Goal: Transaction & Acquisition: Purchase product/service

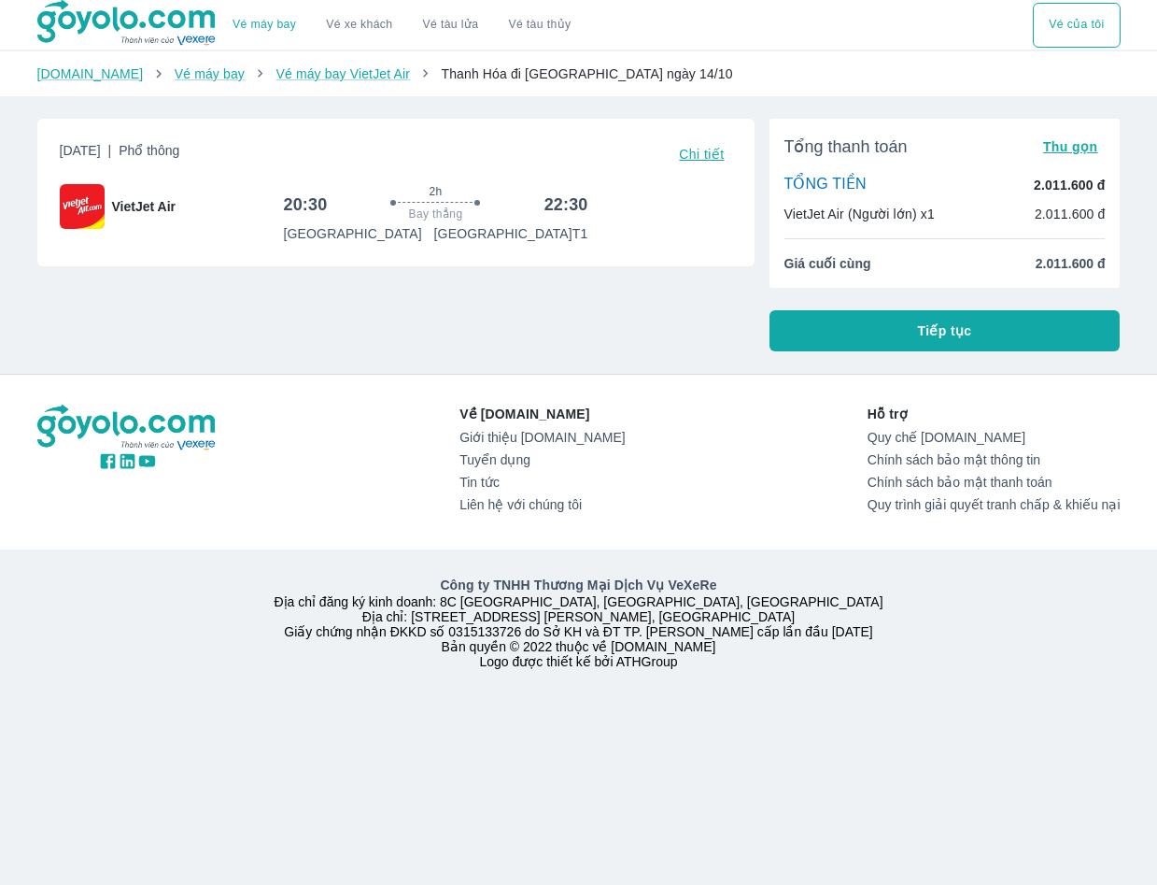
click at [911, 326] on button "Tiếp tục" at bounding box center [945, 330] width 351 height 41
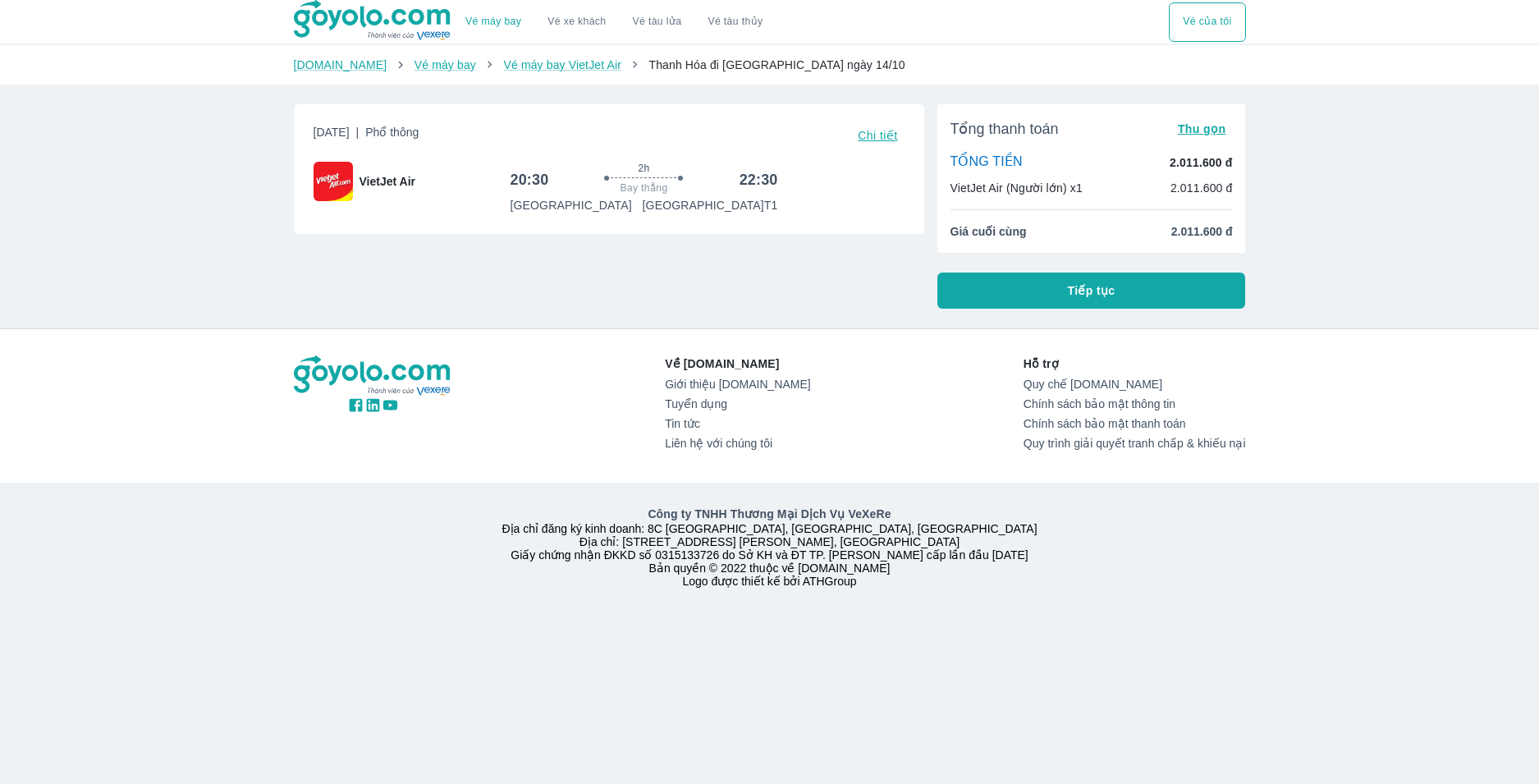
click at [1082, 282] on button "Tiếp tục" at bounding box center [1092, 290] width 309 height 36
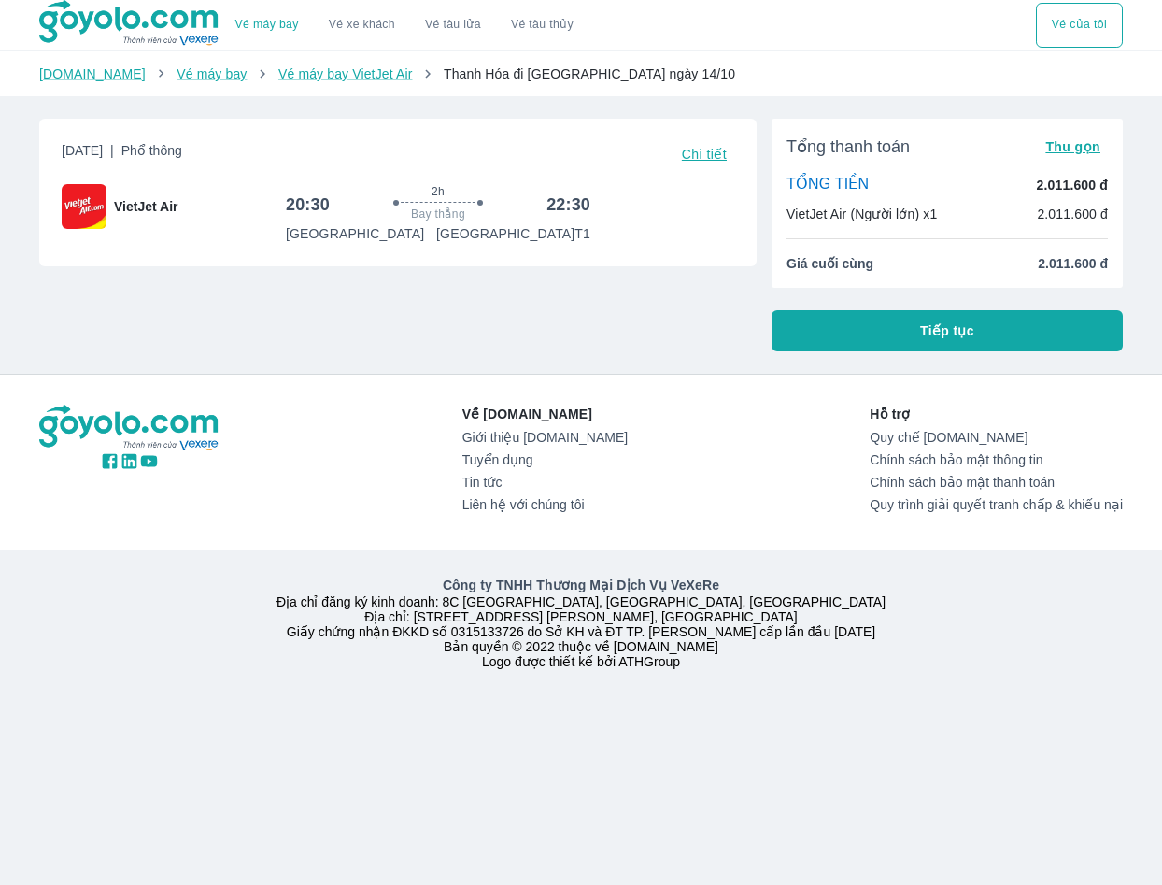
drag, startPoint x: 163, startPoint y: 64, endPoint x: 162, endPoint y: 102, distance: 38.3
click at [163, 70] on div "Goyolo.com Vé máy bay Vé máy bay VietJet Air Thanh Hóa đi Hồ Chí Minh ngày 14/10" at bounding box center [581, 73] width 1162 height 45
click at [177, 73] on link "Vé máy bay" at bounding box center [212, 73] width 70 height 15
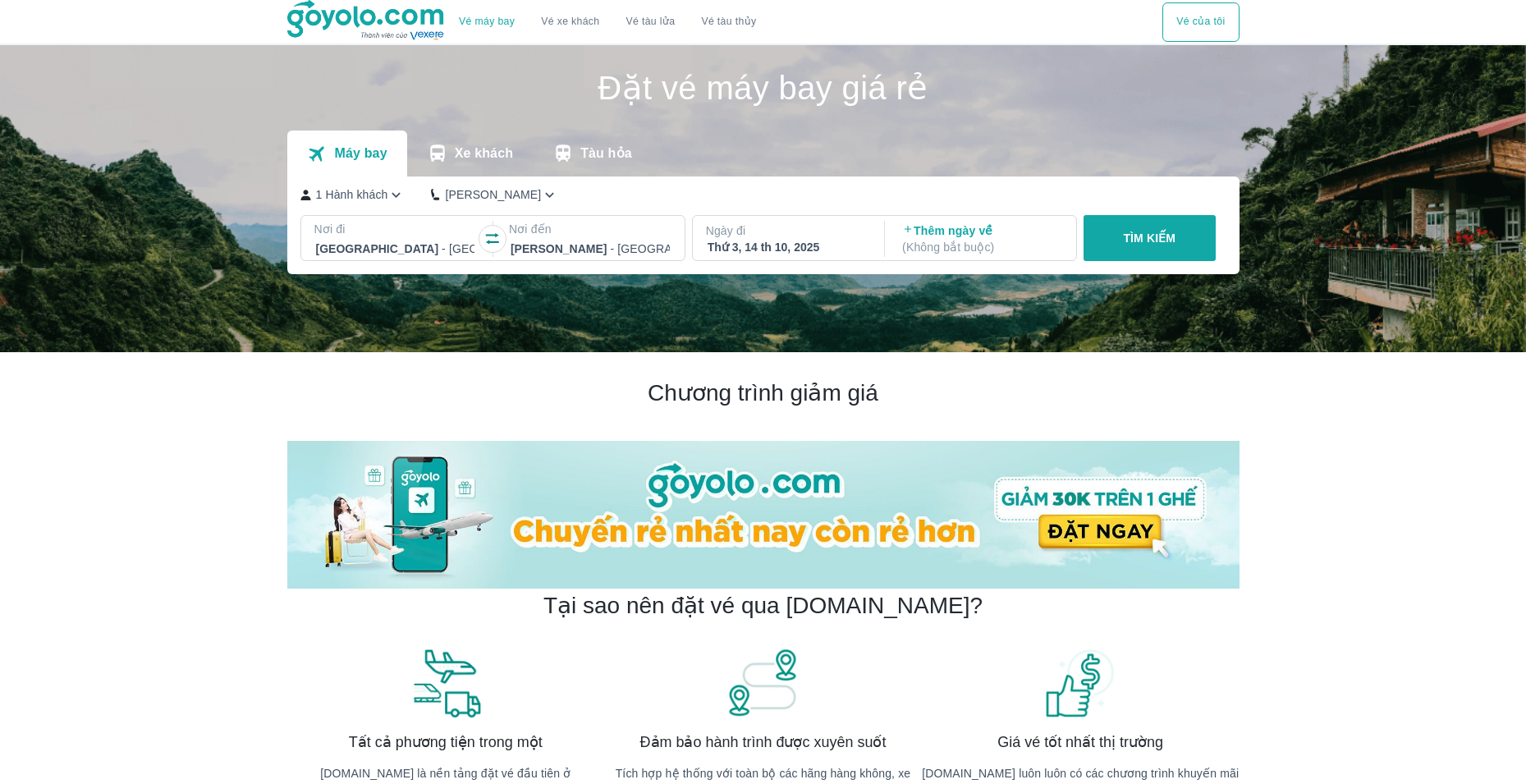
click at [1151, 243] on p "TÌM KIẾM" at bounding box center [1150, 238] width 53 height 17
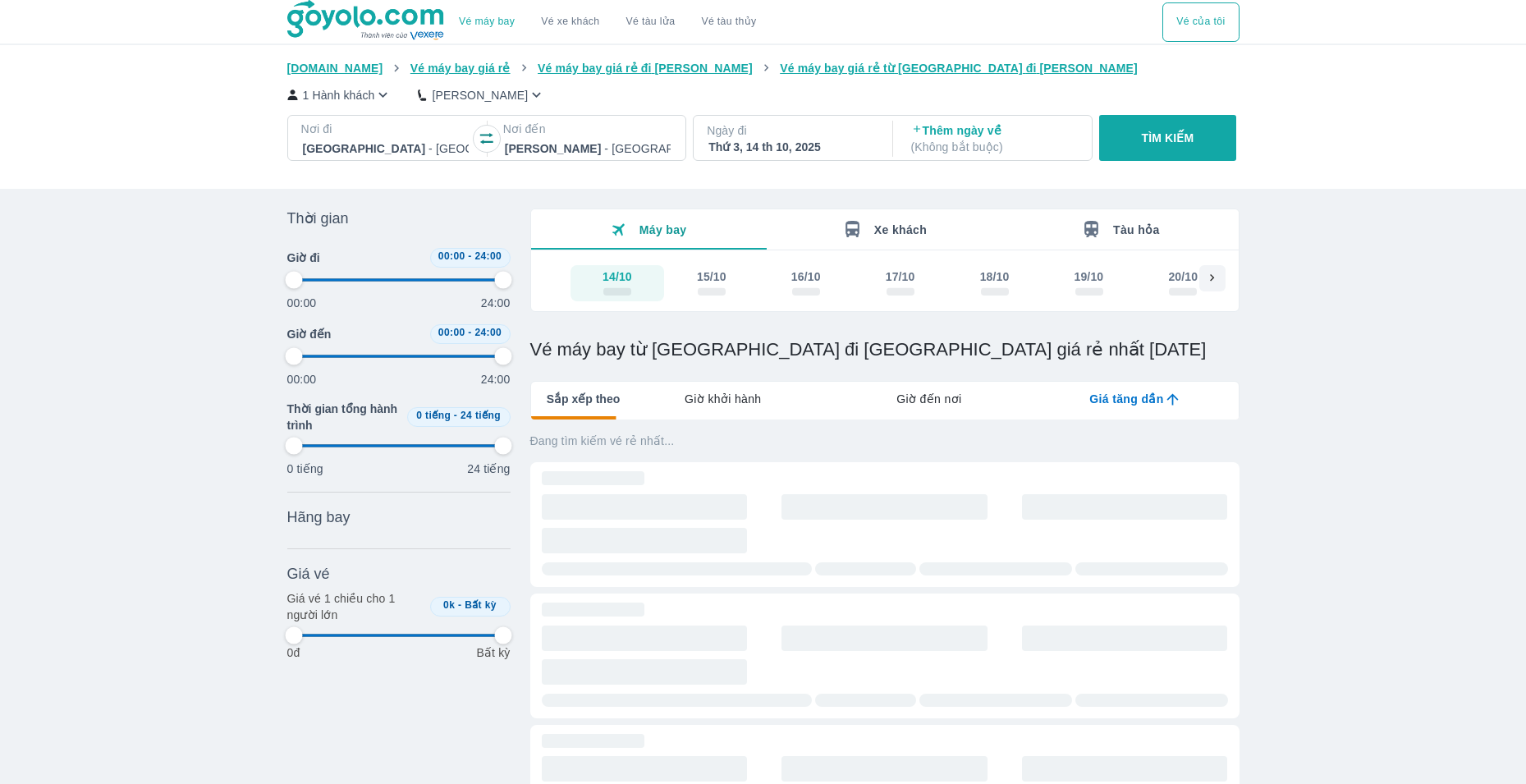
type input "97.9166666666667"
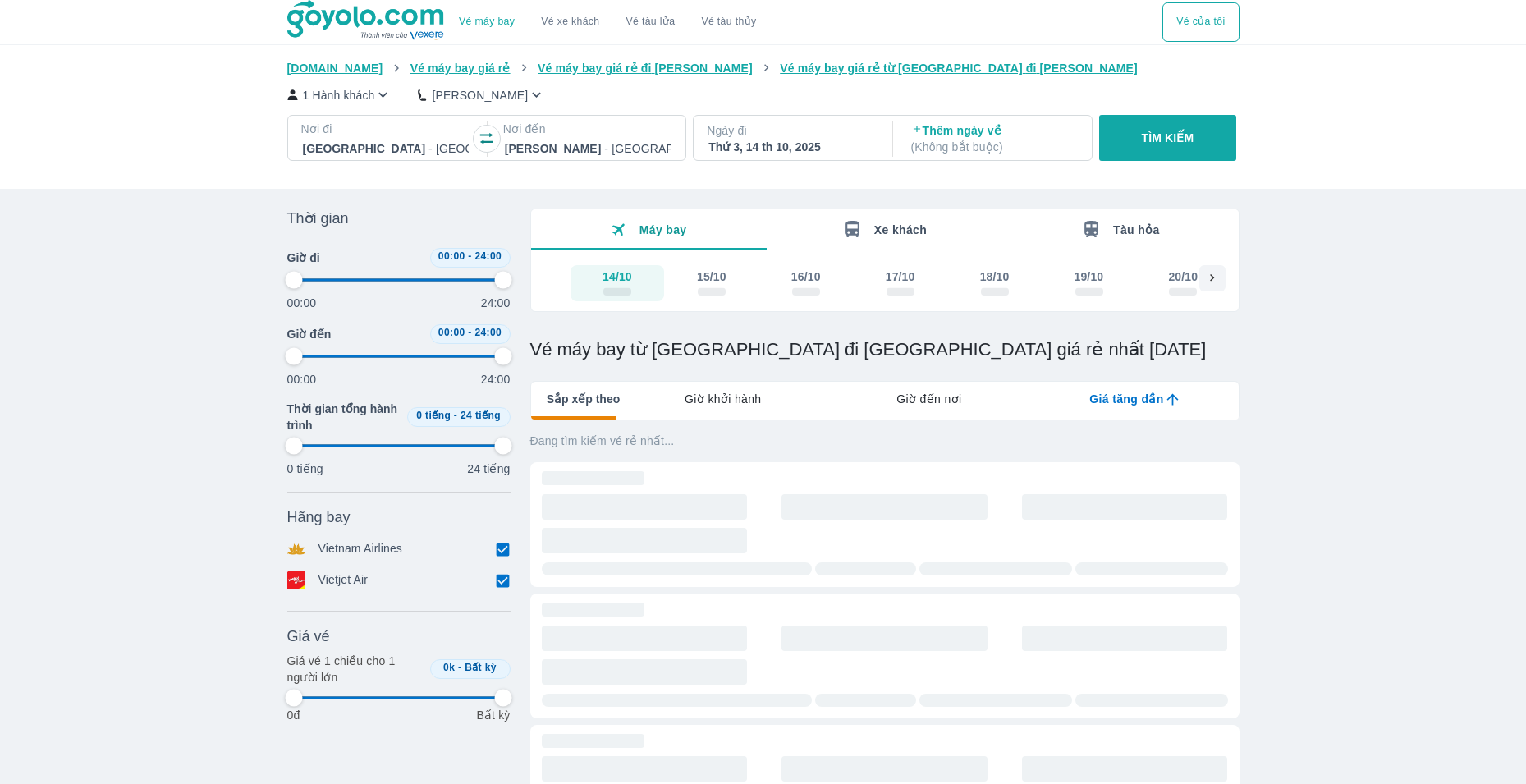
type input "97.9166666666667"
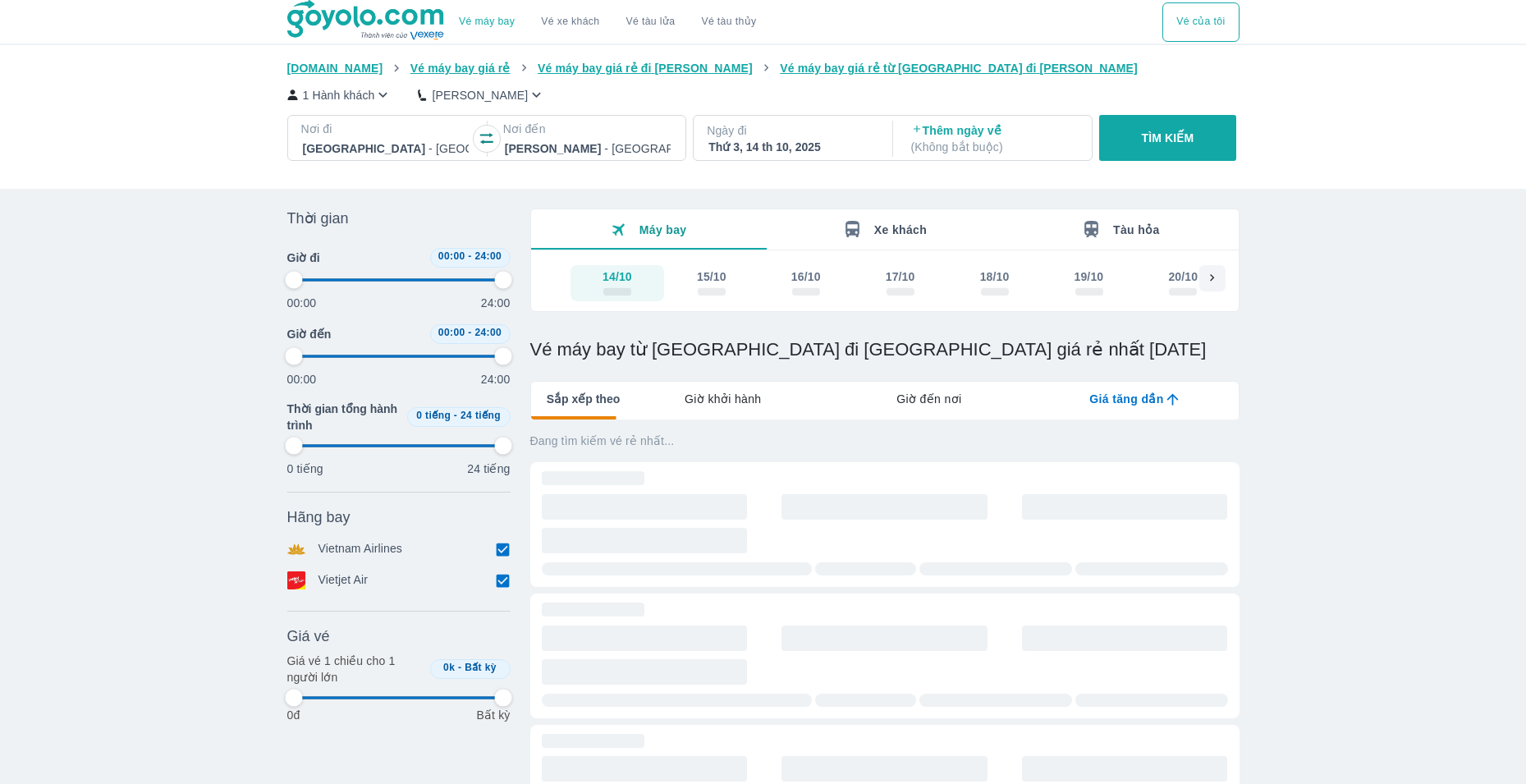
type input "97.9166666666667"
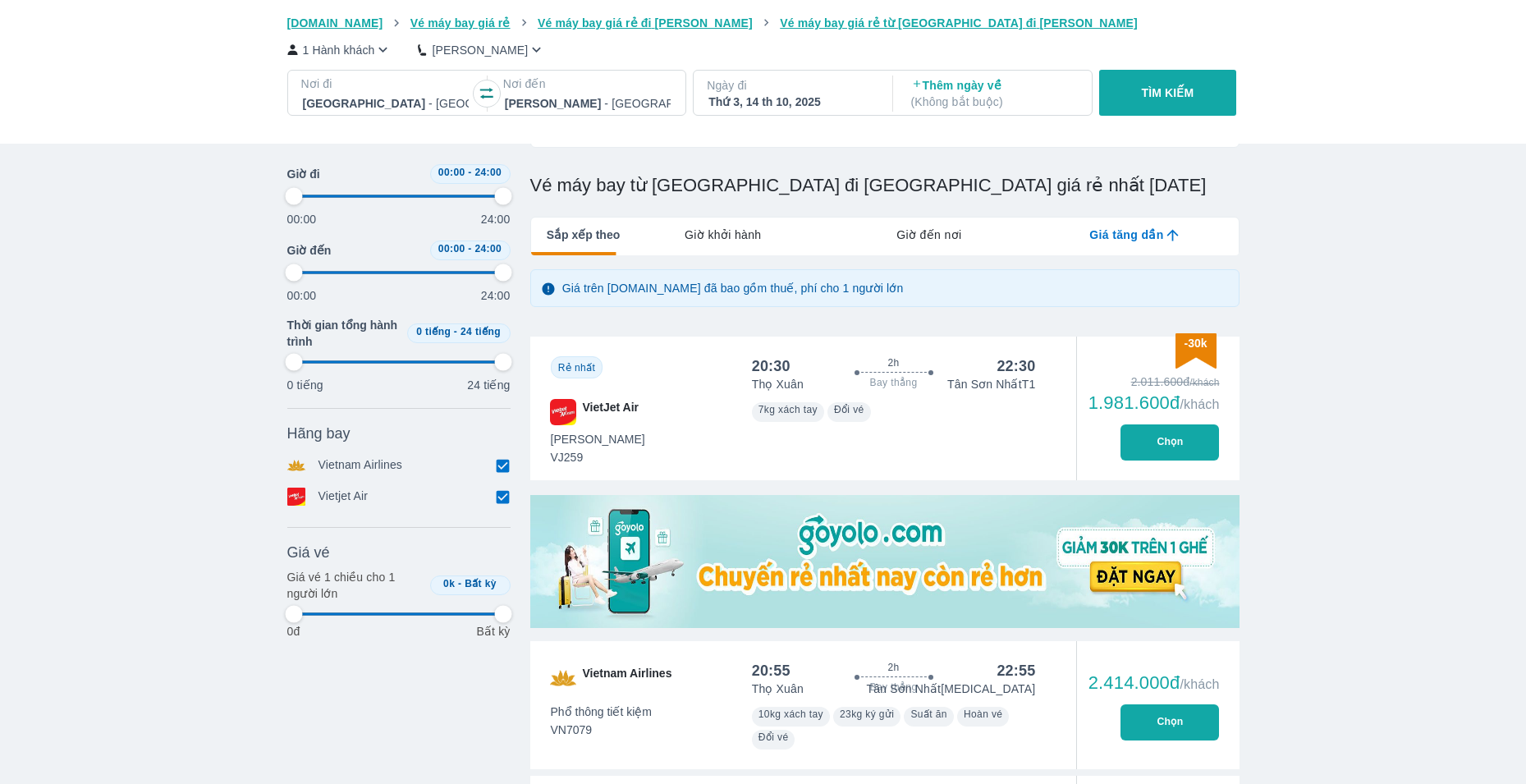
scroll to position [246, 0]
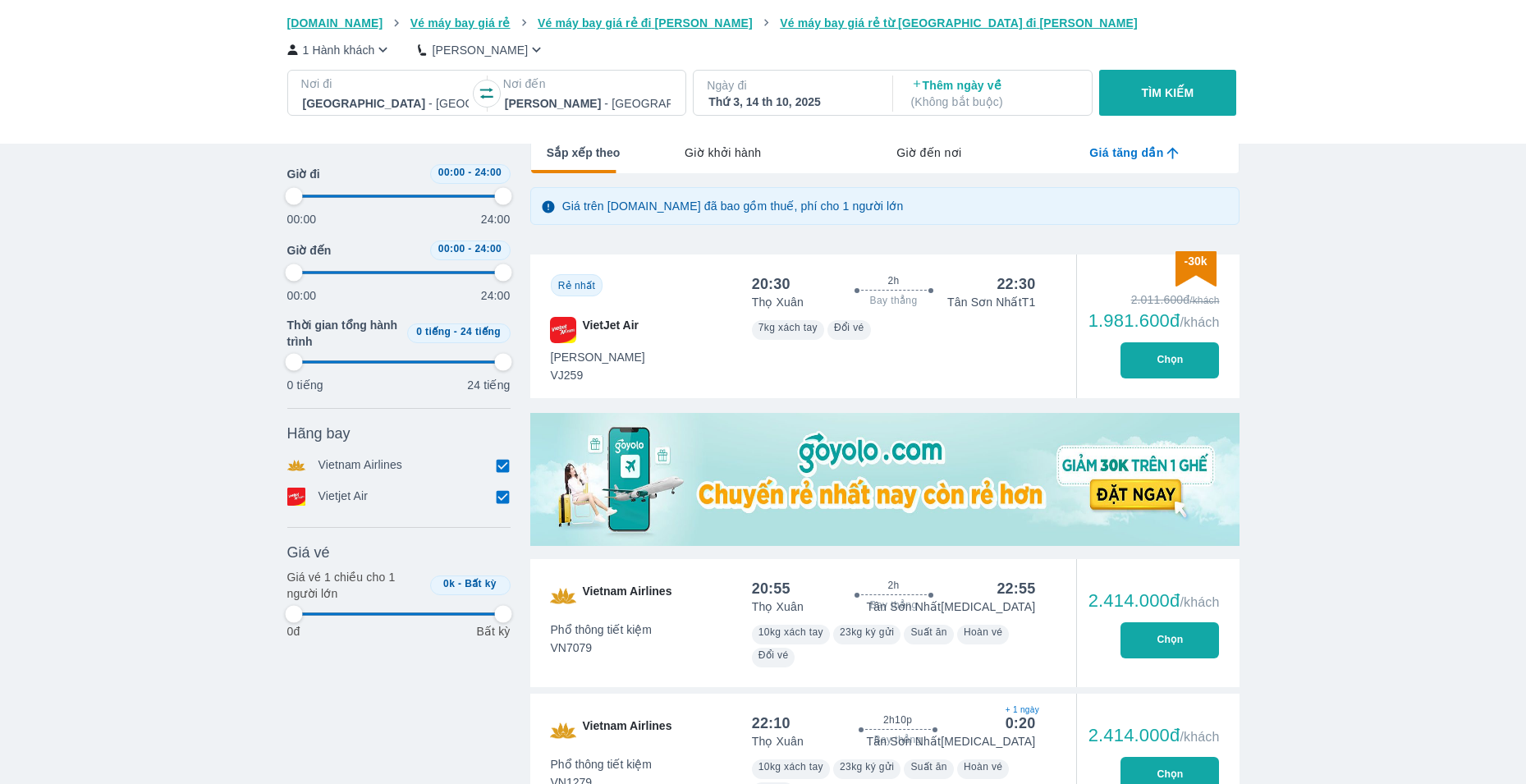
type input "97.9166666666667"
click at [1177, 359] on button "Chọn" at bounding box center [1170, 360] width 98 height 36
type input "97.9166666666667"
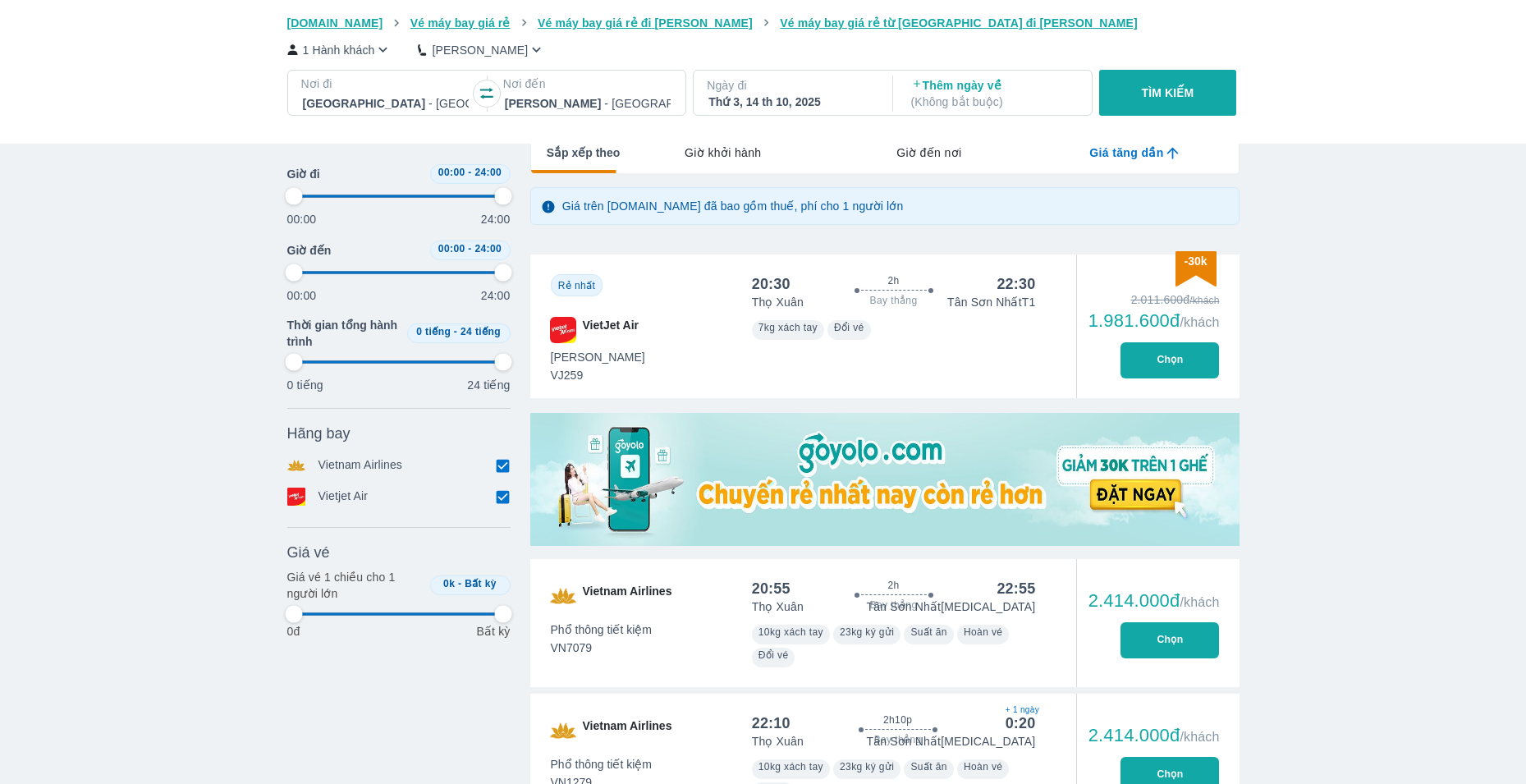
type input "97.9166666666667"
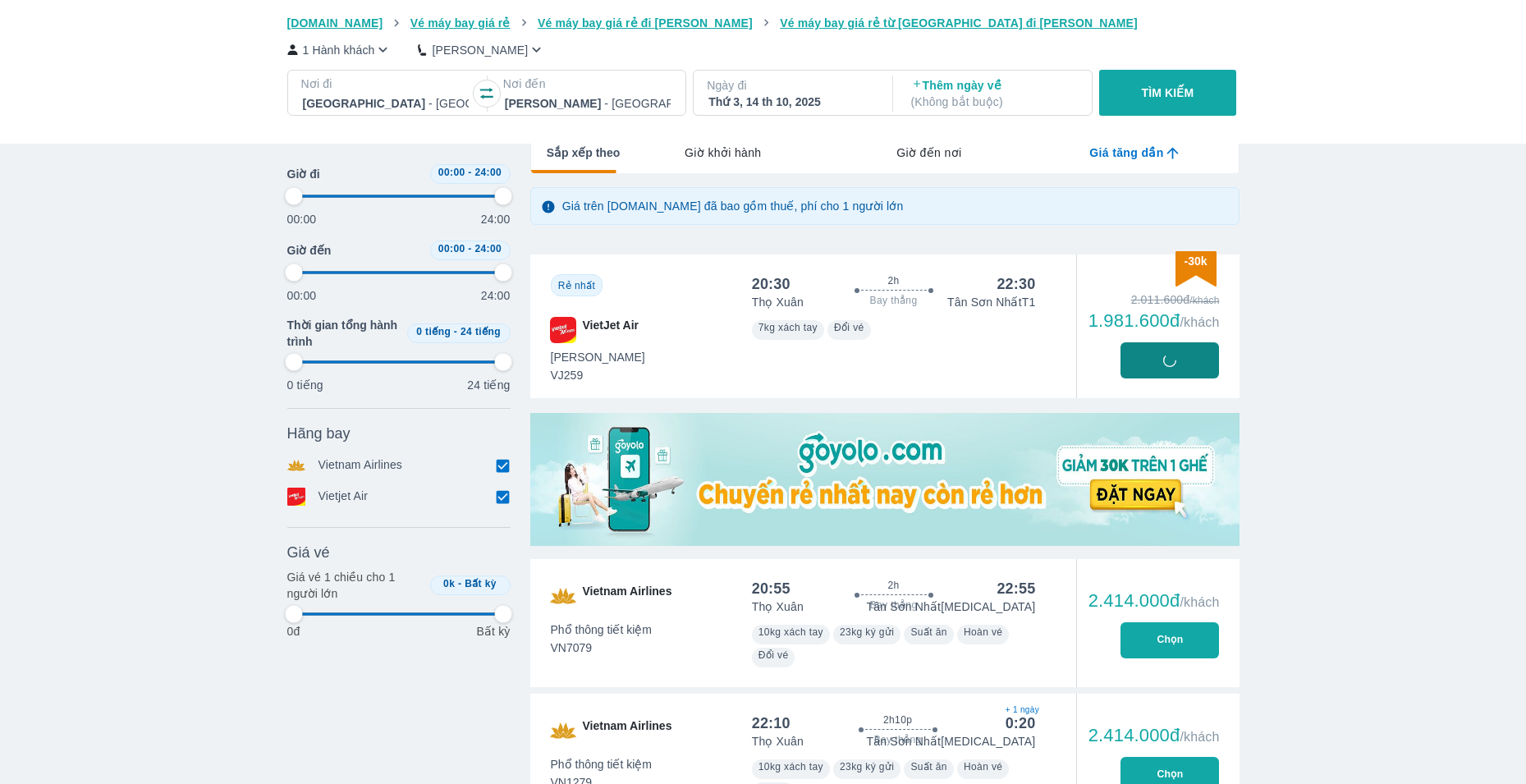
type input "97.9166666666667"
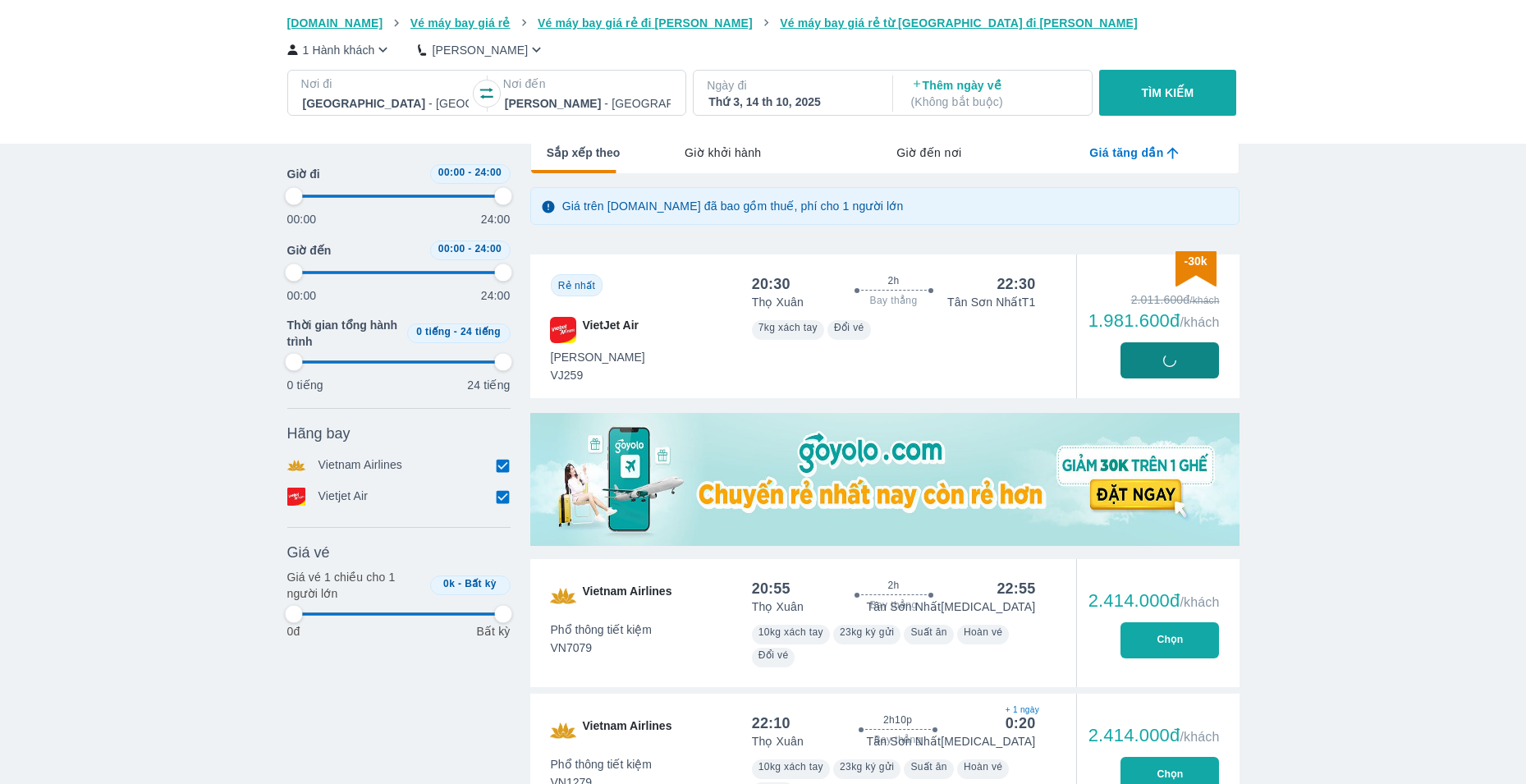
type input "97.9166666666667"
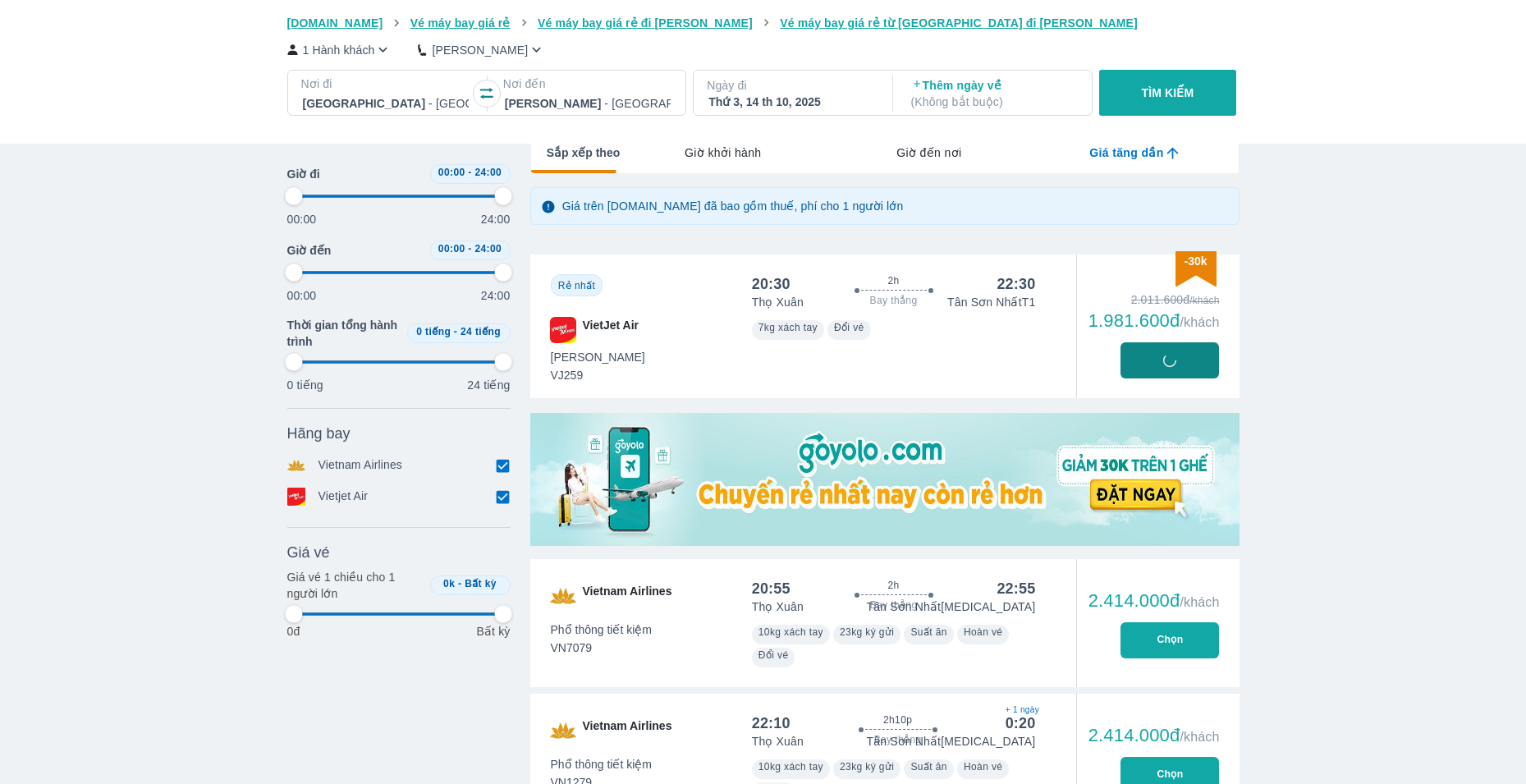
type input "97.9166666666667"
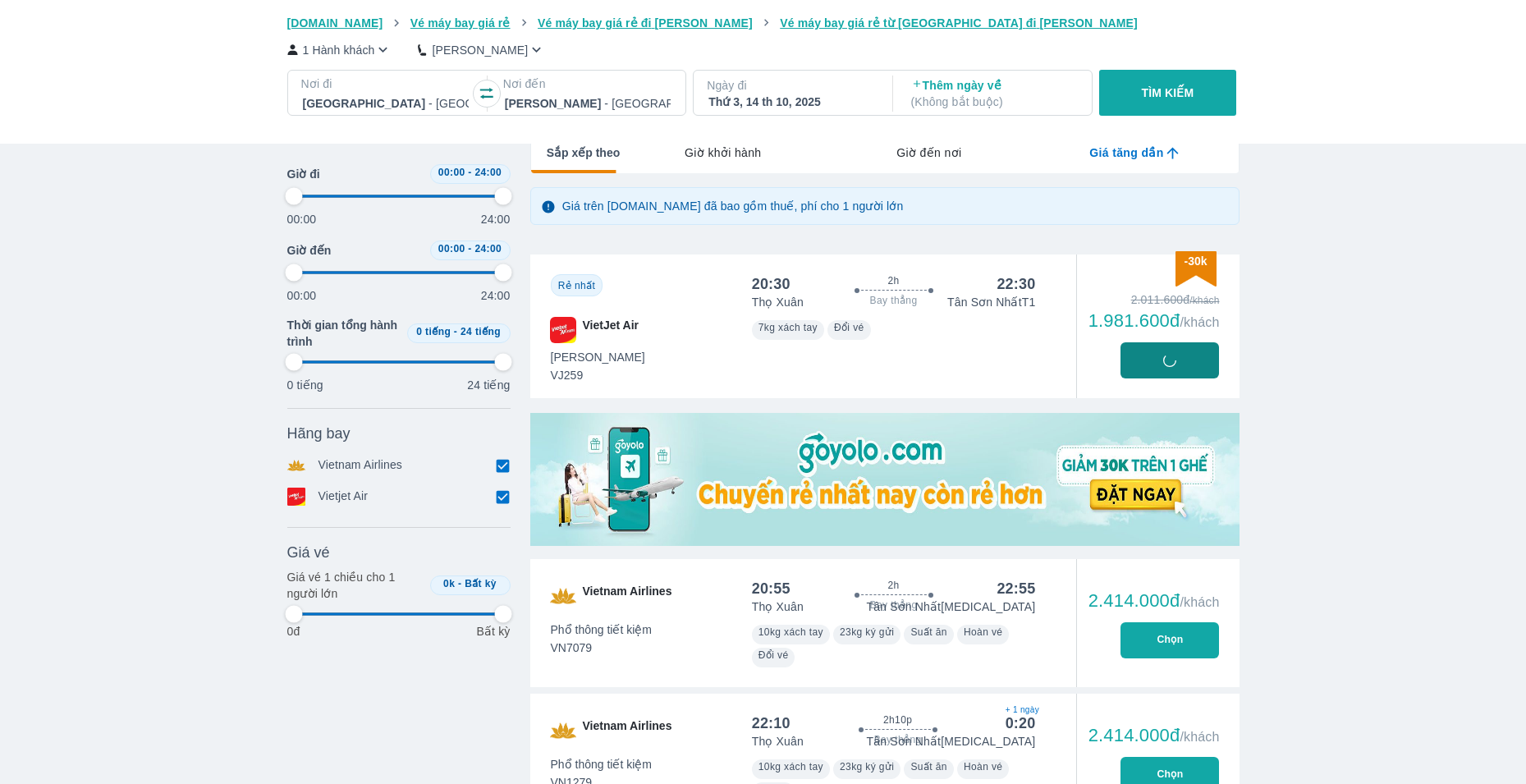
type input "97.9166666666667"
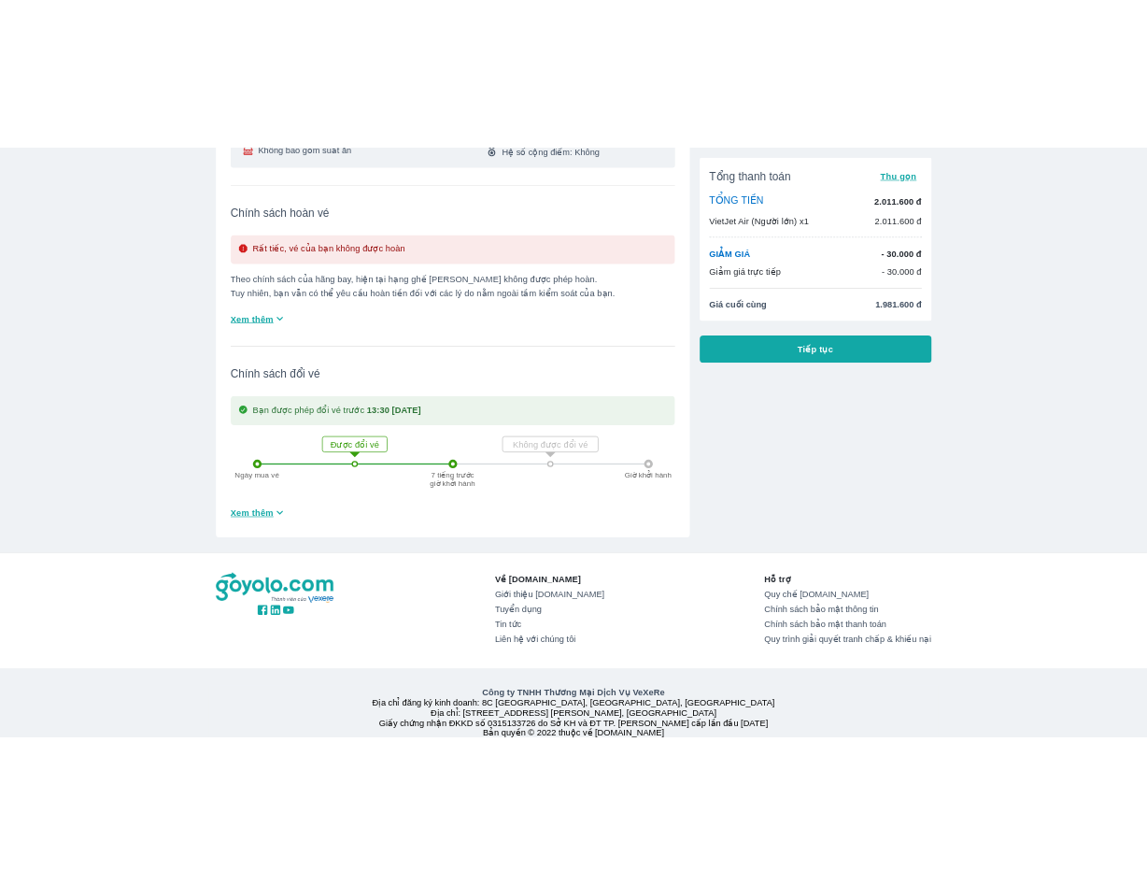
scroll to position [93, 0]
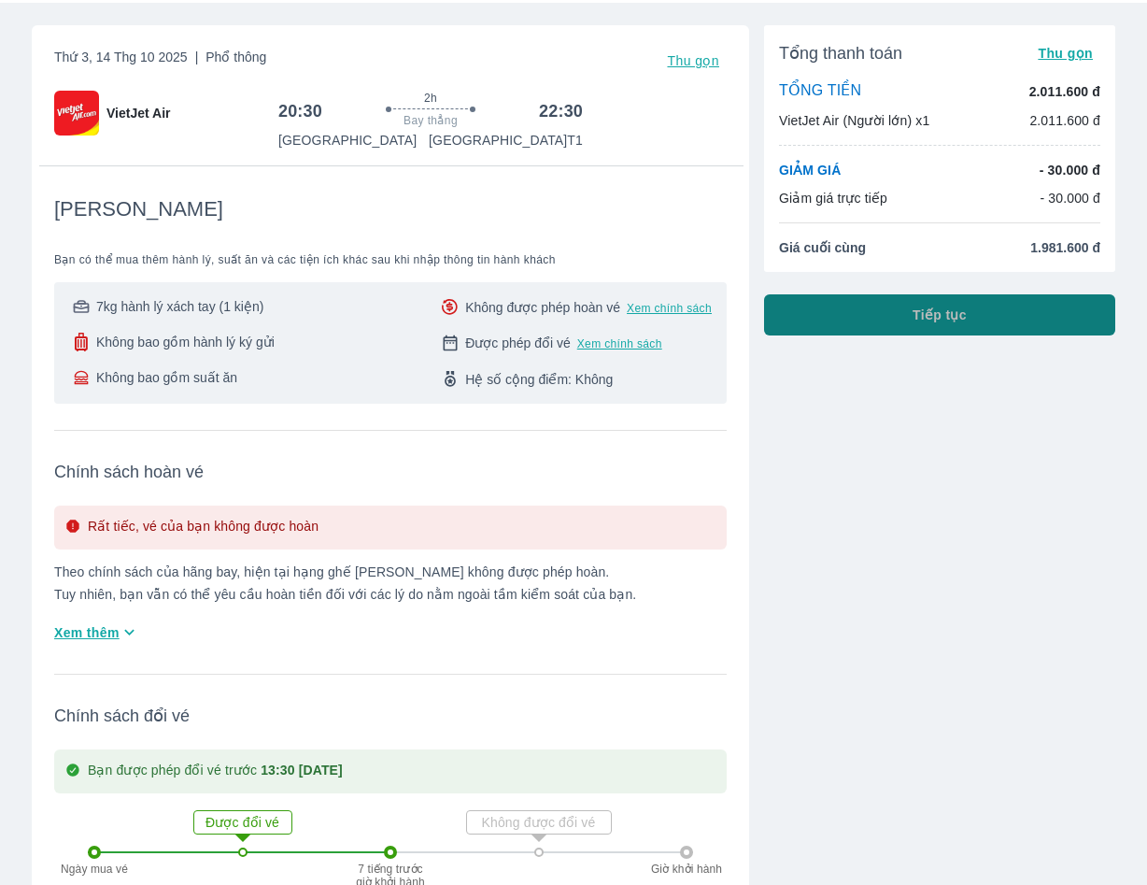
click at [829, 307] on button "Tiếp tục" at bounding box center [939, 314] width 351 height 41
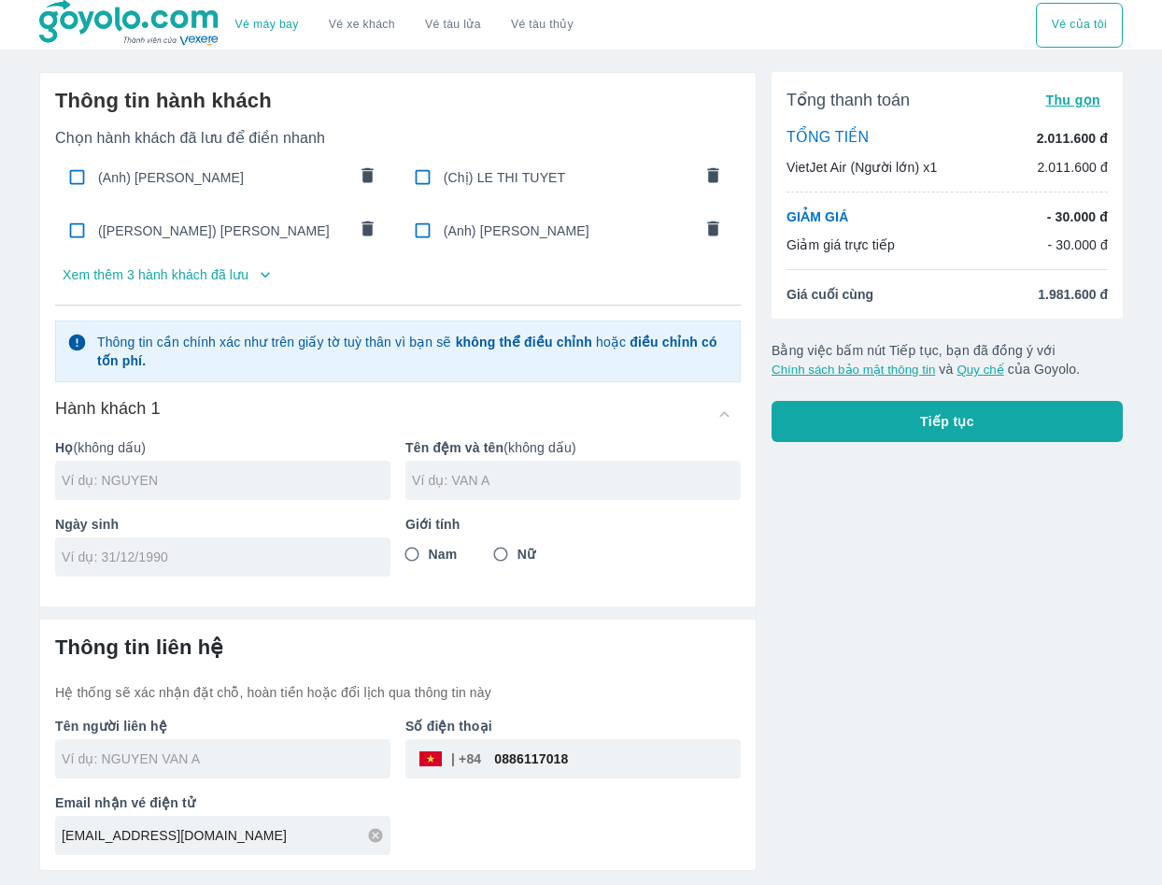
click at [668, 757] on input "0886117018" at bounding box center [611, 758] width 260 height 45
drag, startPoint x: 668, startPoint y: 757, endPoint x: 484, endPoint y: 776, distance: 185.1
click at [484, 776] on input "0886117018" at bounding box center [611, 758] width 260 height 45
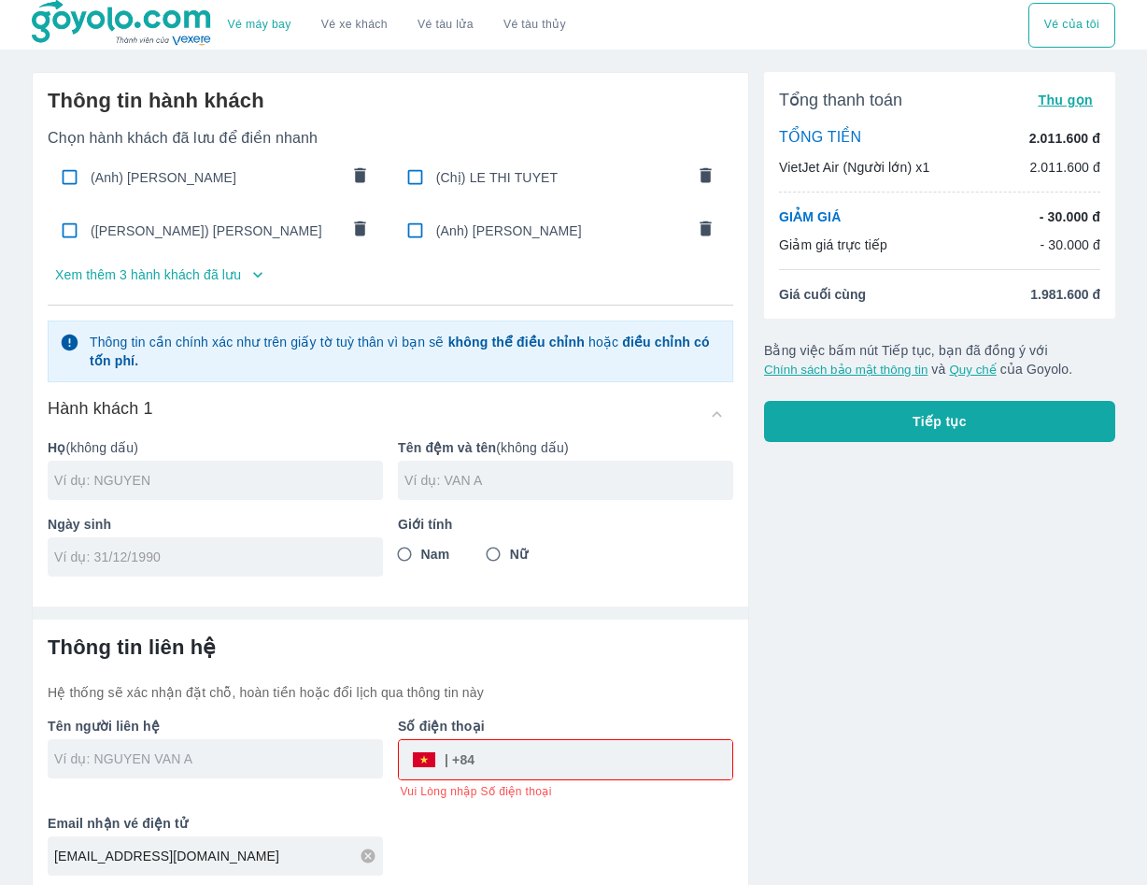
click at [320, 755] on input "text" at bounding box center [218, 758] width 329 height 19
click at [285, 838] on div "tieuphuong191@gmail.com" at bounding box center [215, 855] width 335 height 39
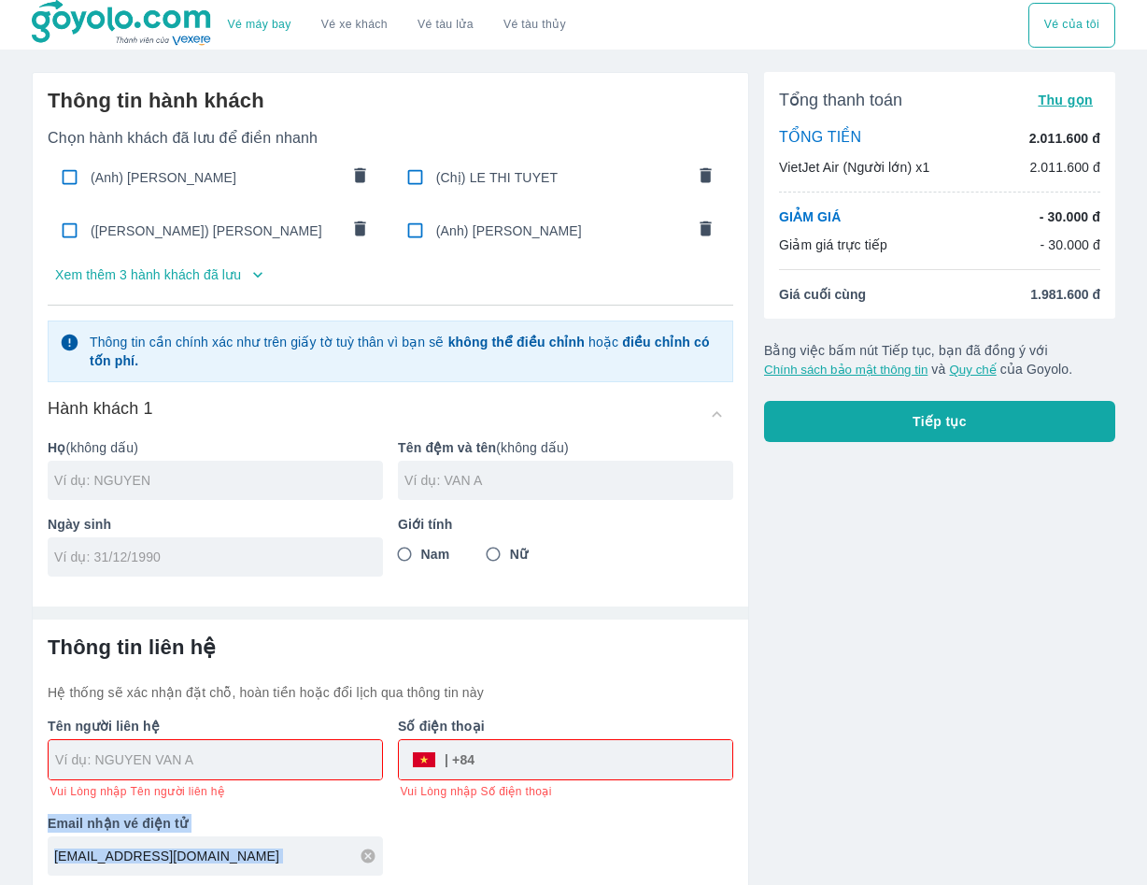
click at [285, 838] on div "tieuphuong191@gmail.com" at bounding box center [215, 855] width 335 height 39
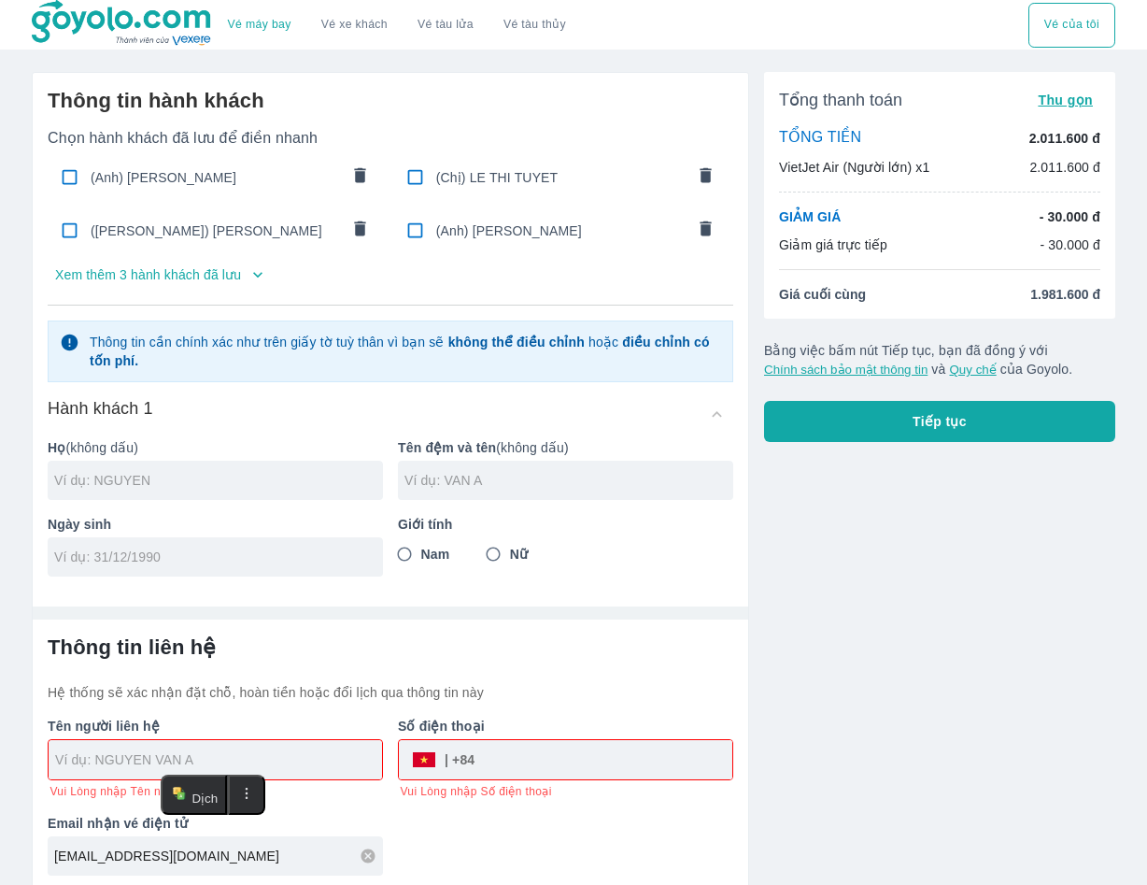
click at [365, 862] on icon at bounding box center [368, 855] width 14 height 14
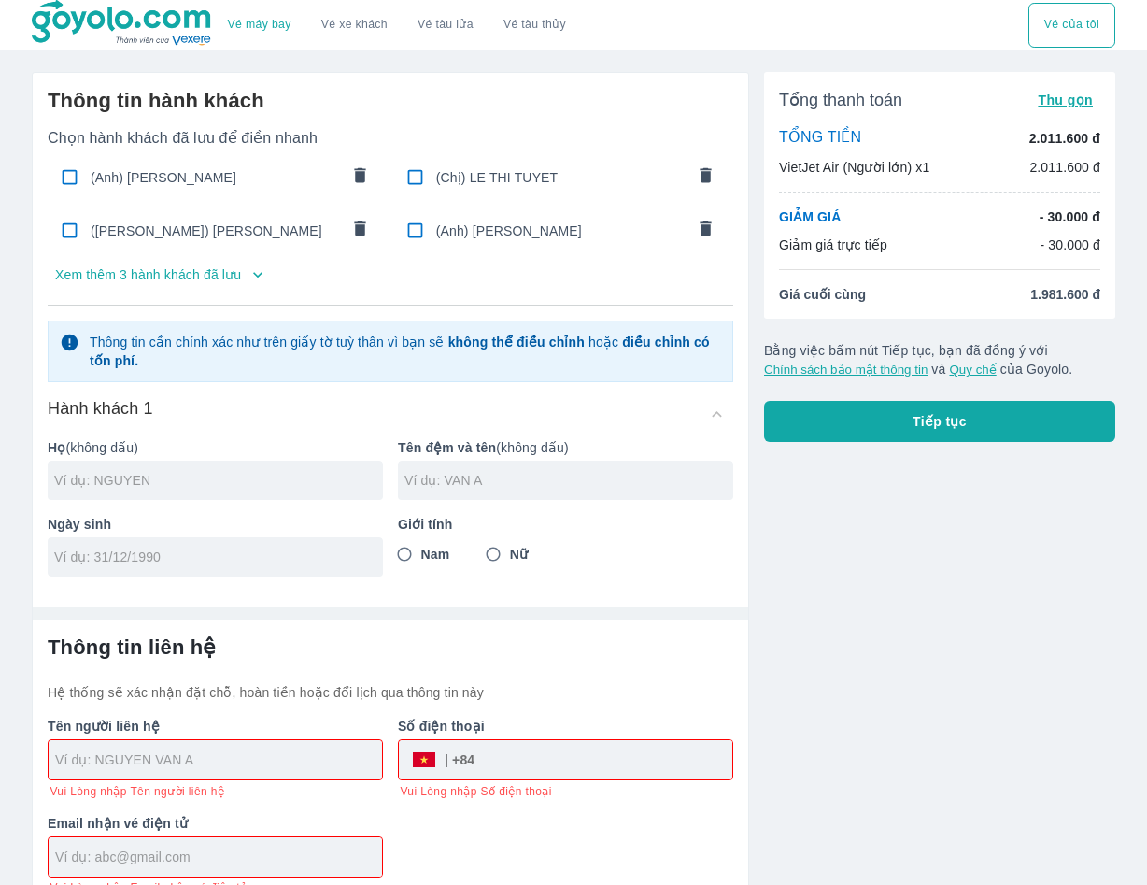
scroll to position [29, 0]
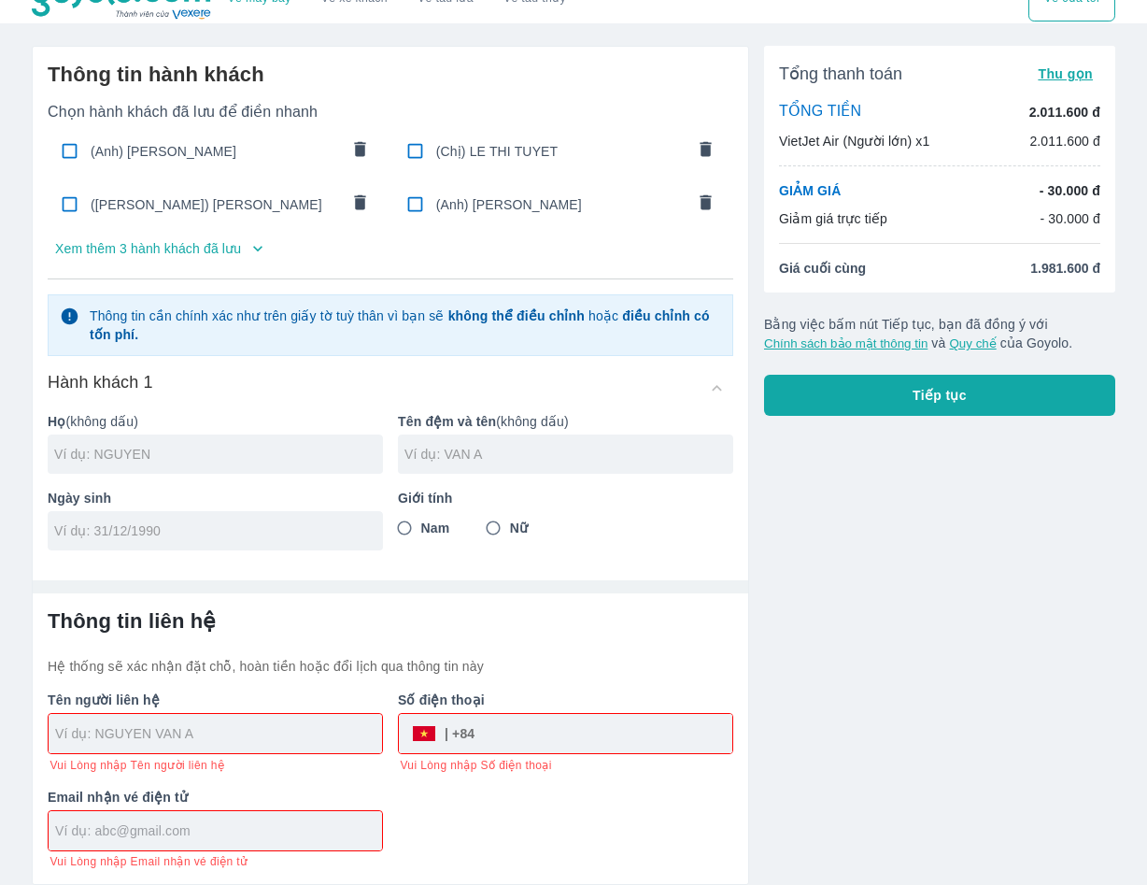
paste input "luongcai87@gmail.com"
type input "luongcai87@gmail.com"
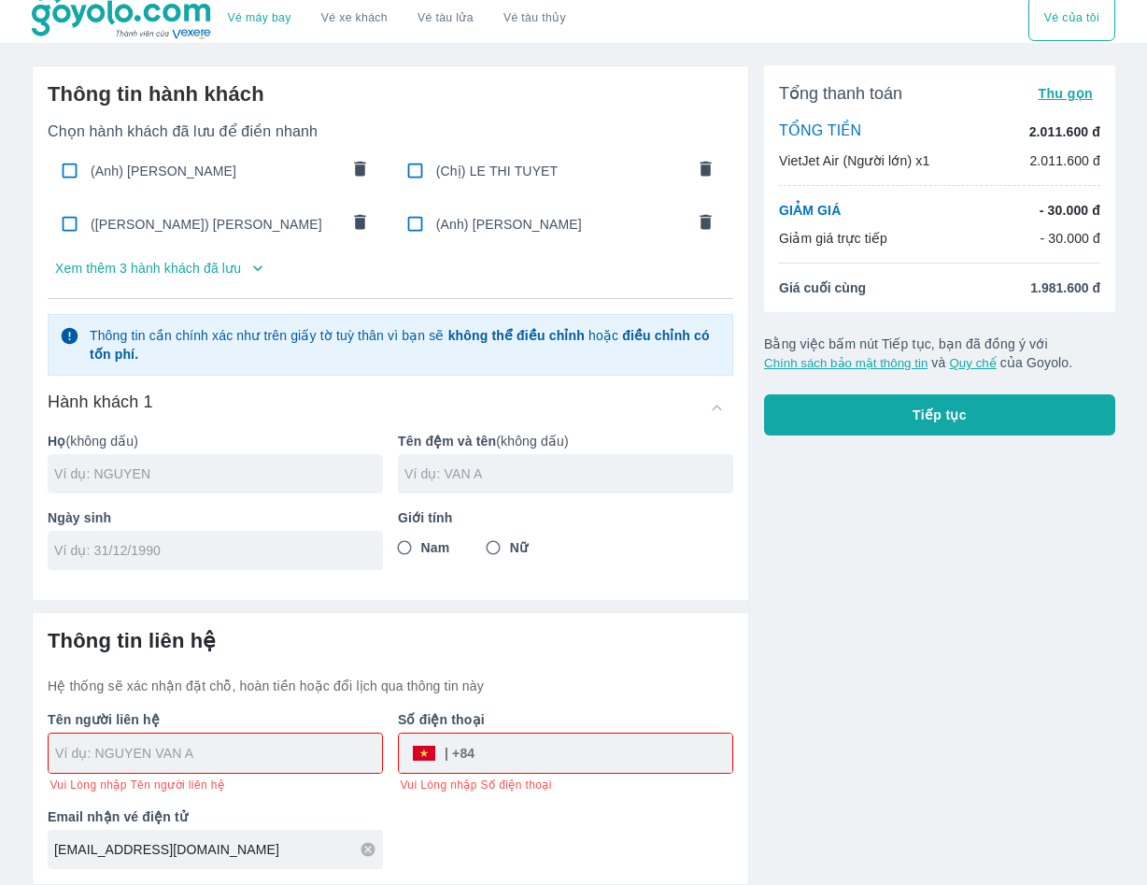
paste input "NGOC TUAN"
type input "NGOC TUAN"
click at [448, 542] on span "Nam" at bounding box center [435, 547] width 29 height 19
click at [421, 542] on input "Nam" at bounding box center [405, 548] width 34 height 34
radio input "true"
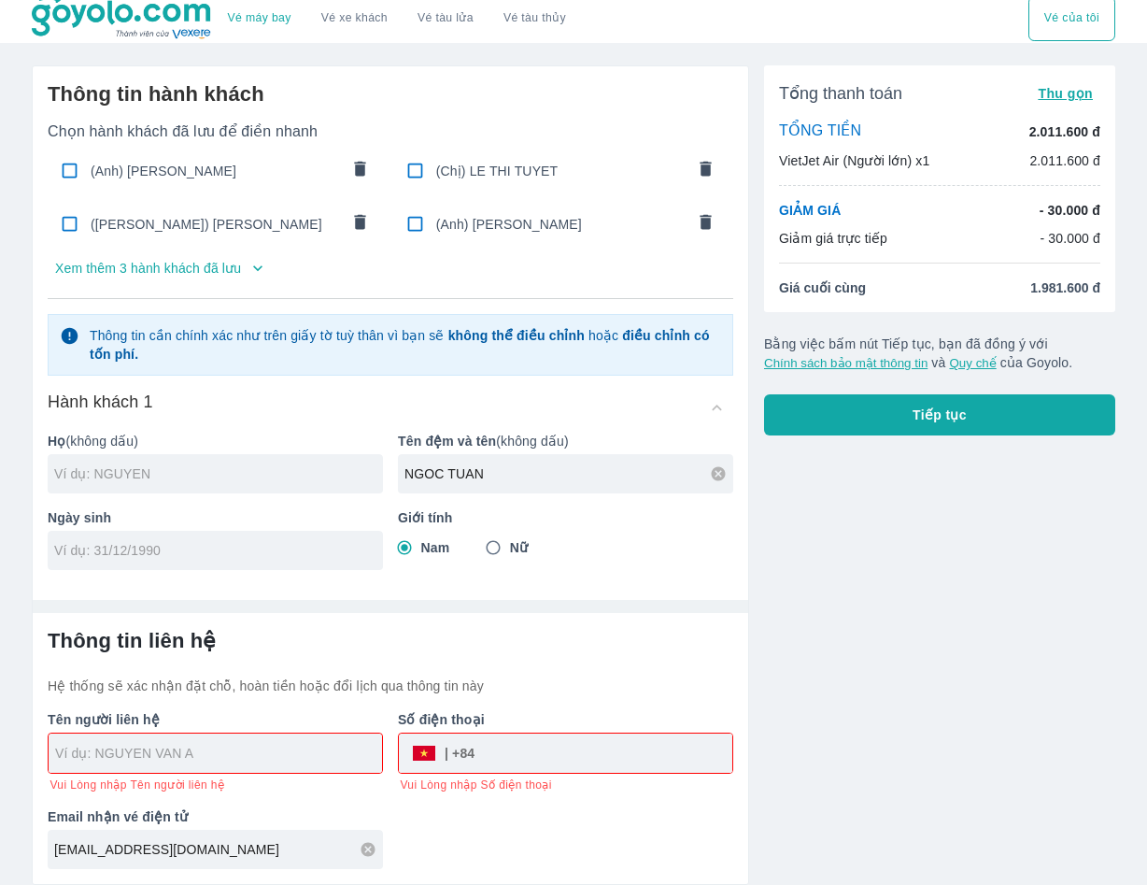
drag, startPoint x: 285, startPoint y: 762, endPoint x: 242, endPoint y: 741, distance: 48.0
click at [242, 741] on div at bounding box center [215, 752] width 333 height 39
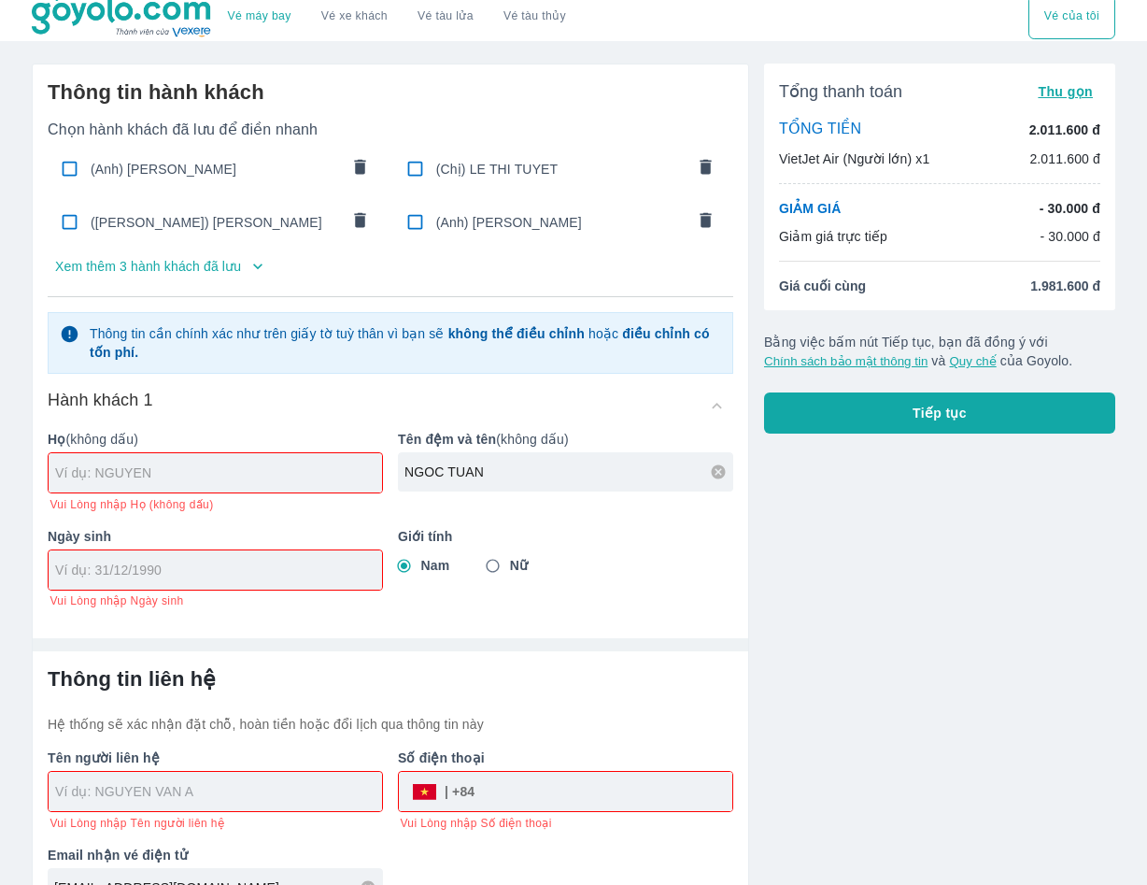
paste input "LE NGOC TUAN"
type input "LE NGOC TUAN"
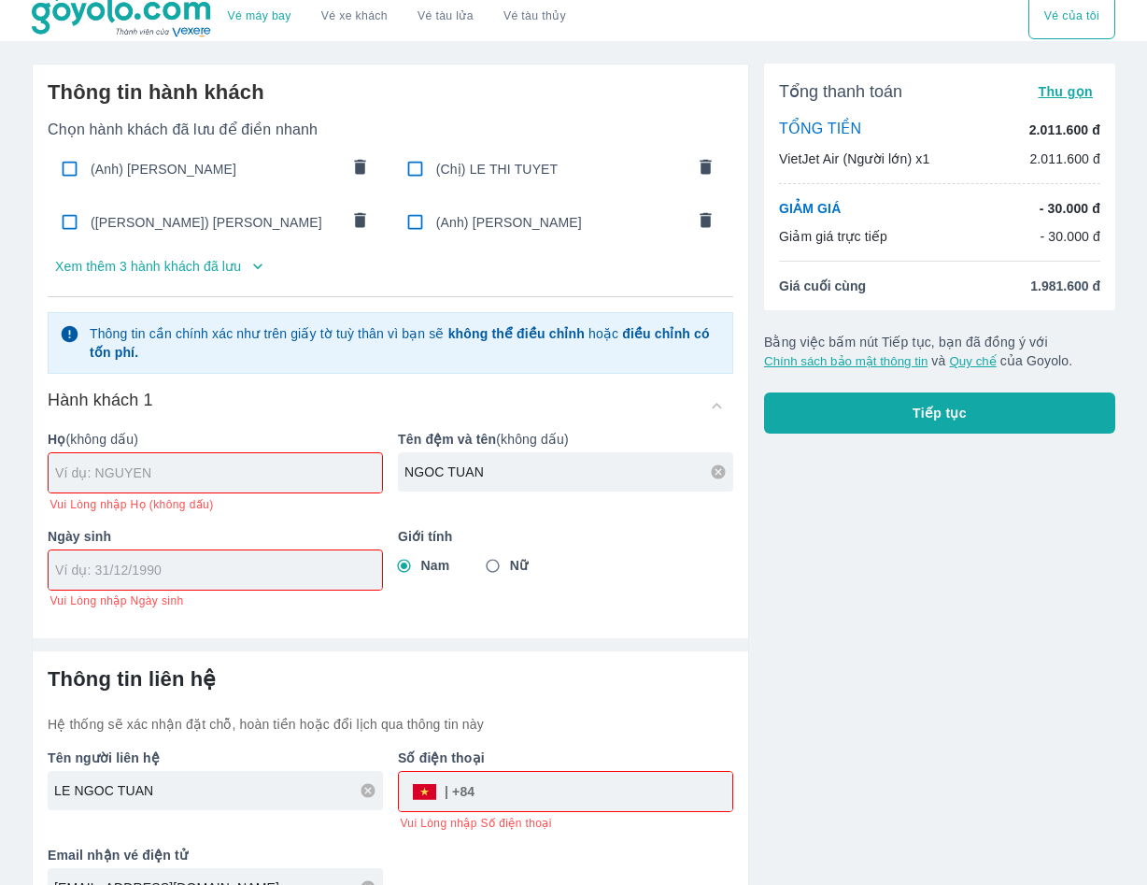
paste input "08/09/1988"
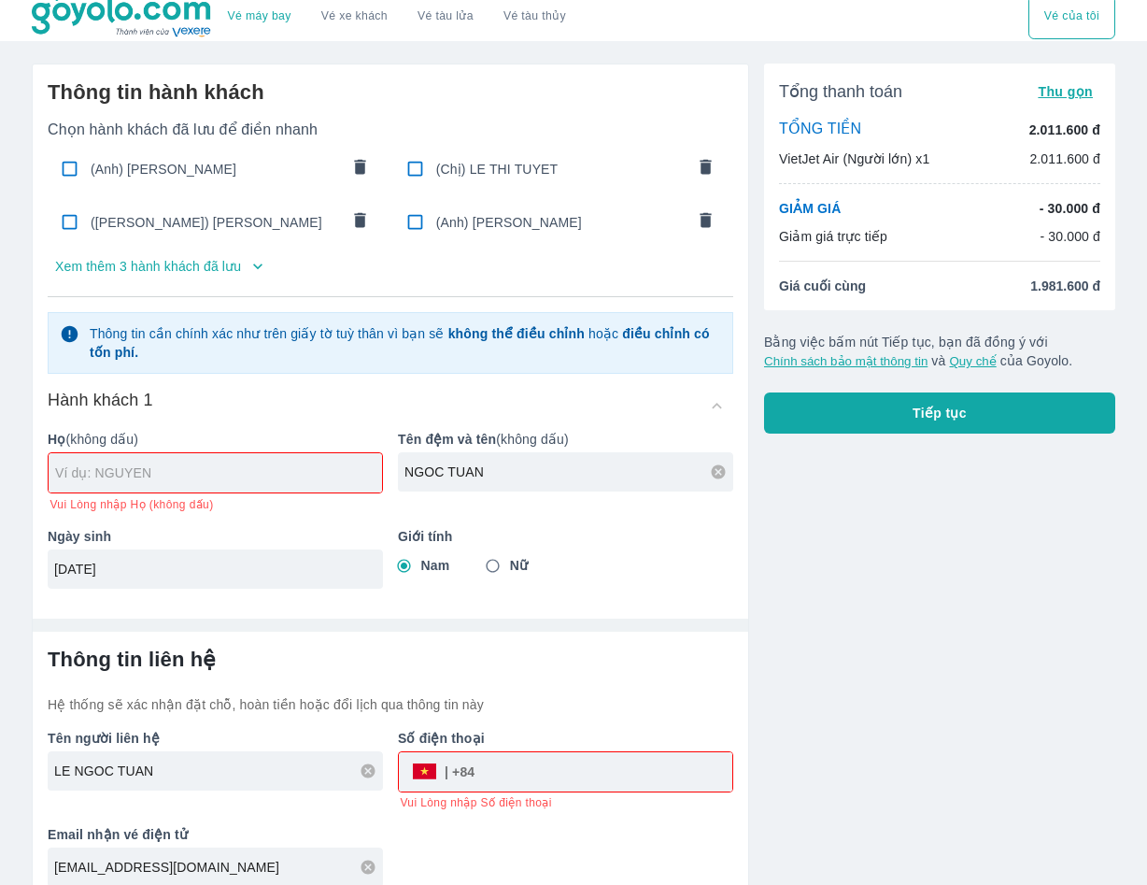
type input "08/09/1988"
drag, startPoint x: 182, startPoint y: 486, endPoint x: 86, endPoint y: 471, distance: 97.4
click at [86, 471] on input "text" at bounding box center [218, 472] width 327 height 19
paste input "LE"
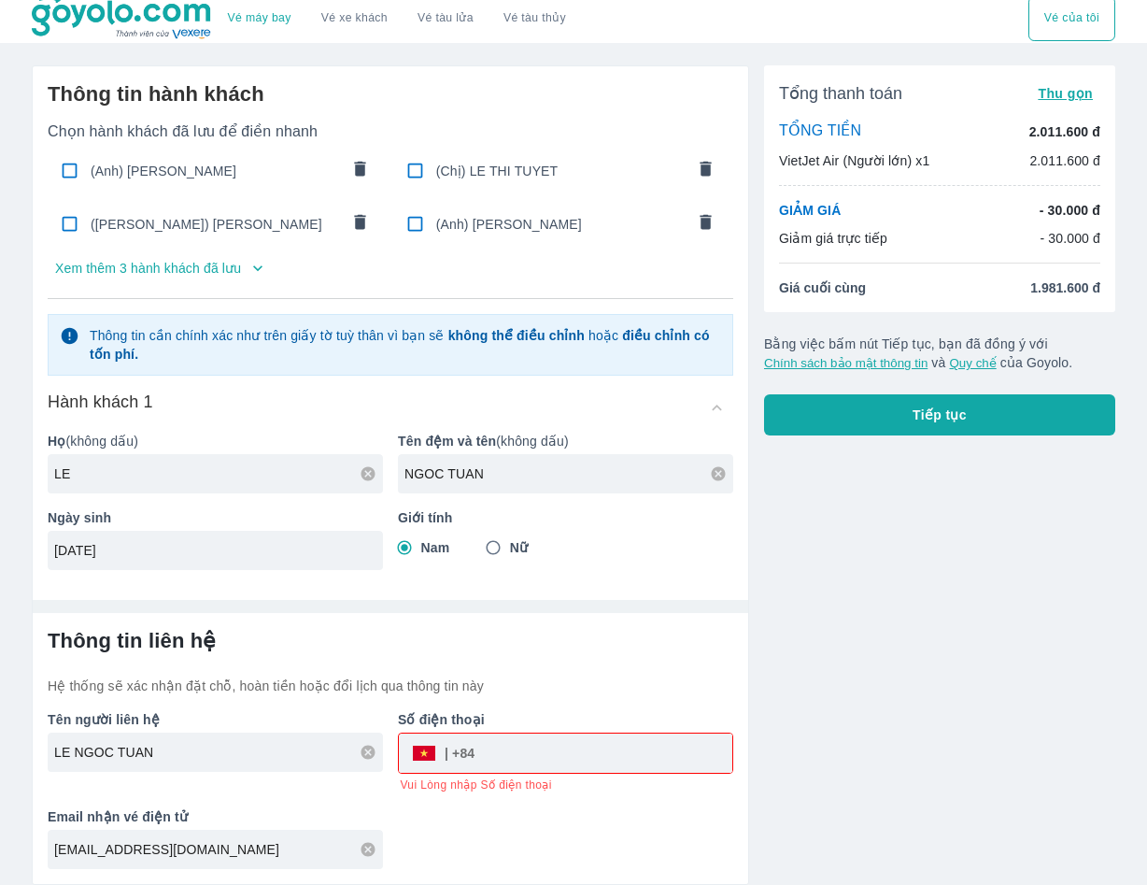
click at [520, 754] on input "tel" at bounding box center [604, 752] width 258 height 45
type input "LE"
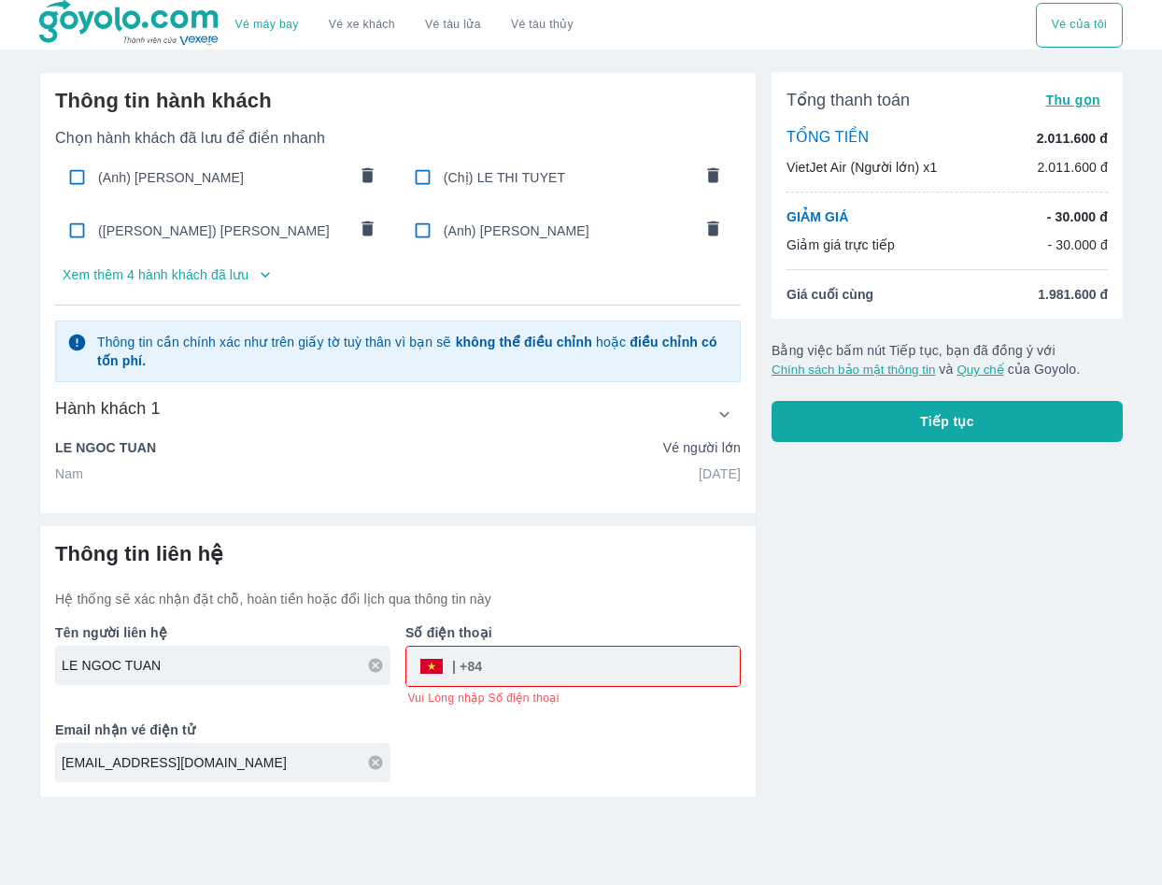
paste input "0978332452"
type input "0978332452"
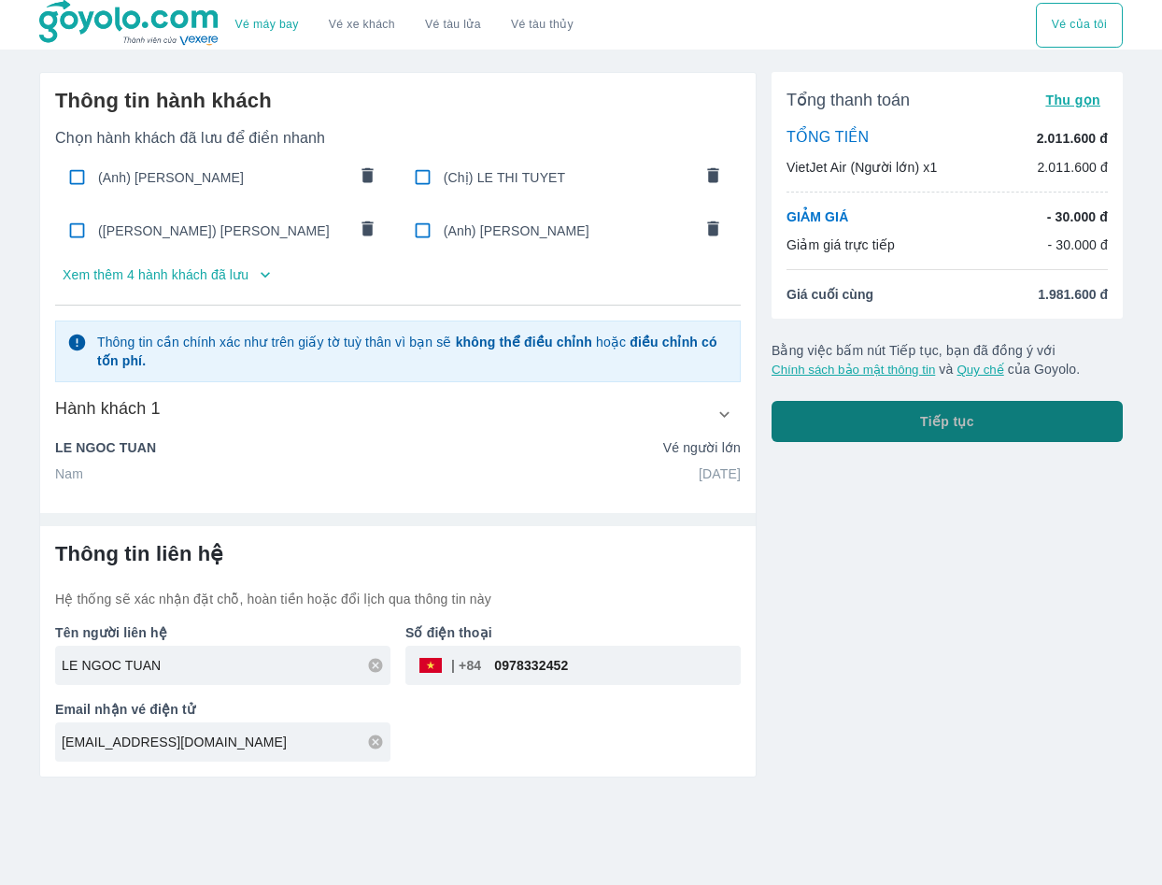
click at [904, 404] on button "Tiếp tục" at bounding box center [947, 421] width 351 height 41
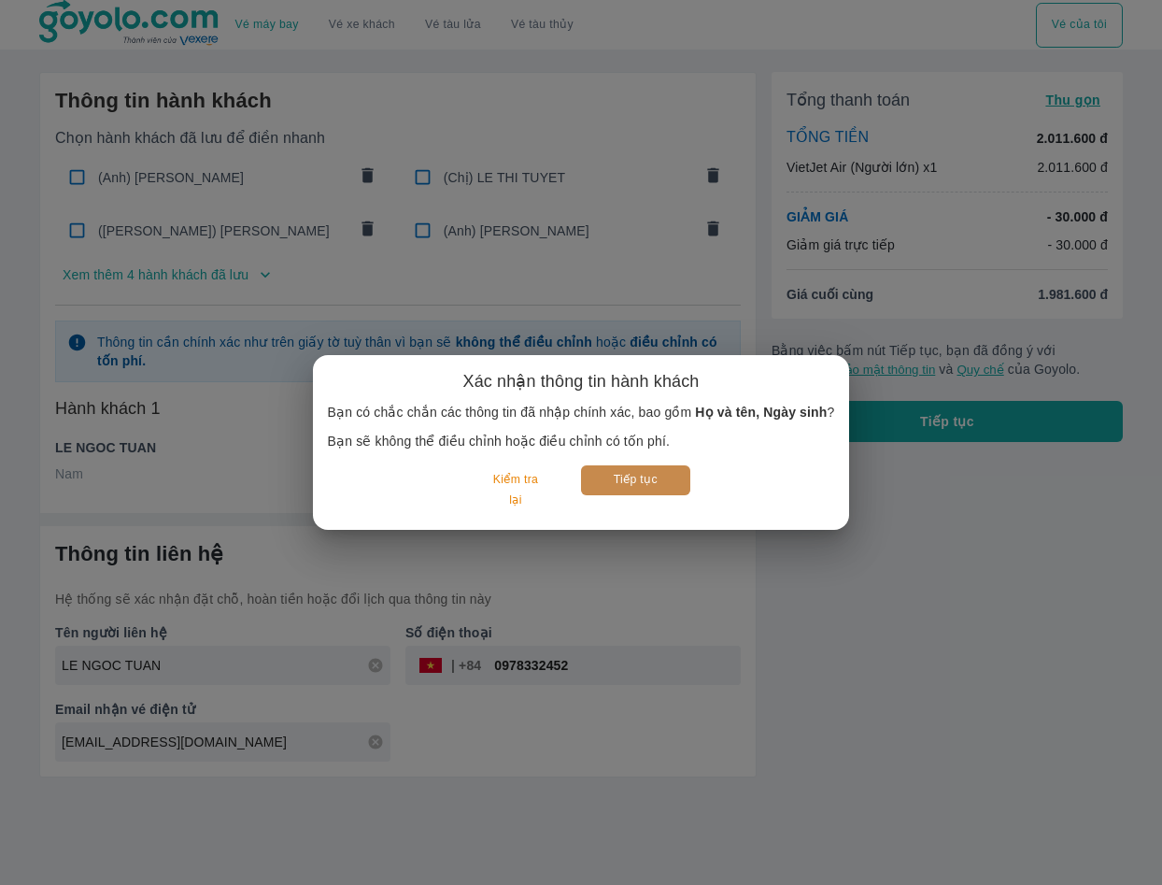
click at [666, 485] on button "Tiếp tục" at bounding box center [635, 479] width 109 height 29
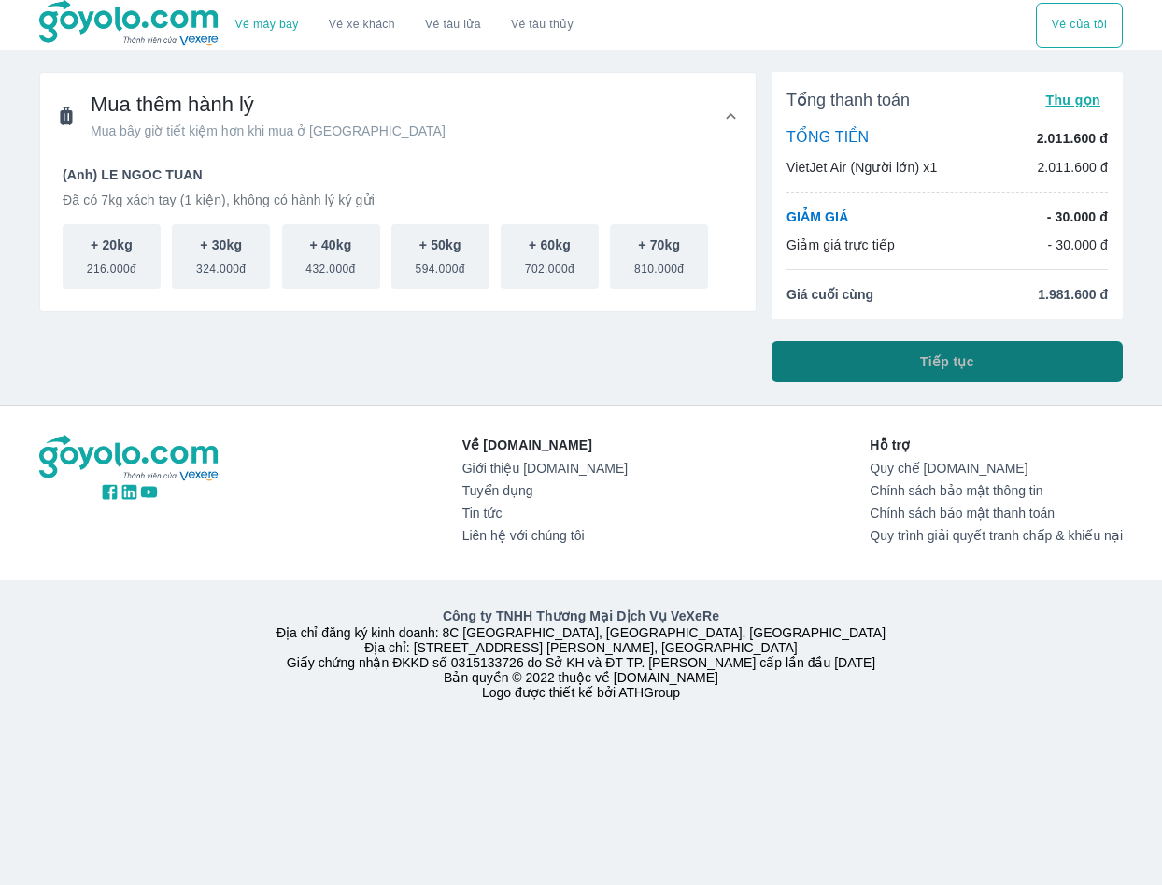
click at [936, 370] on span "Tiếp tục" at bounding box center [947, 361] width 54 height 19
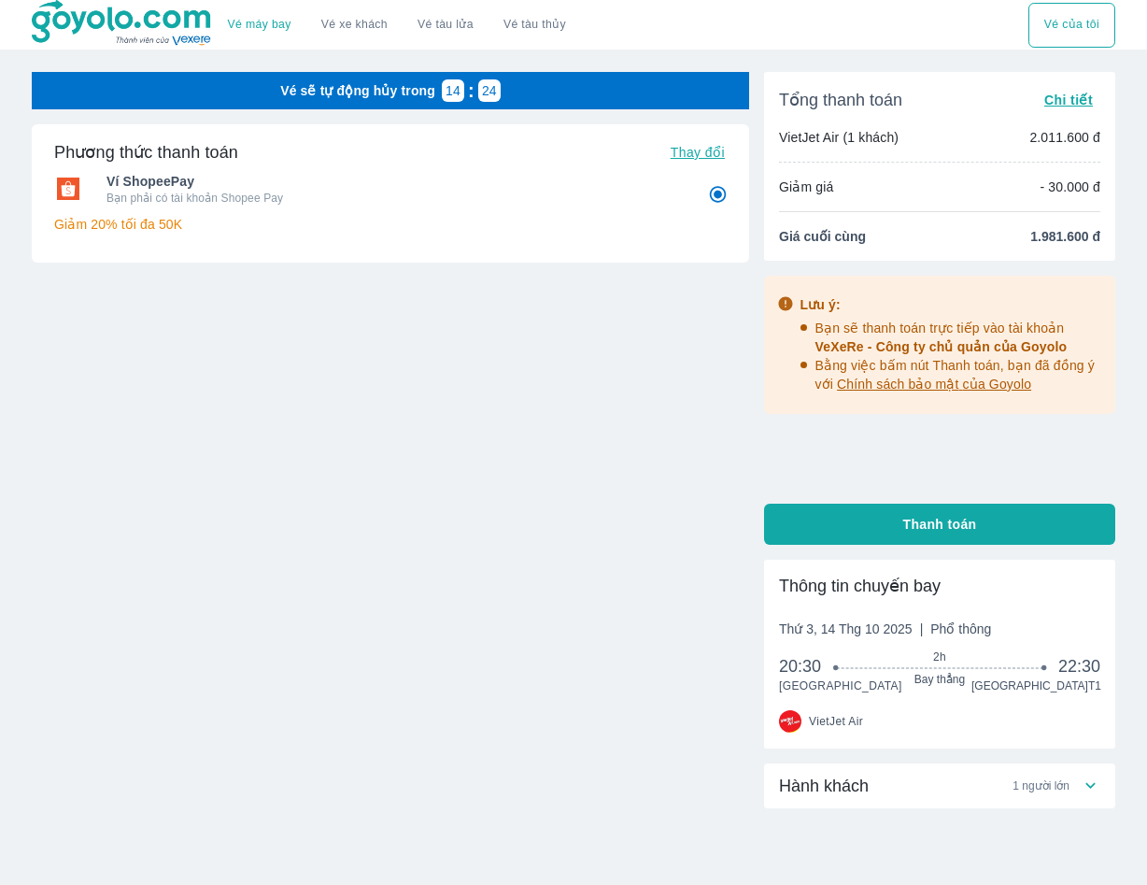
click at [835, 521] on button "Thanh toán" at bounding box center [939, 523] width 351 height 41
radio input "false"
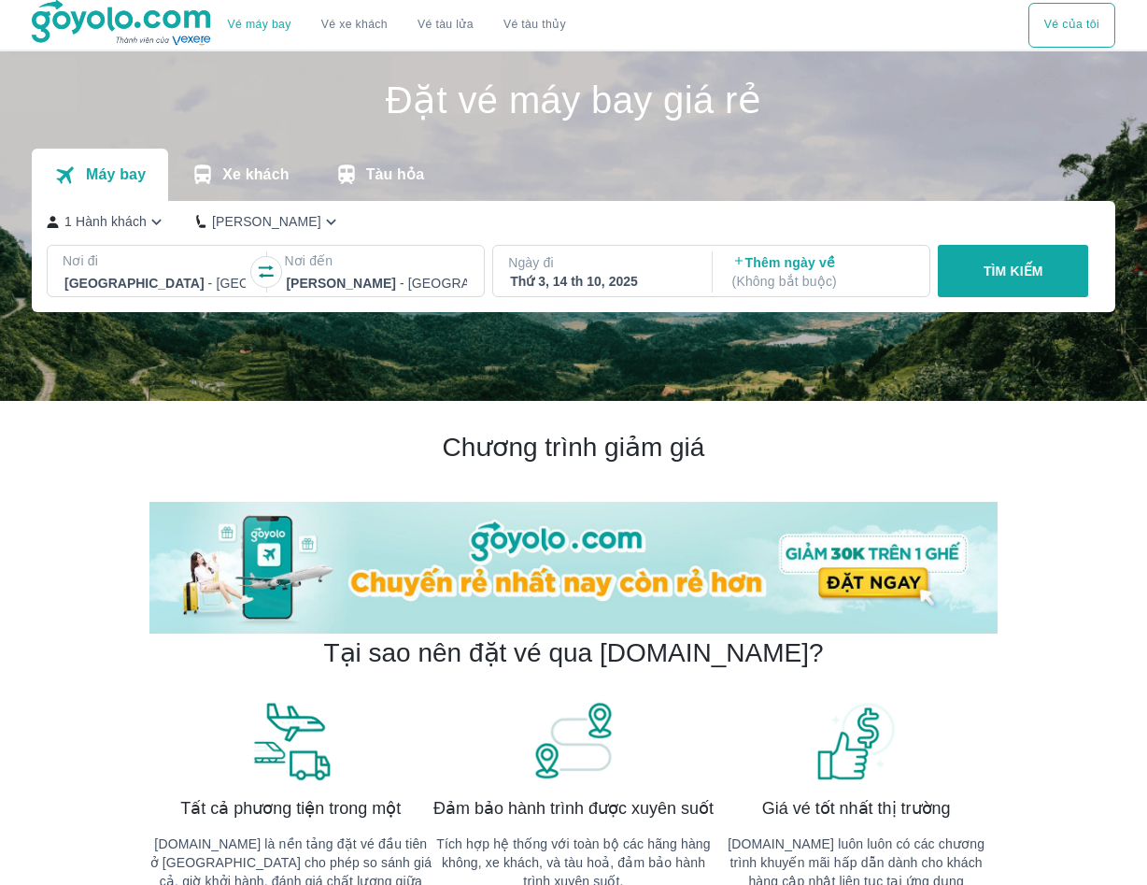
click at [257, 278] on icon "button" at bounding box center [266, 271] width 19 height 19
click at [417, 284] on div at bounding box center [376, 283] width 181 height 22
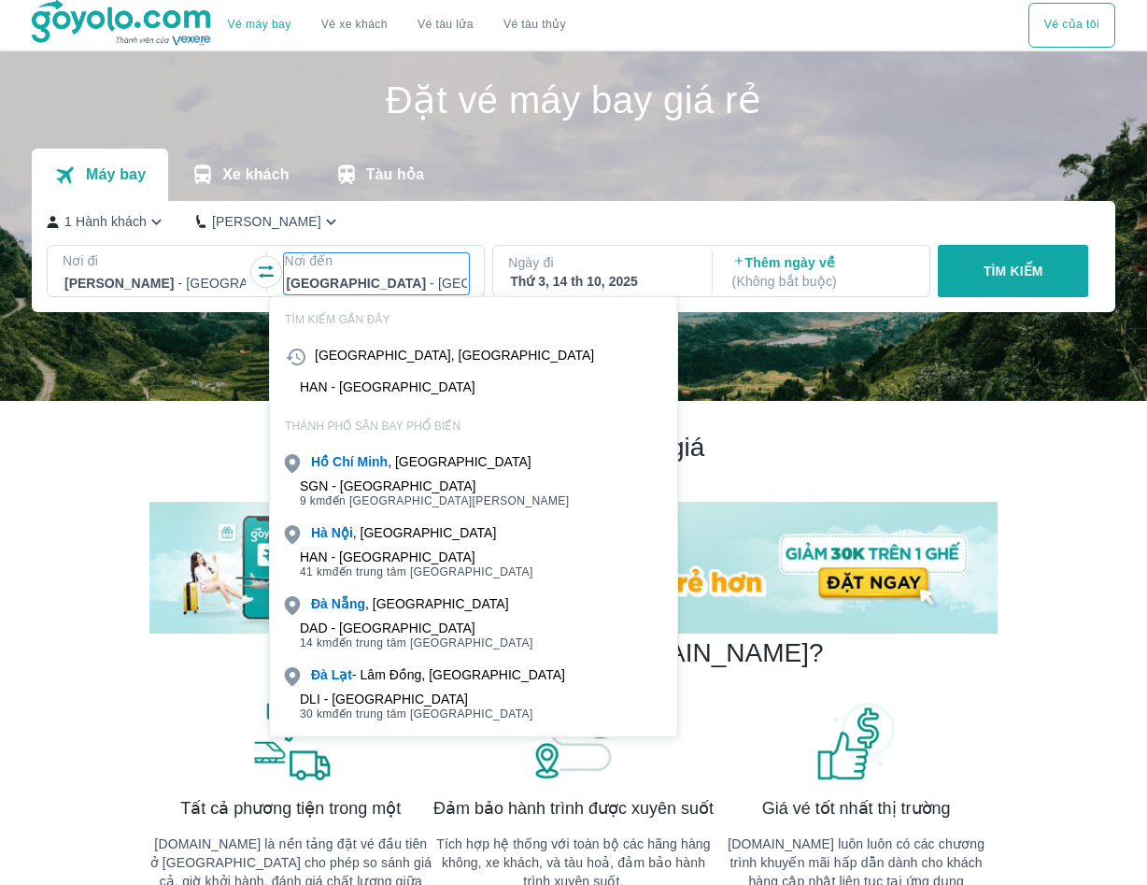
scroll to position [107, 0]
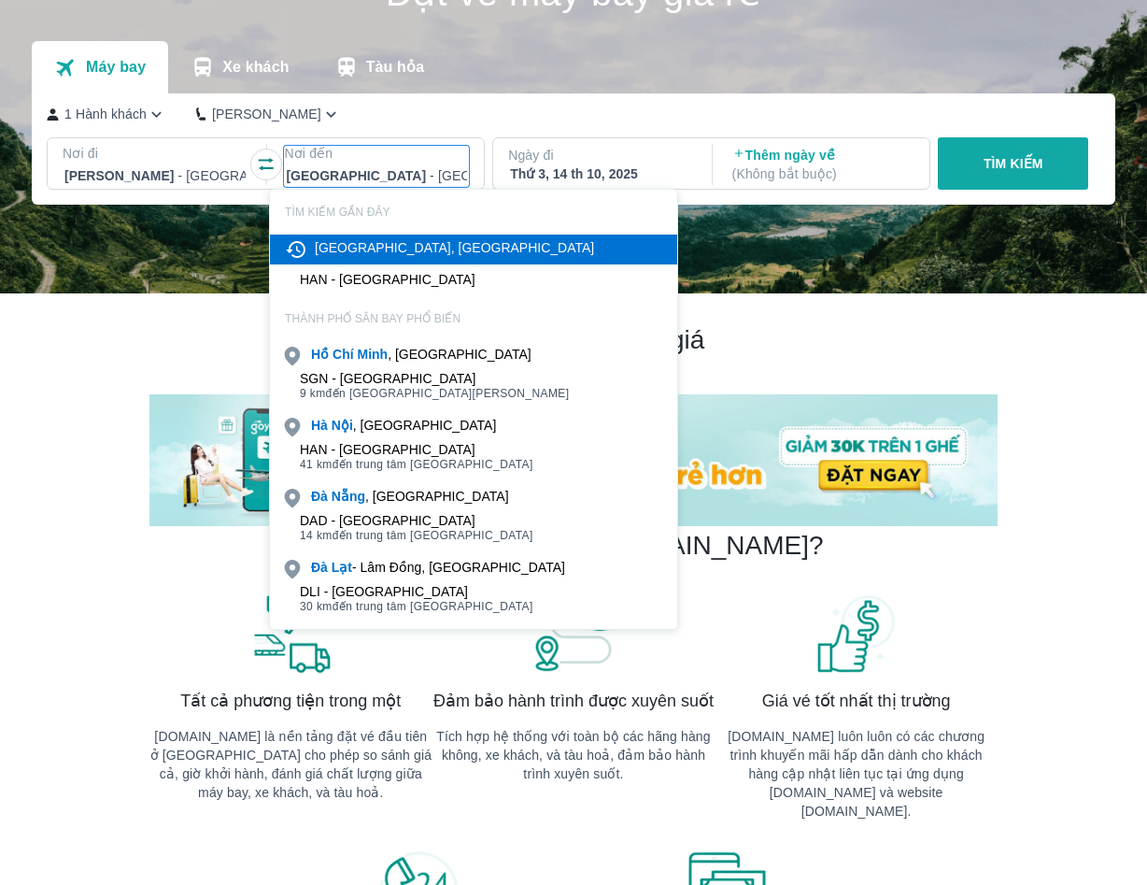
click at [415, 168] on div at bounding box center [376, 175] width 181 height 22
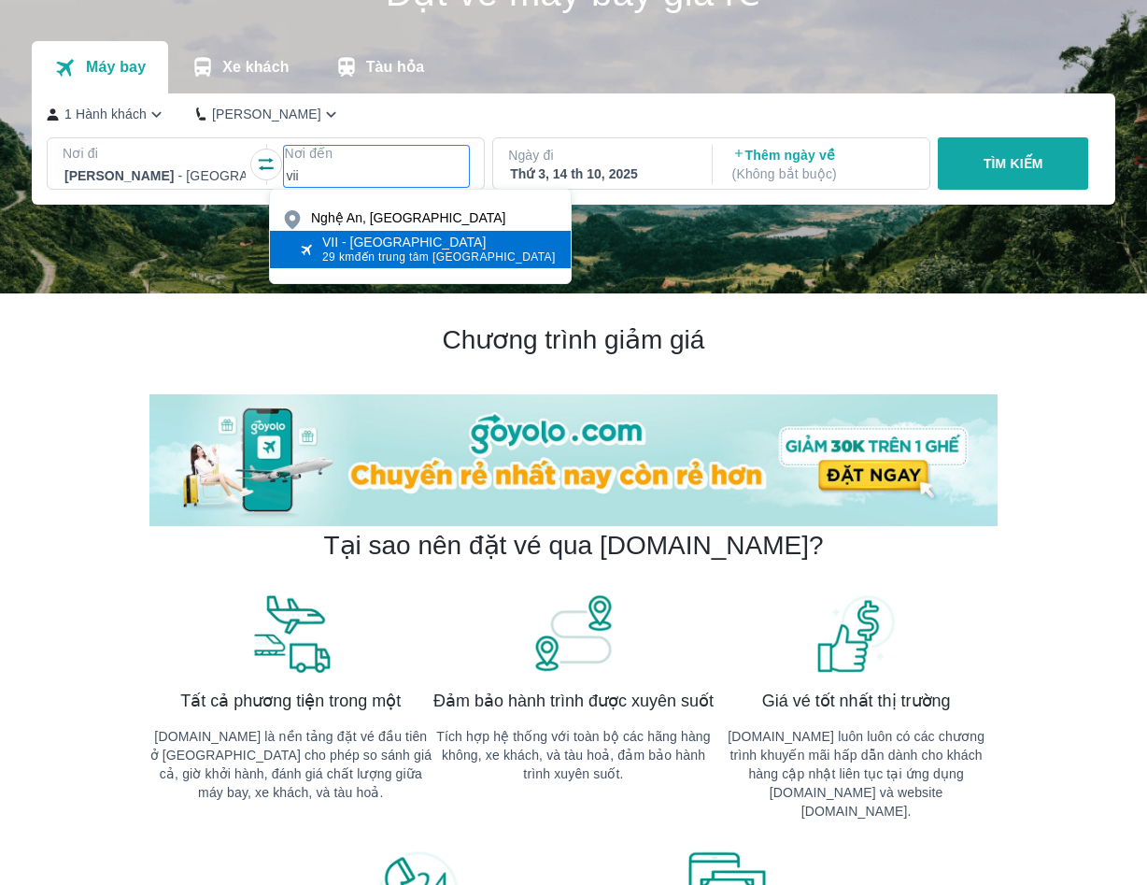
type input "vii"
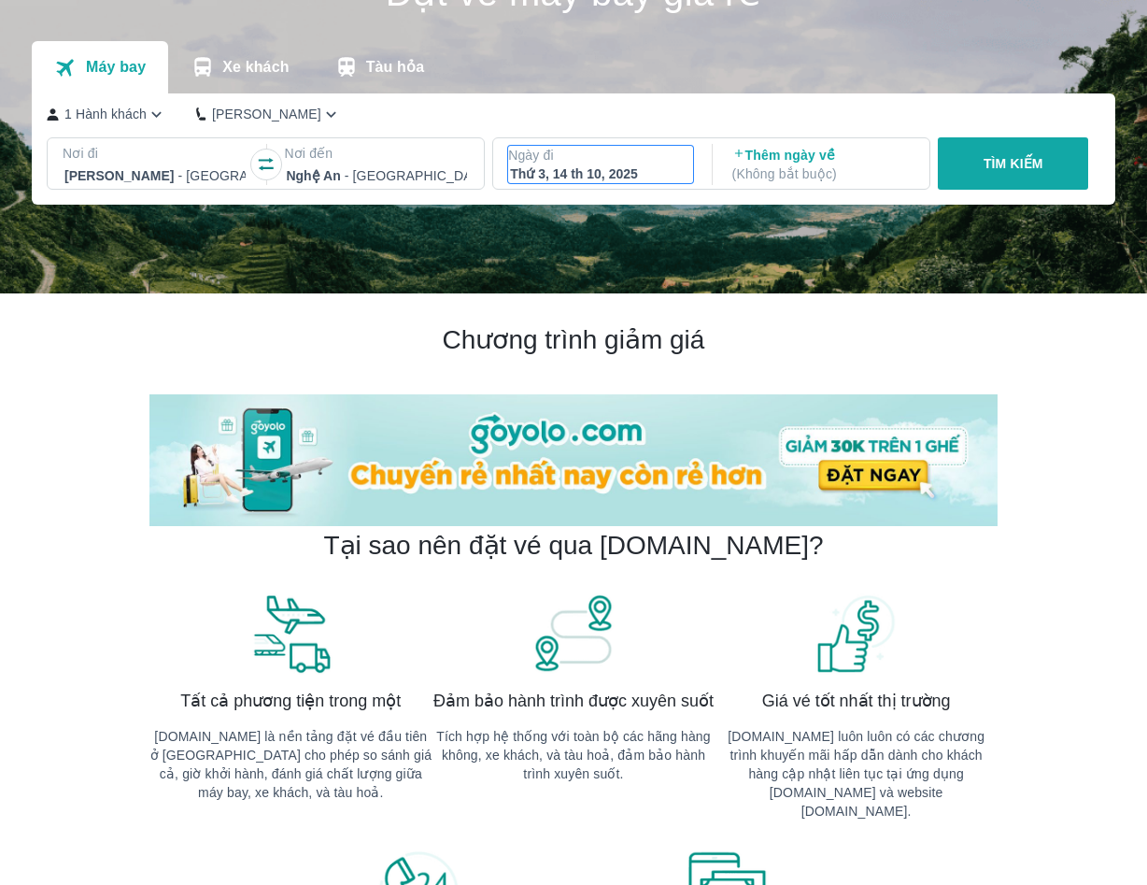
click at [584, 169] on div "Thứ 3, 14 th 10, 2025" at bounding box center [600, 173] width 181 height 19
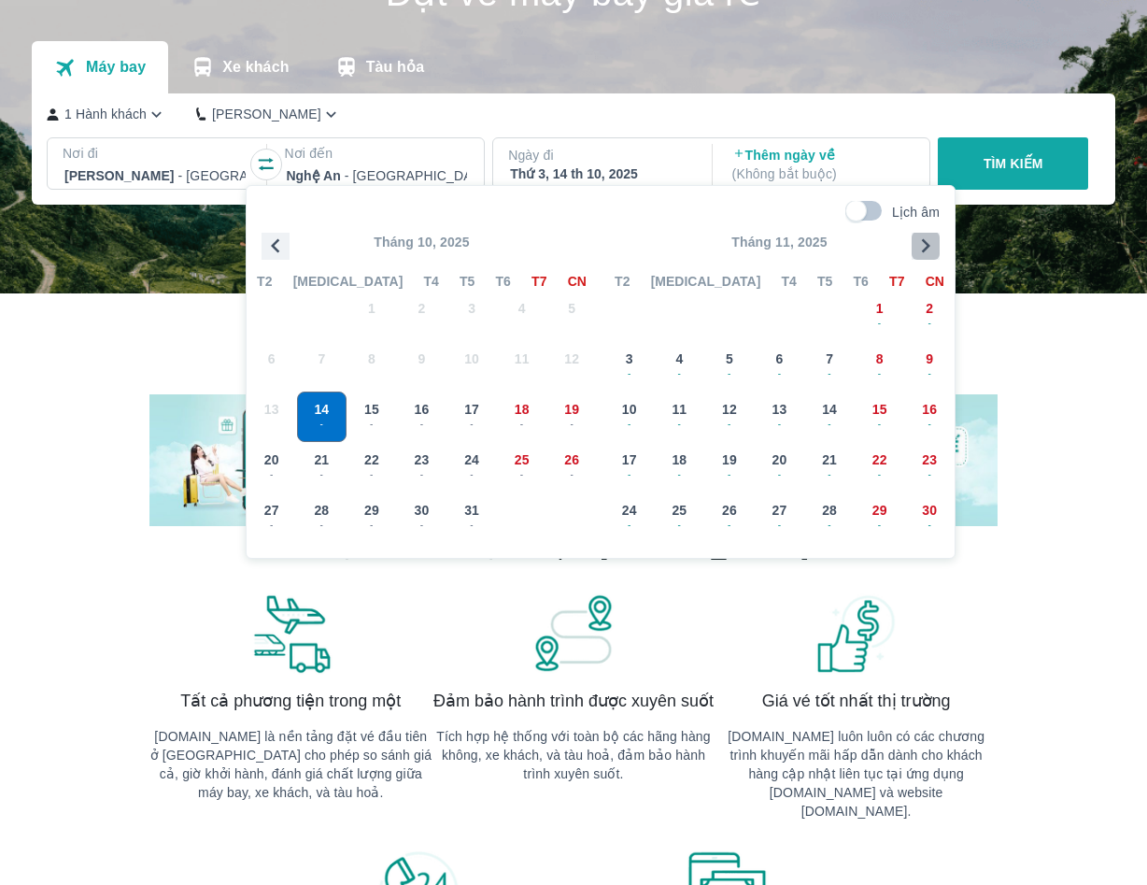
click at [915, 244] on icon "button" at bounding box center [926, 246] width 28 height 28
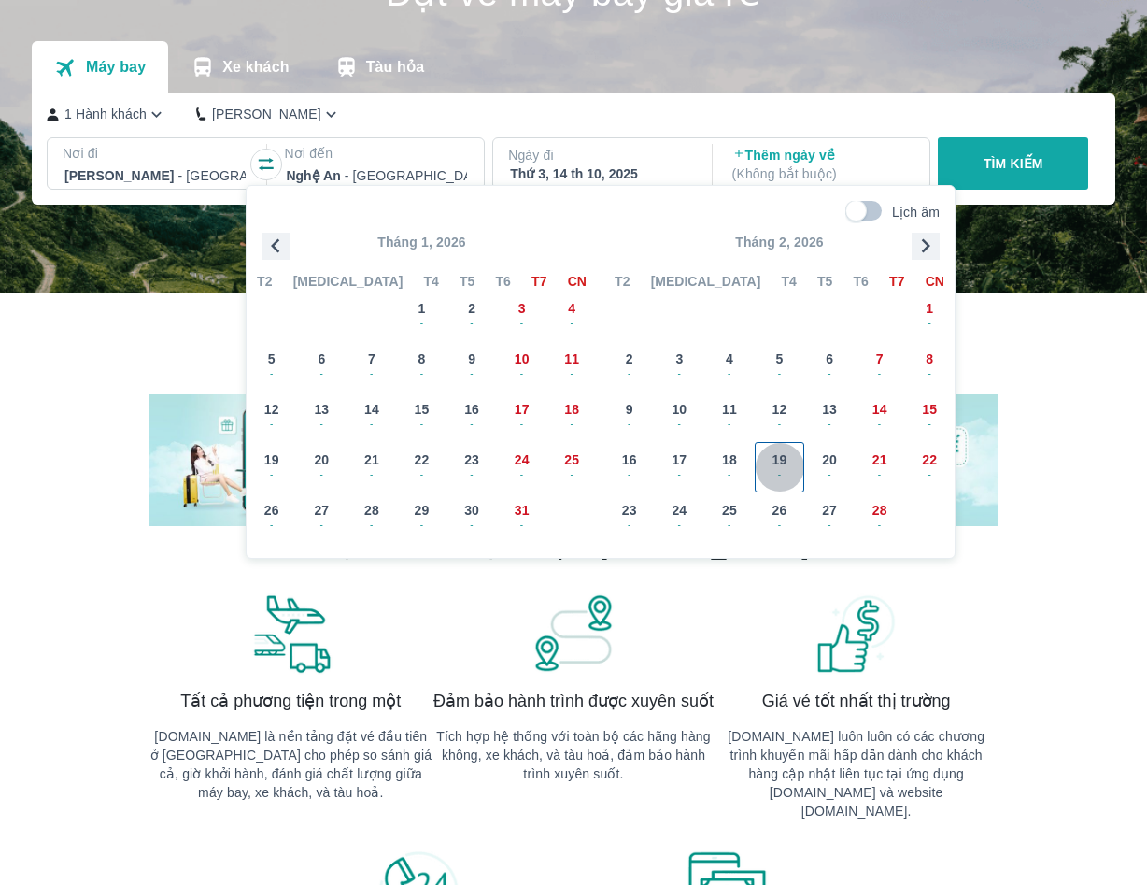
click at [790, 465] on div "19 -" at bounding box center [780, 467] width 49 height 49
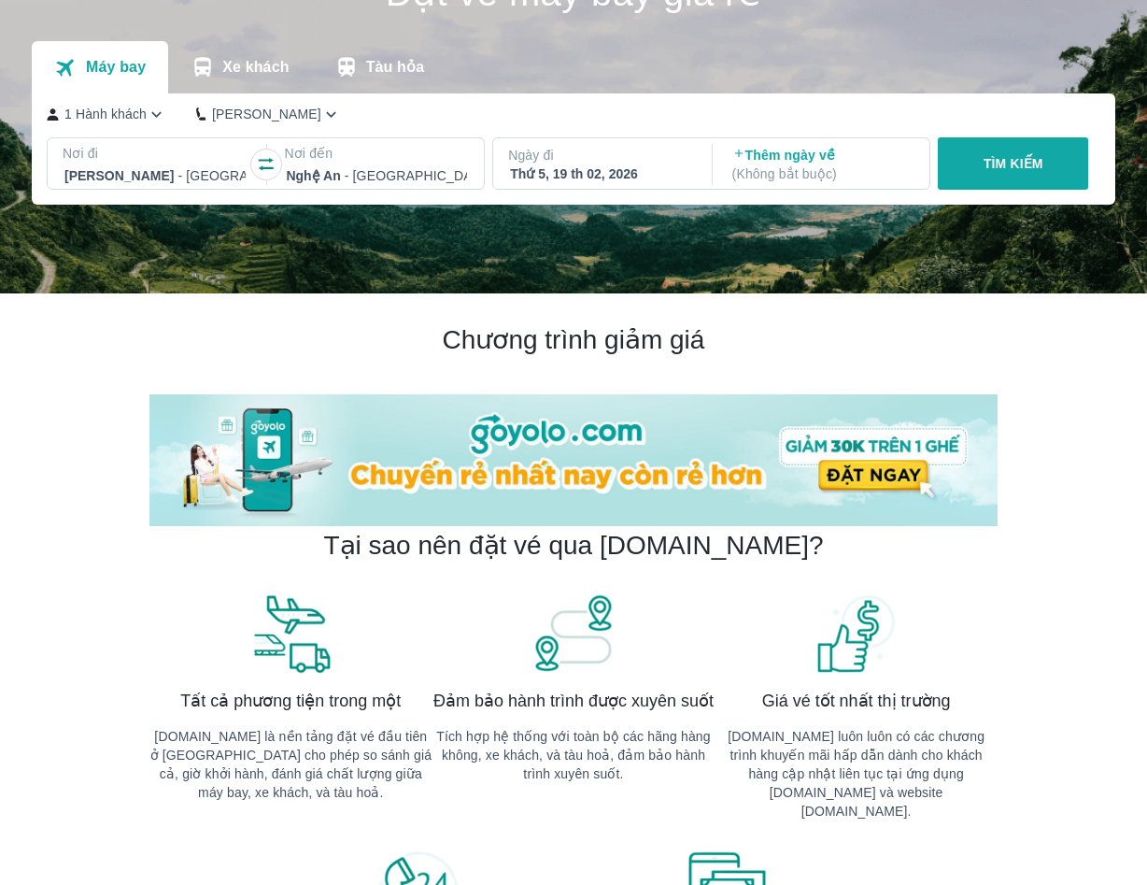
click at [1019, 155] on button "TÌM KIẾM" at bounding box center [1013, 163] width 150 height 52
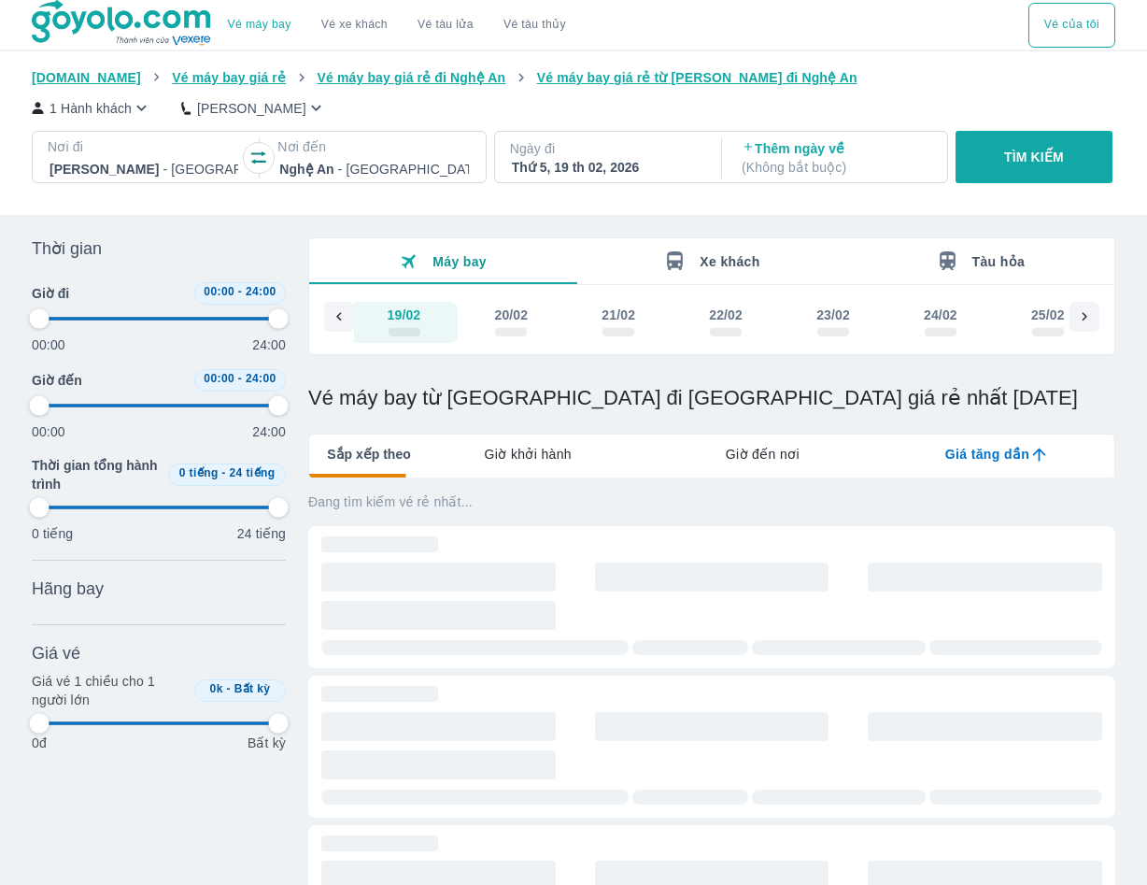
scroll to position [0, 13737]
type input "97.9166666666667"
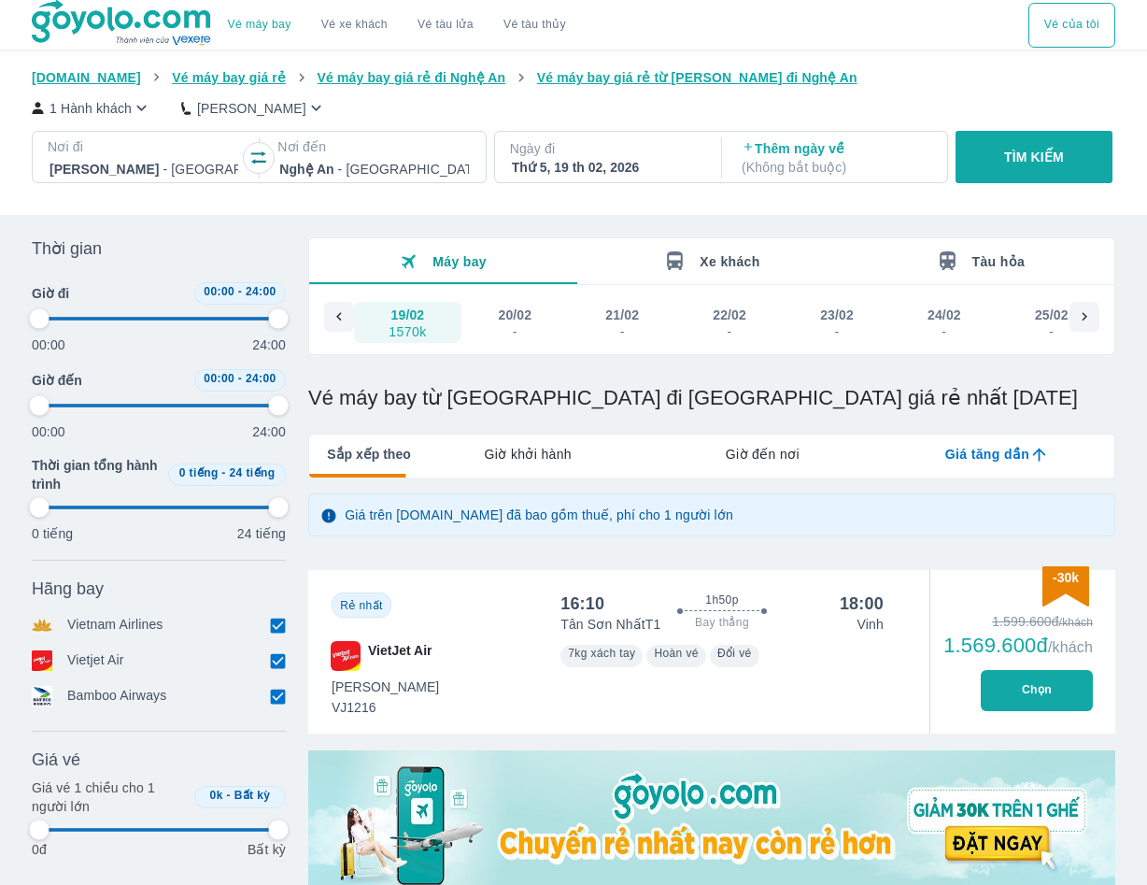
type input "97.9166666666667"
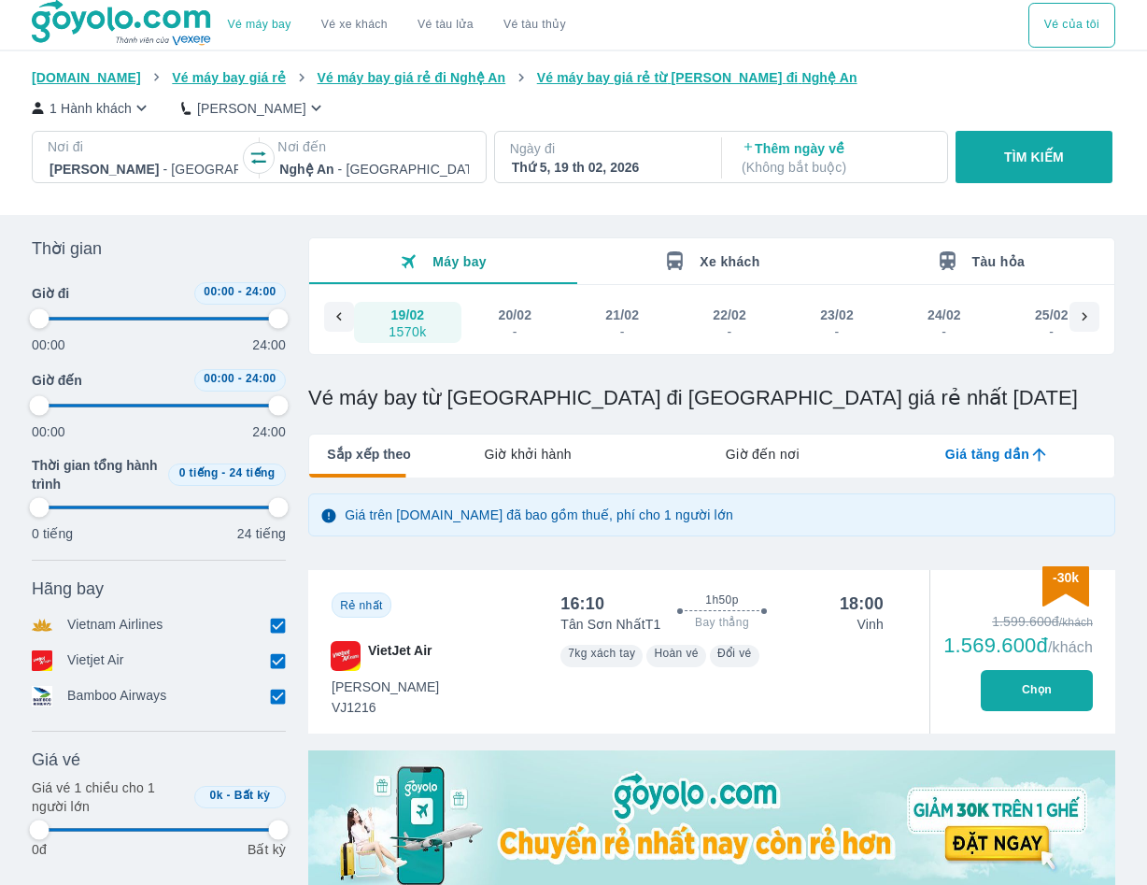
type input "97.9166666666667"
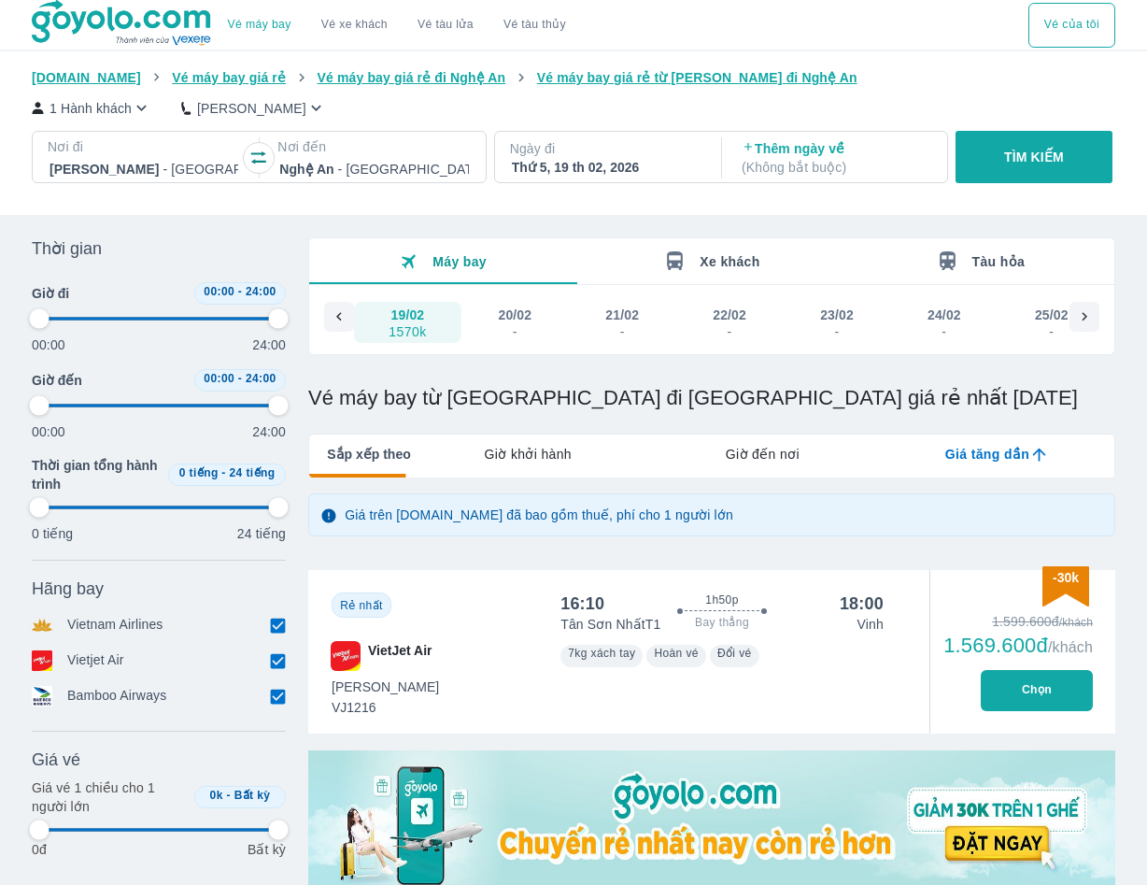
type input "97.9166666666667"
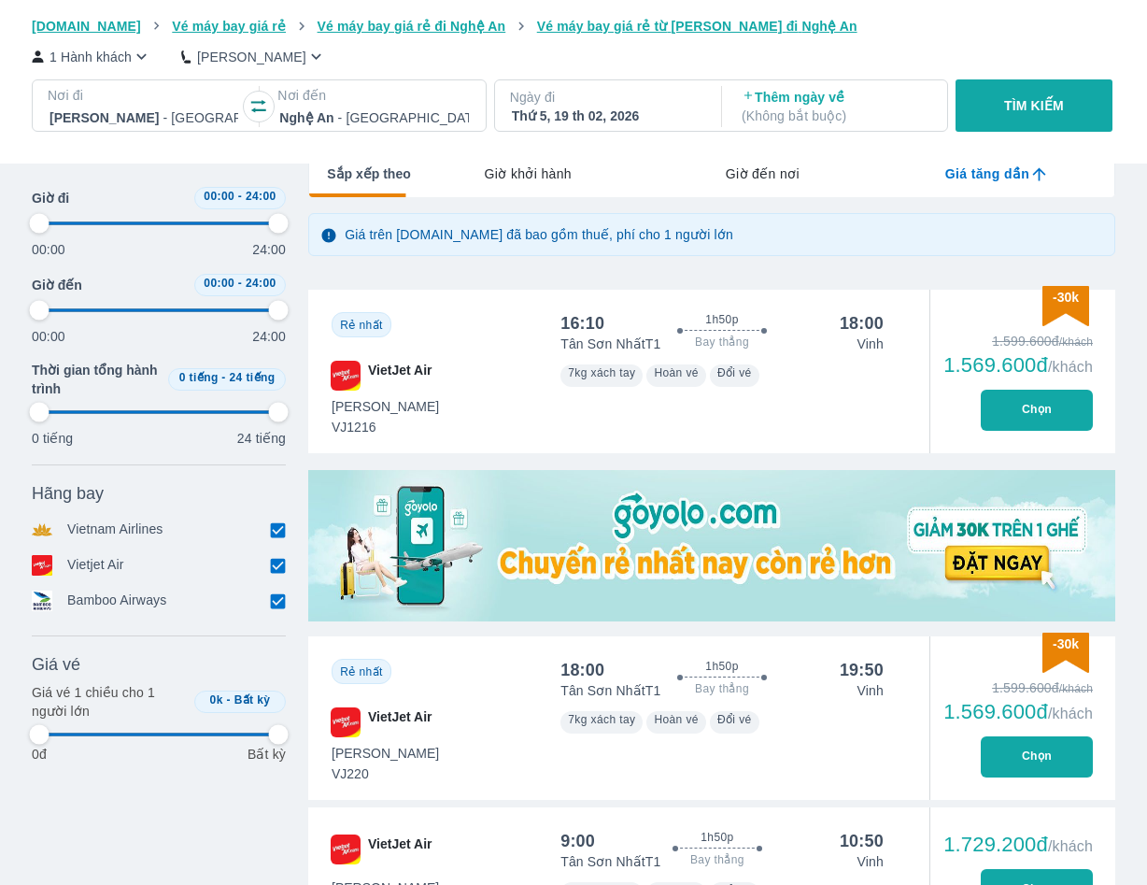
type input "97.9166666666667"
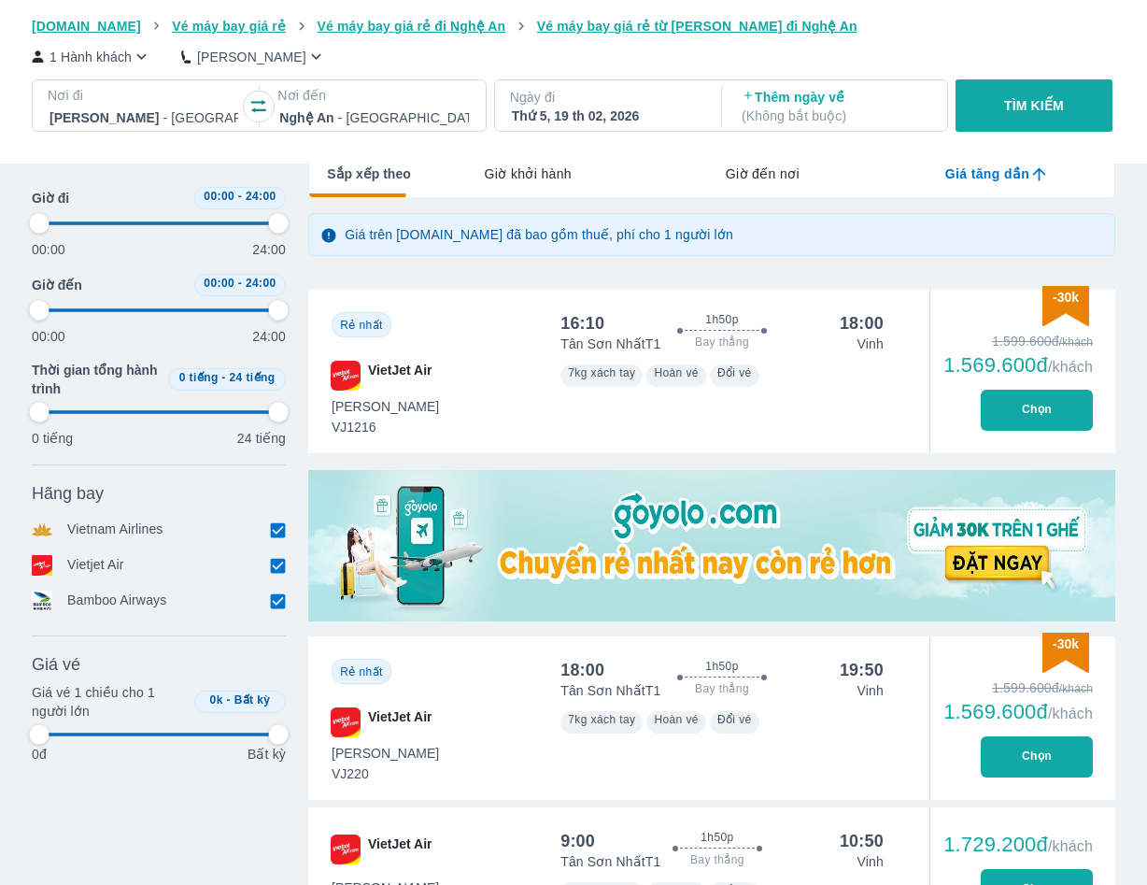
type input "97.9166666666667"
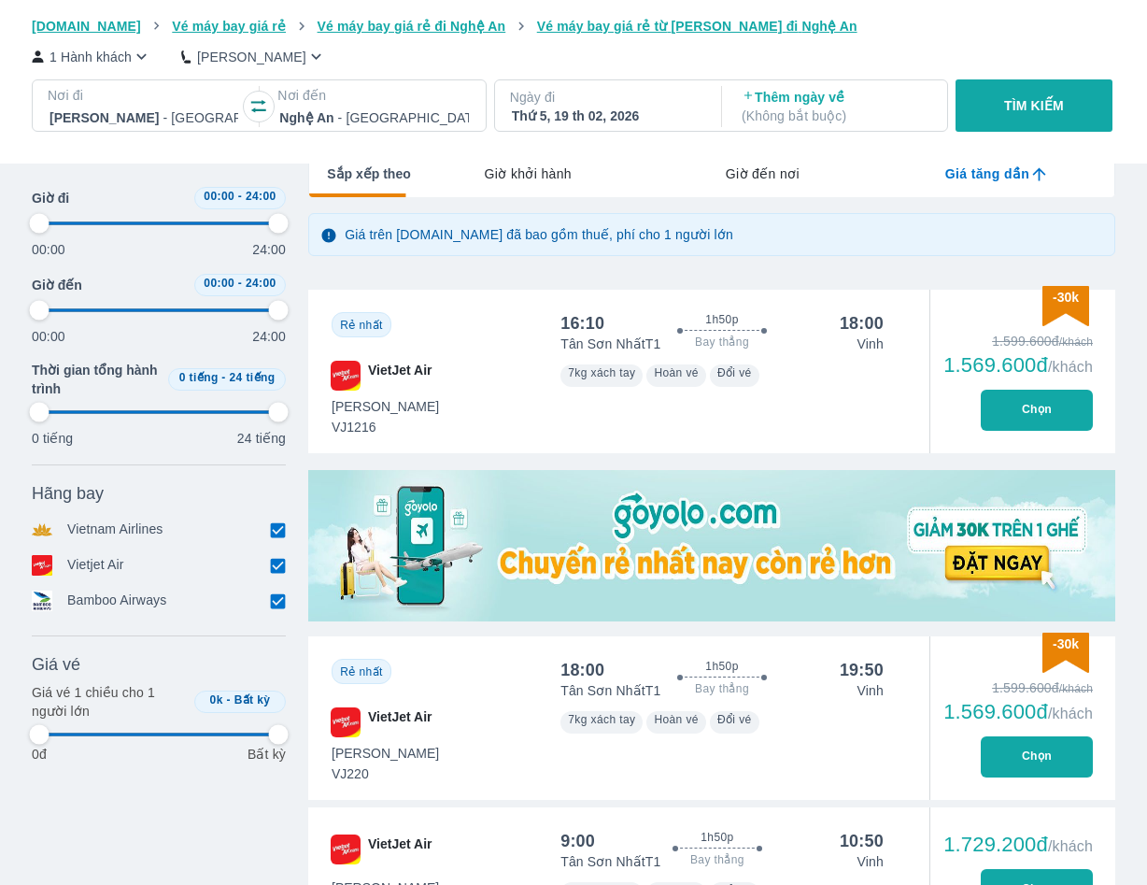
type input "97.9166666666667"
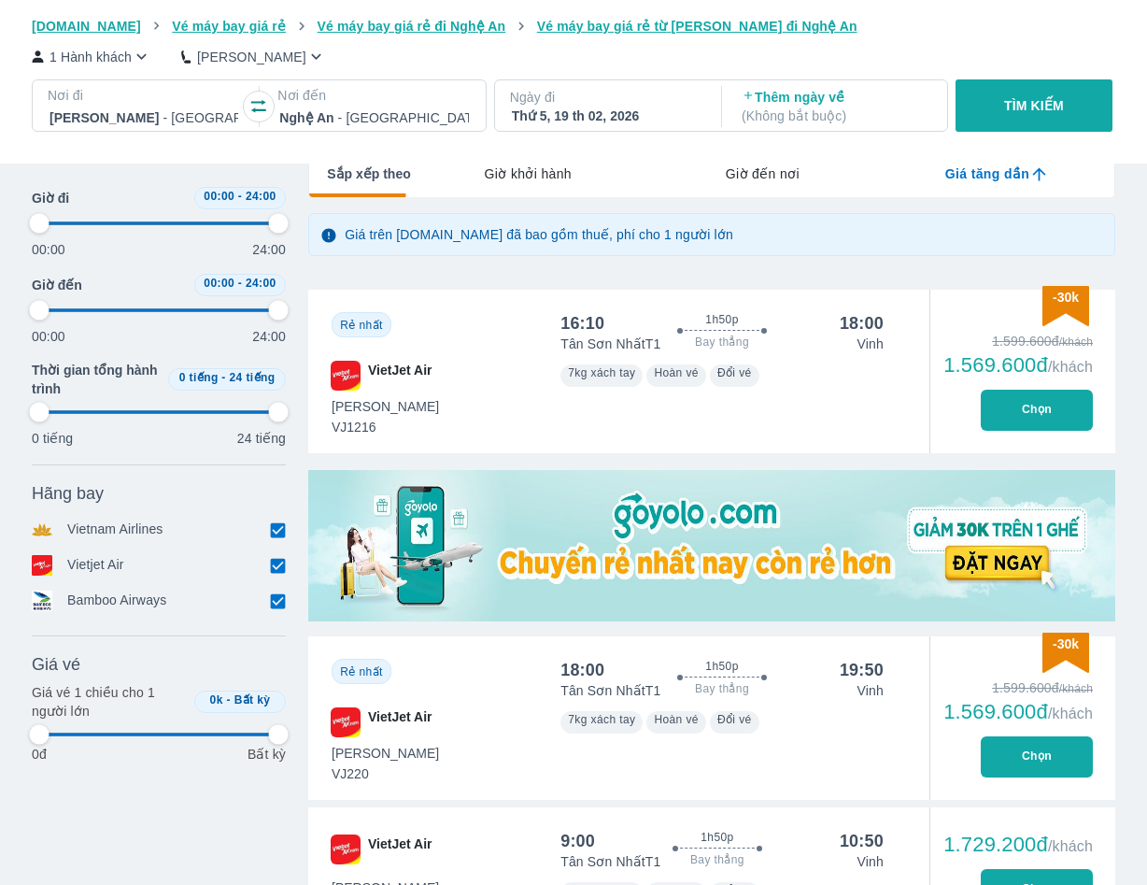
type input "97.9166666666667"
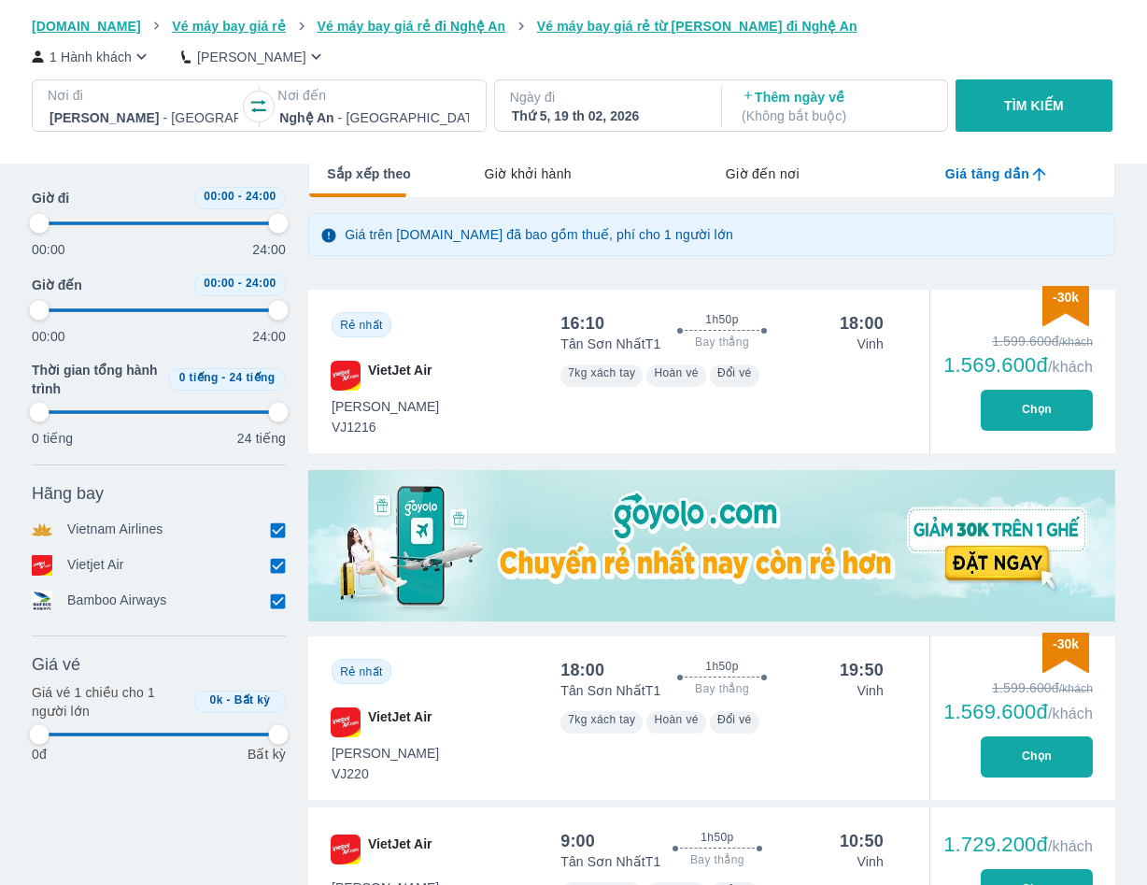
type input "97.9166666666667"
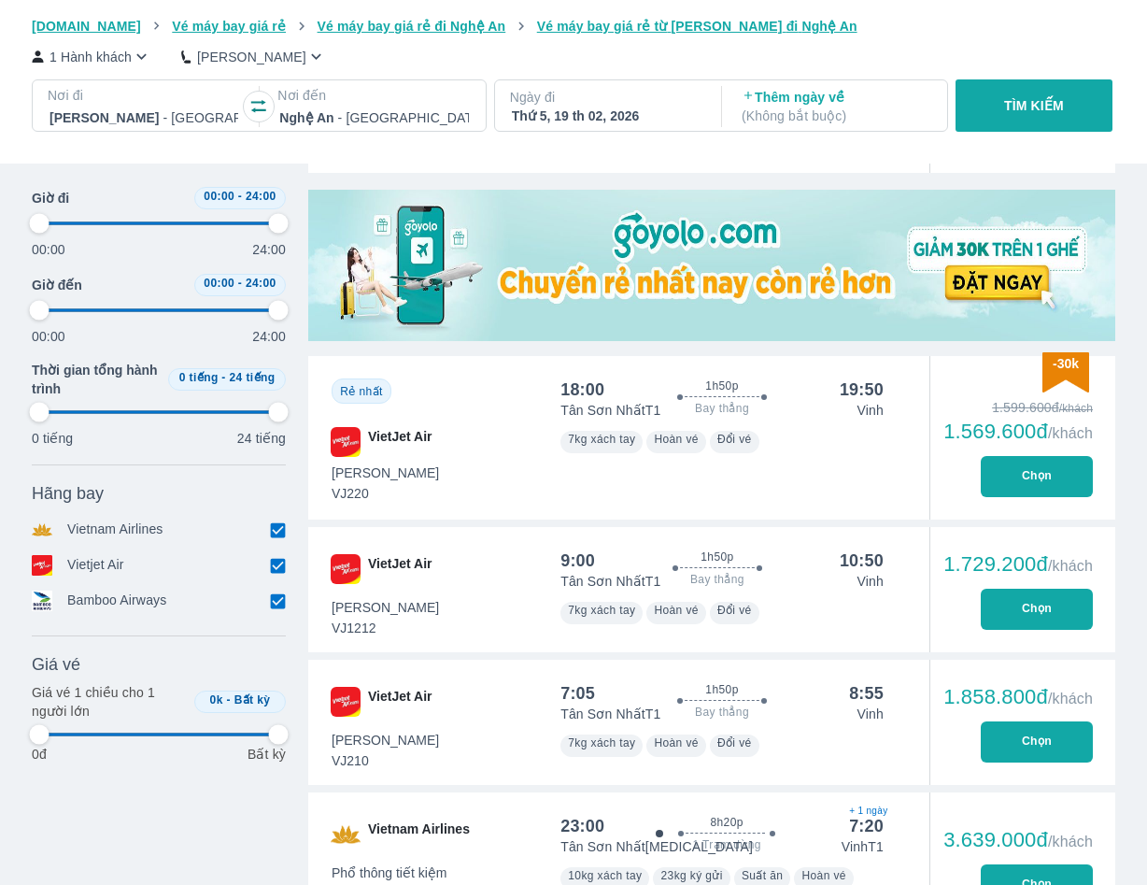
type input "97.9166666666667"
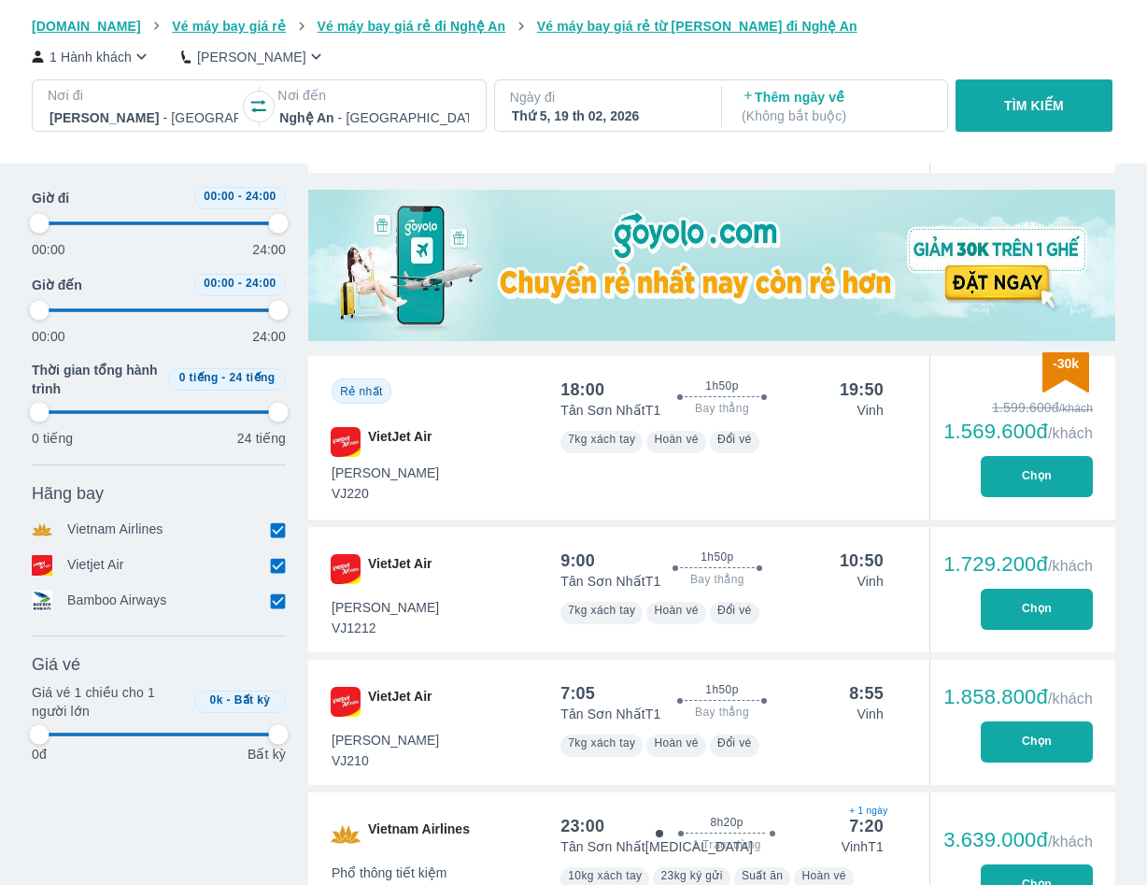
type input "97.9166666666667"
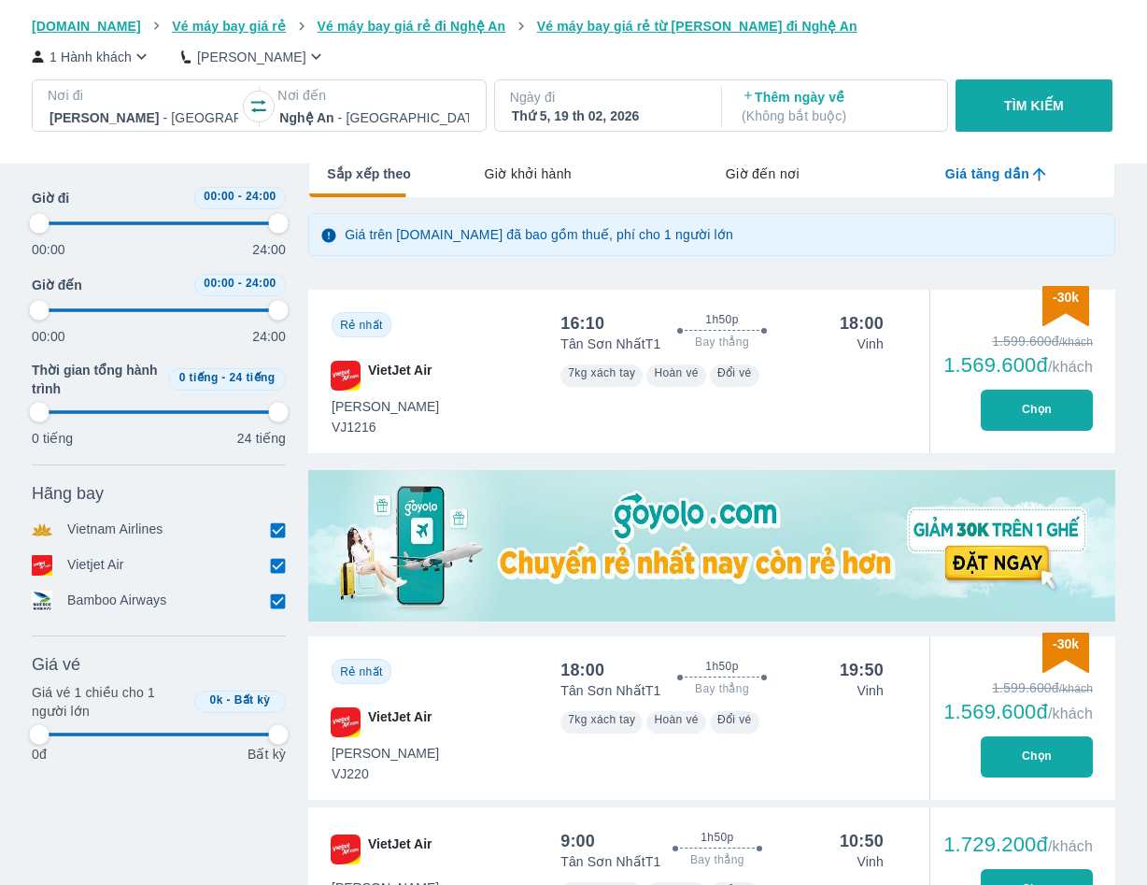
type input "97.9166666666667"
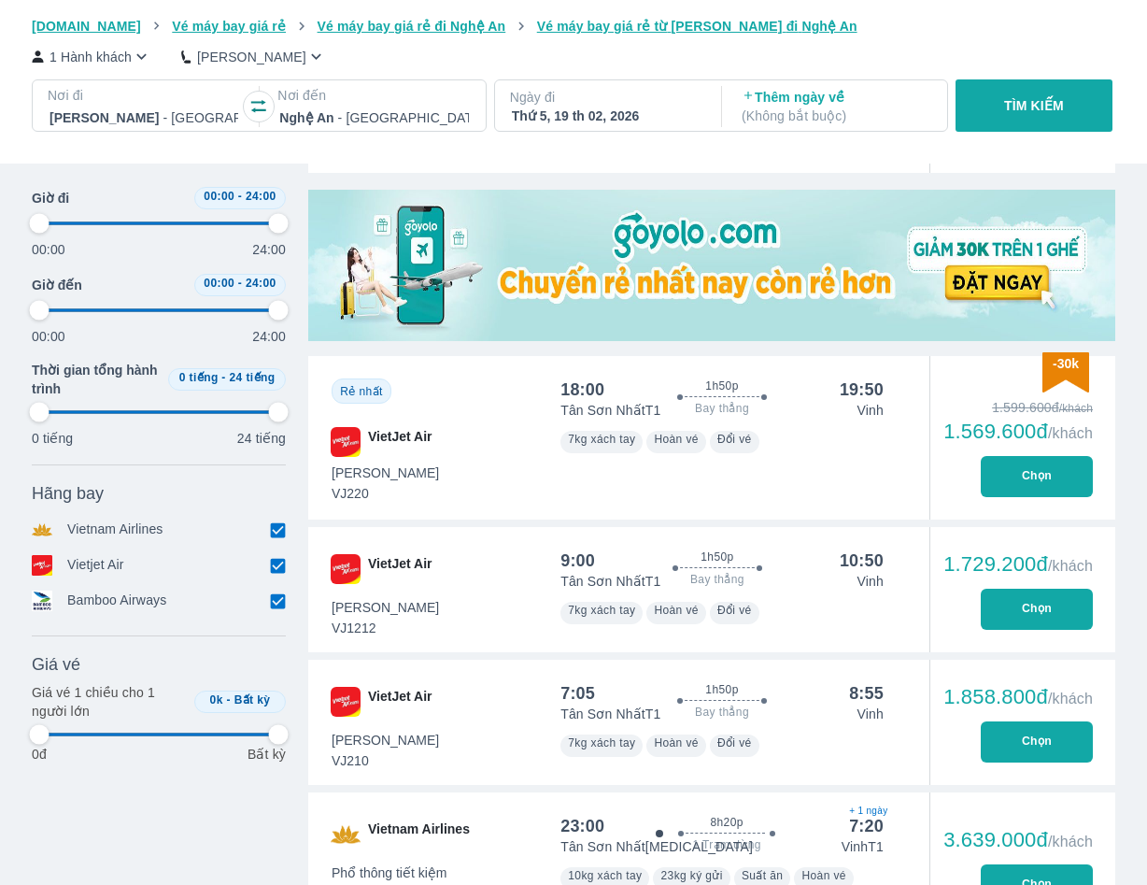
type input "97.9166666666667"
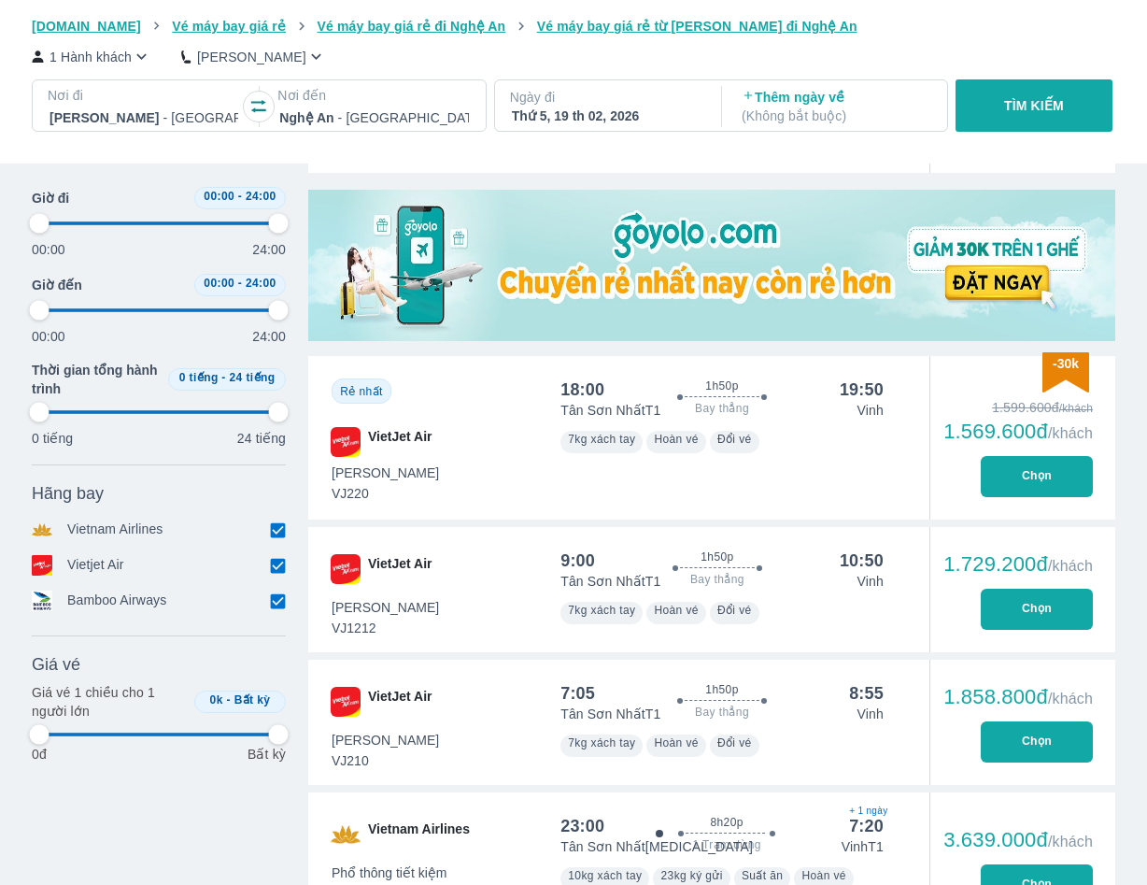
type input "97.9166666666667"
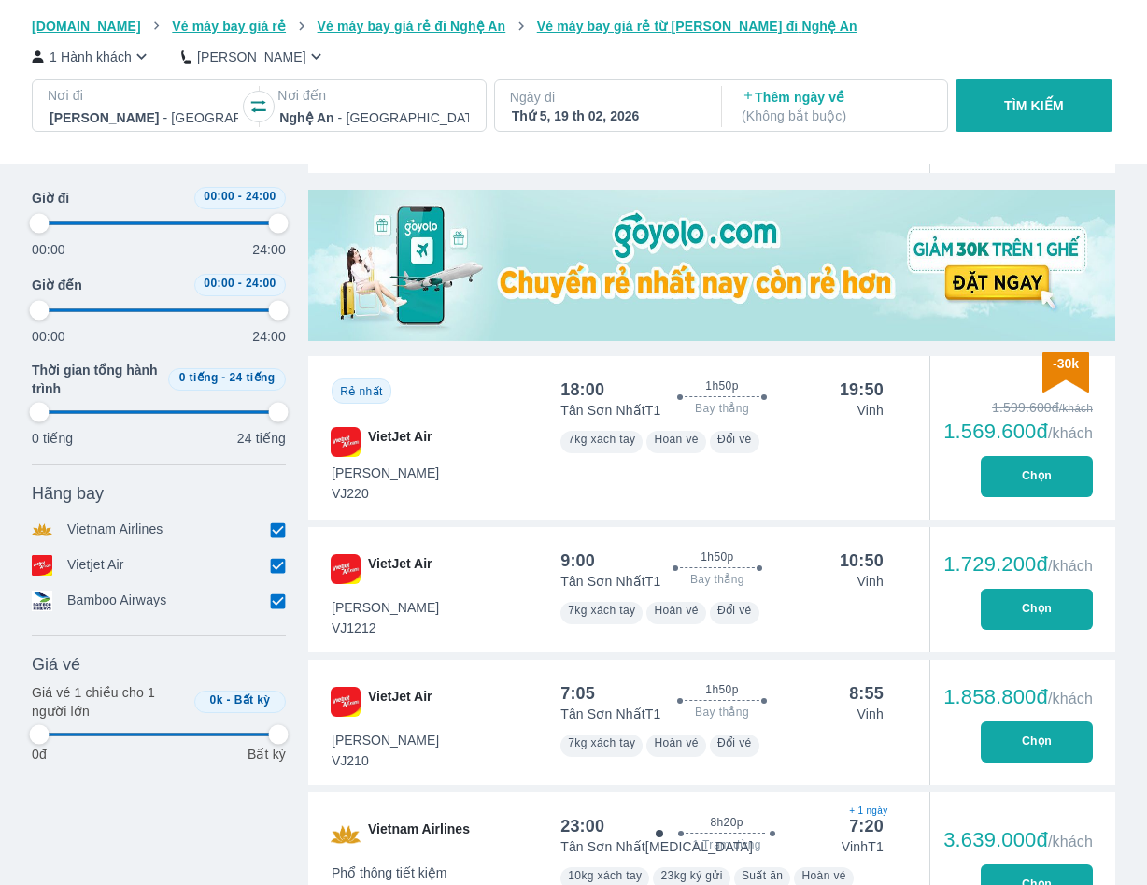
type input "97.9166666666667"
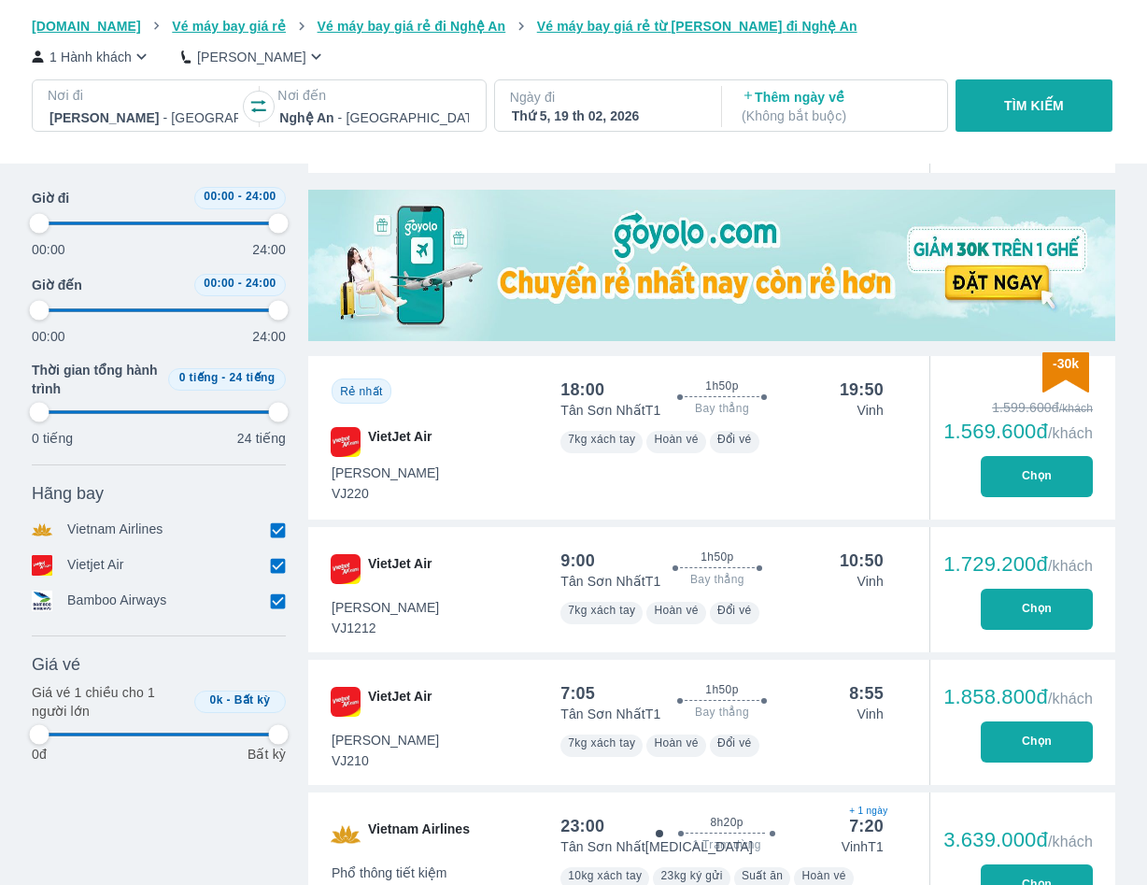
type input "97.9166666666667"
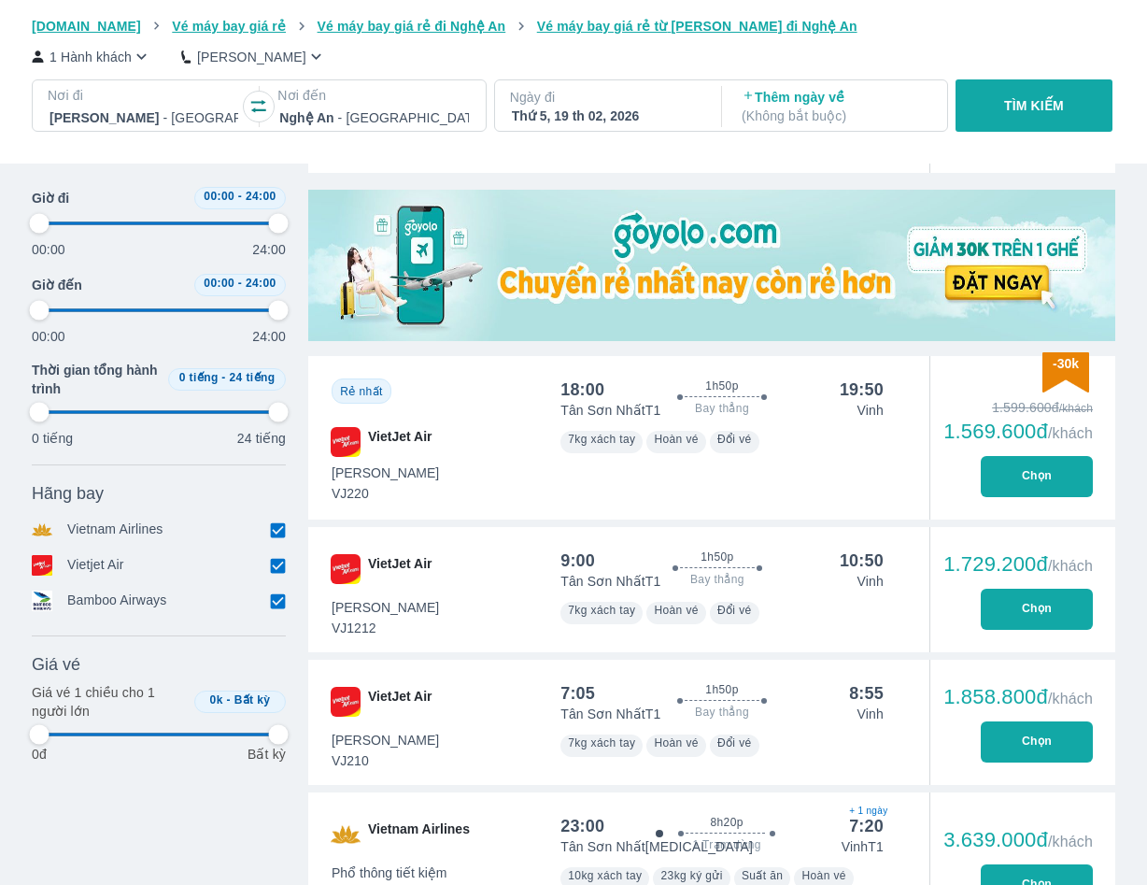
type input "97.9166666666667"
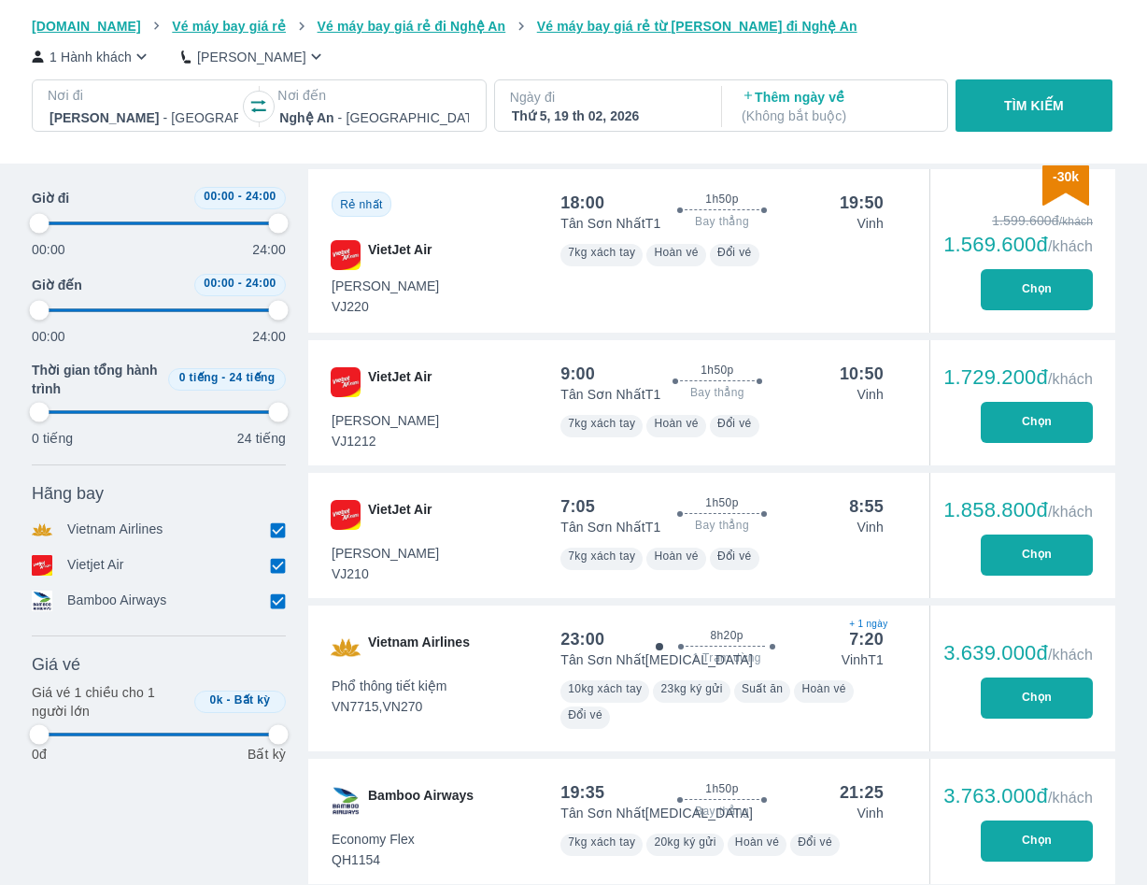
type input "97.9166666666667"
click at [1004, 411] on button "Chọn" at bounding box center [1037, 422] width 112 height 41
type input "97.9166666666667"
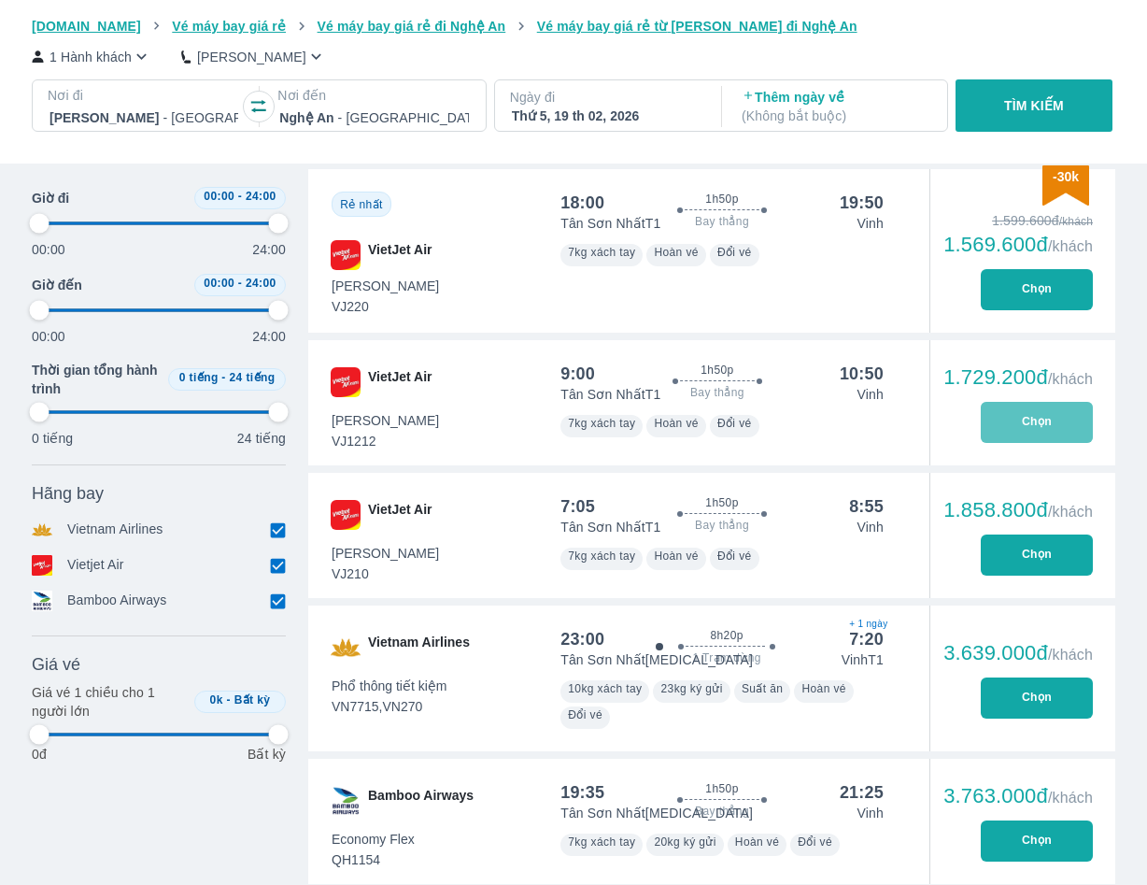
type input "97.9166666666667"
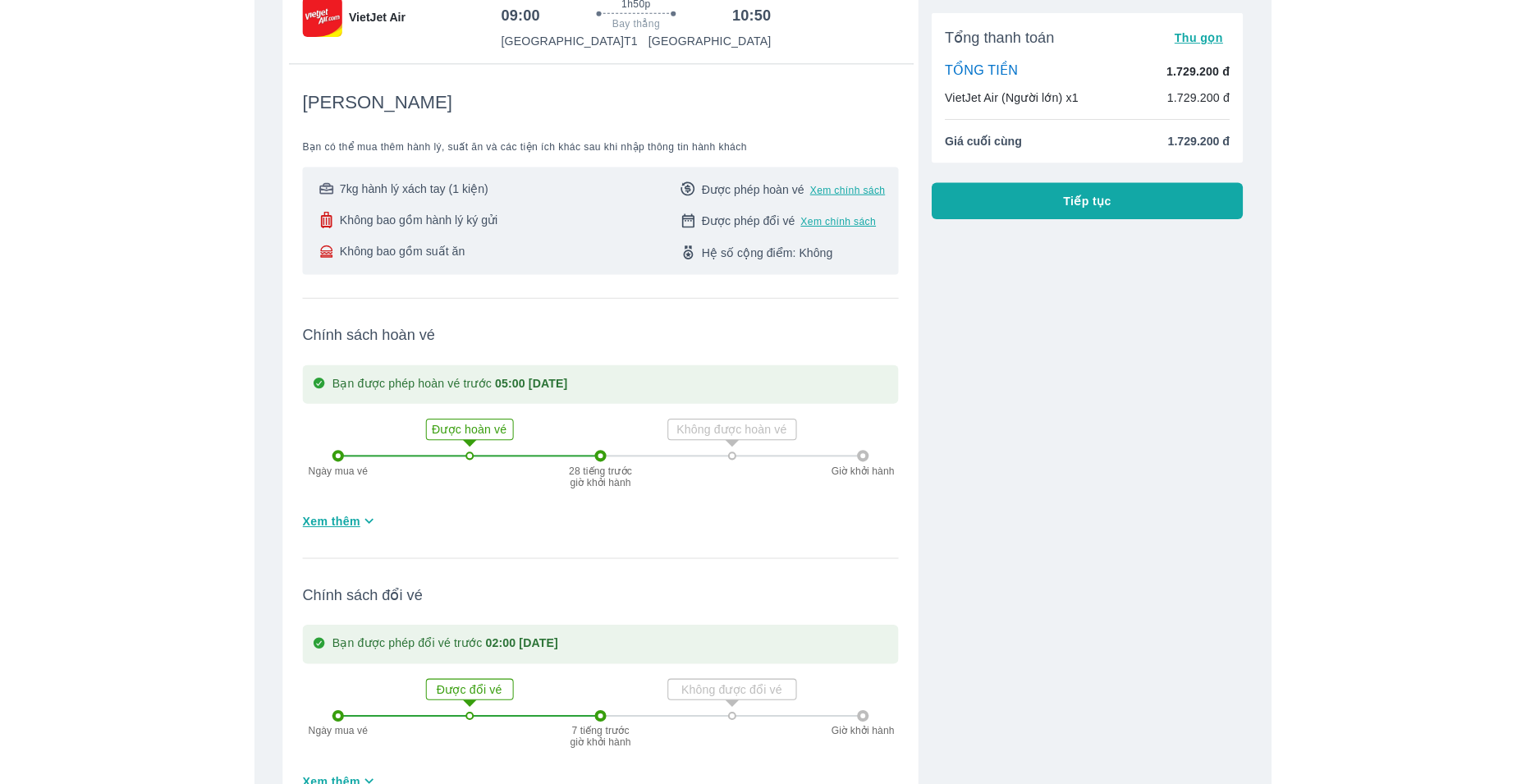
scroll to position [410, 0]
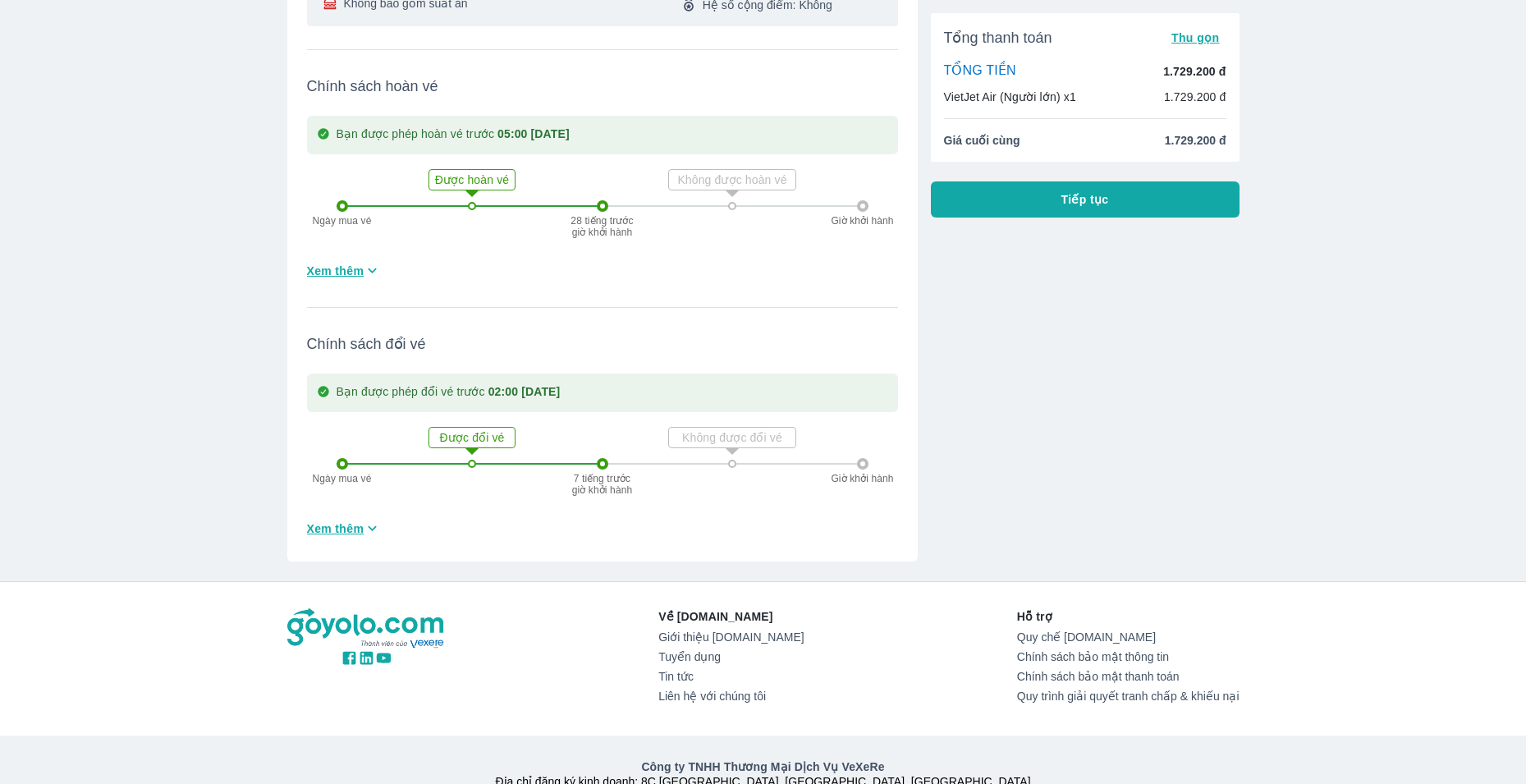
scroll to position [515, 0]
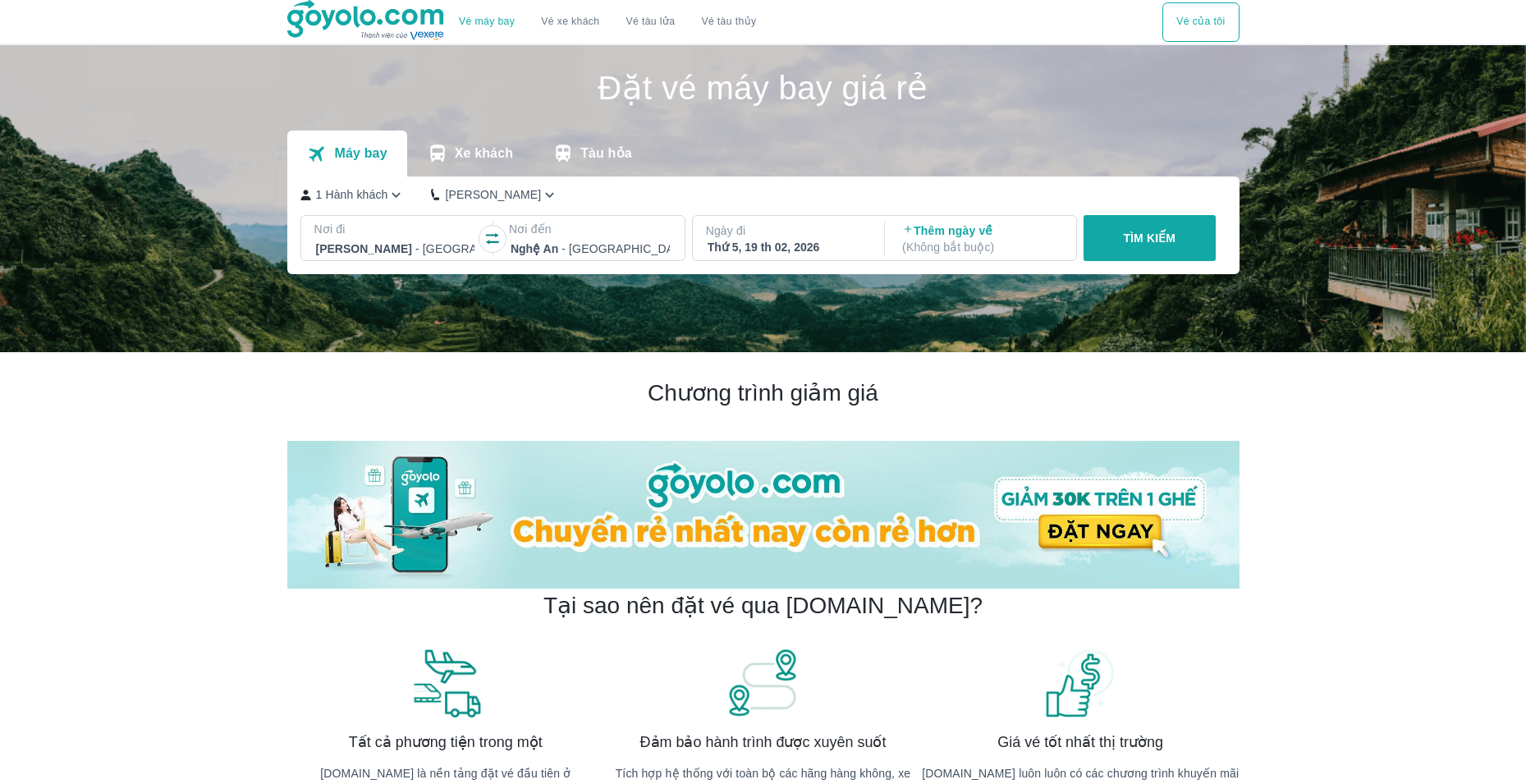
click at [1007, 248] on button "TÌM KIẾM" at bounding box center [1150, 238] width 132 height 46
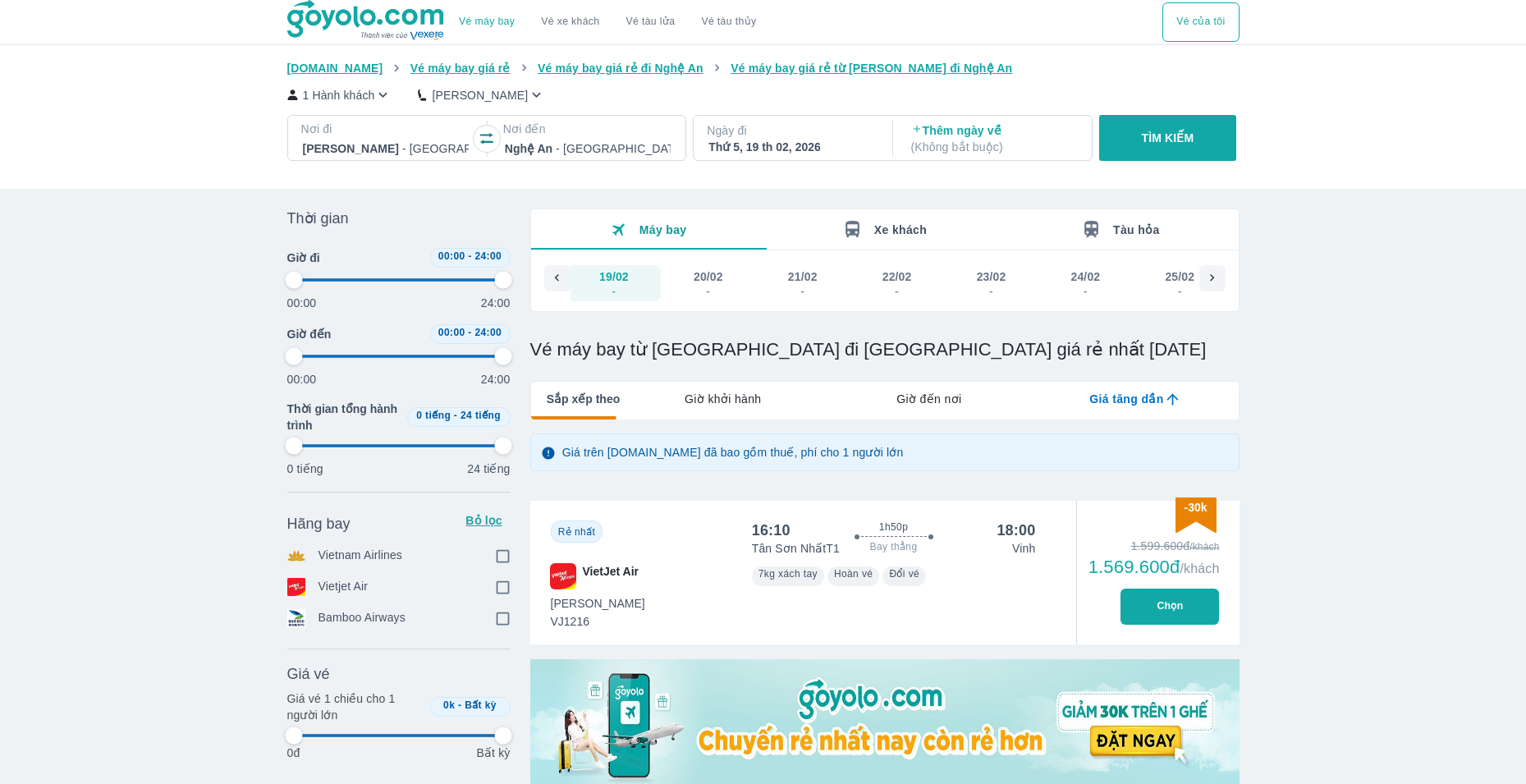
scroll to position [0, 12075]
type input "97.9166666666667"
checkbox input "true"
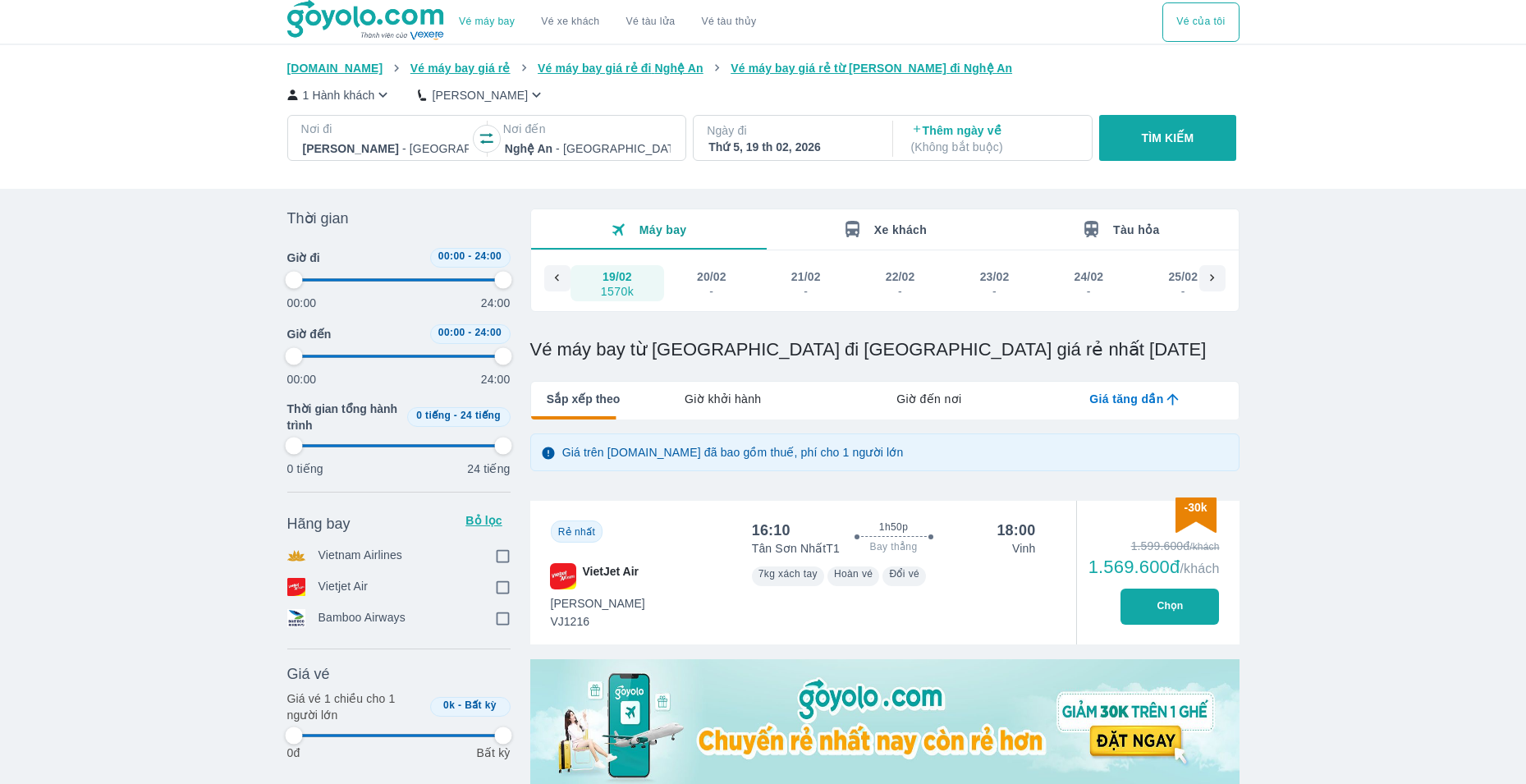
checkbox input "true"
type input "97.9166666666667"
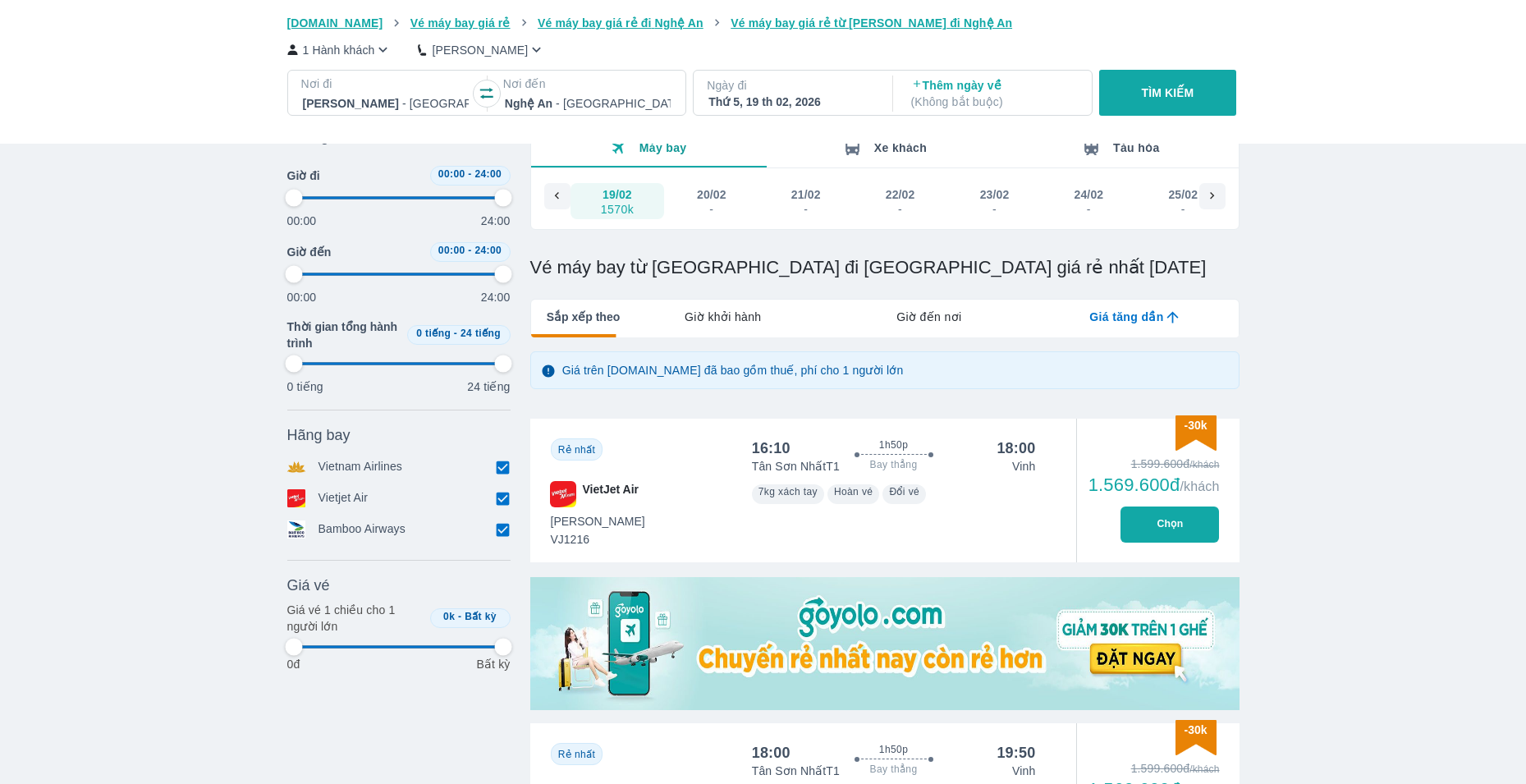
type input "97.9166666666667"
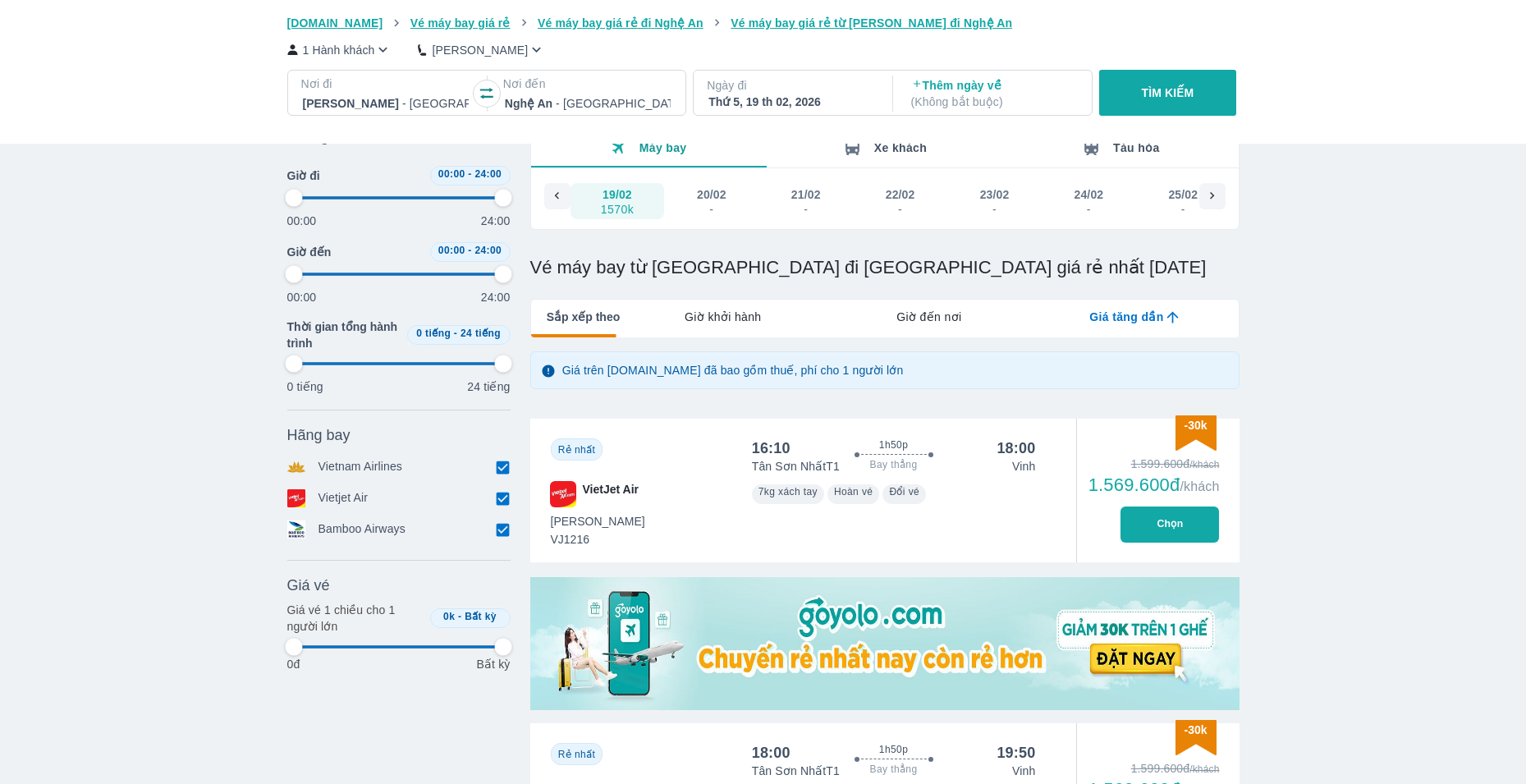
type input "97.9166666666667"
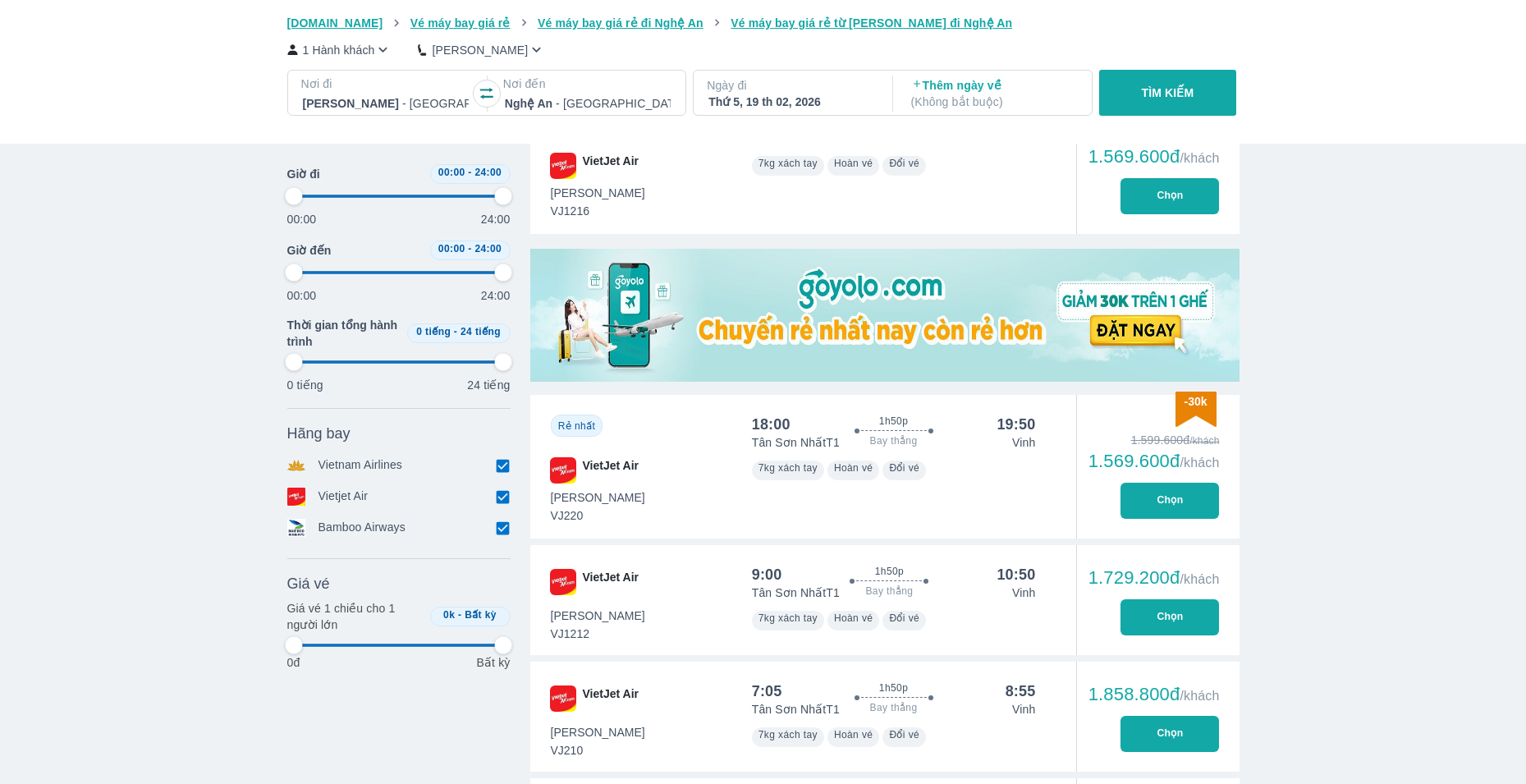
type input "97.9166666666667"
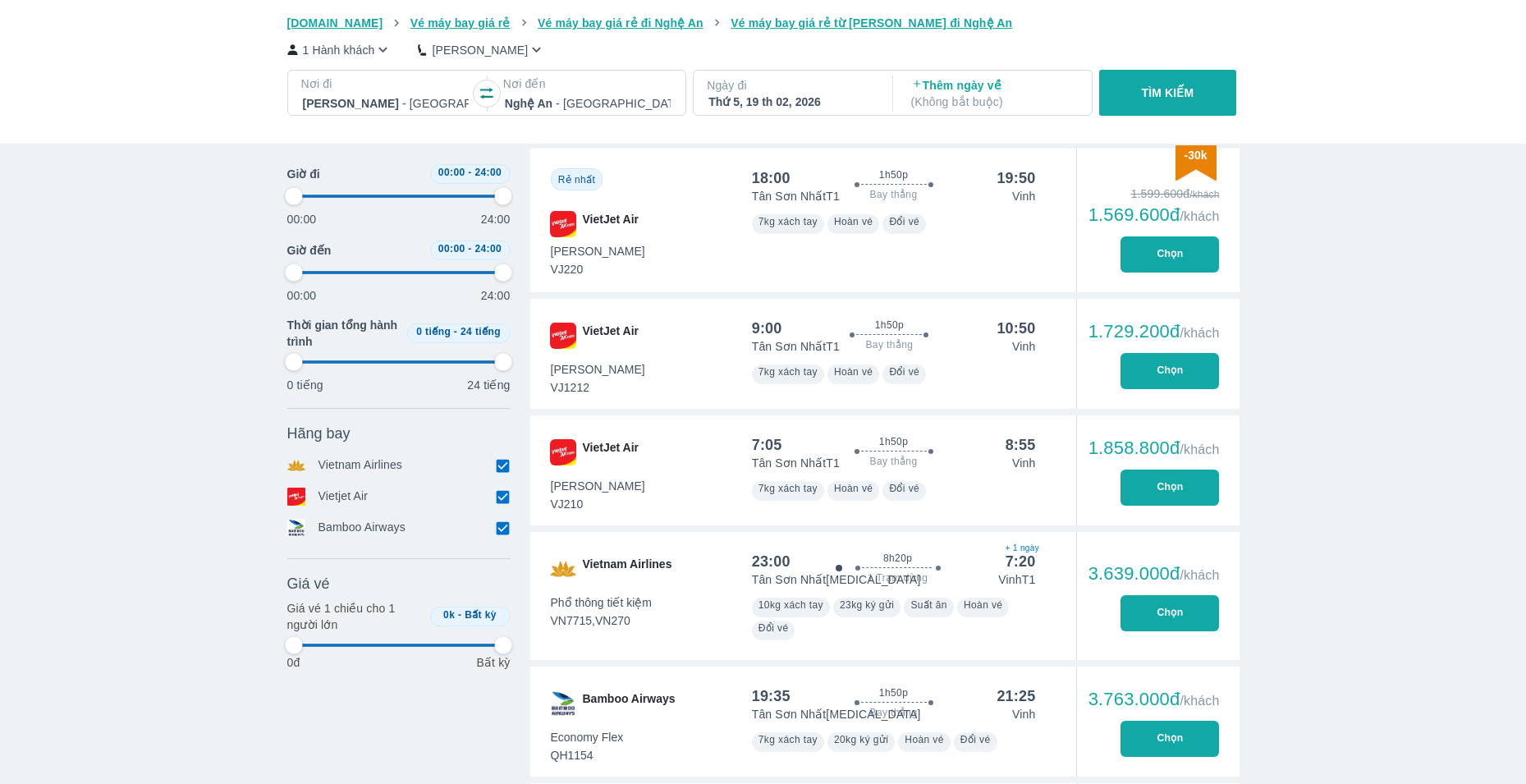
type input "97.9166666666667"
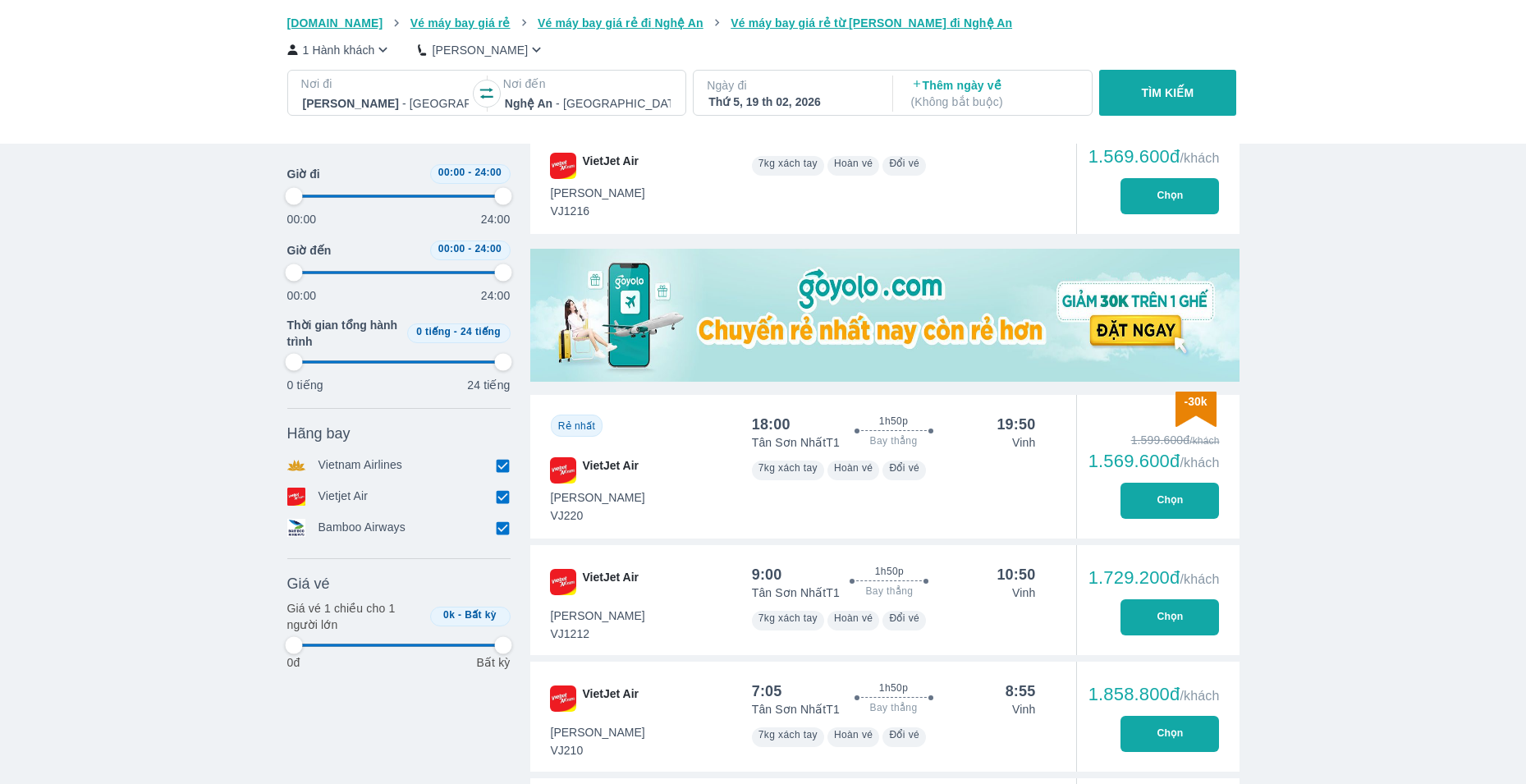
type input "97.9166666666667"
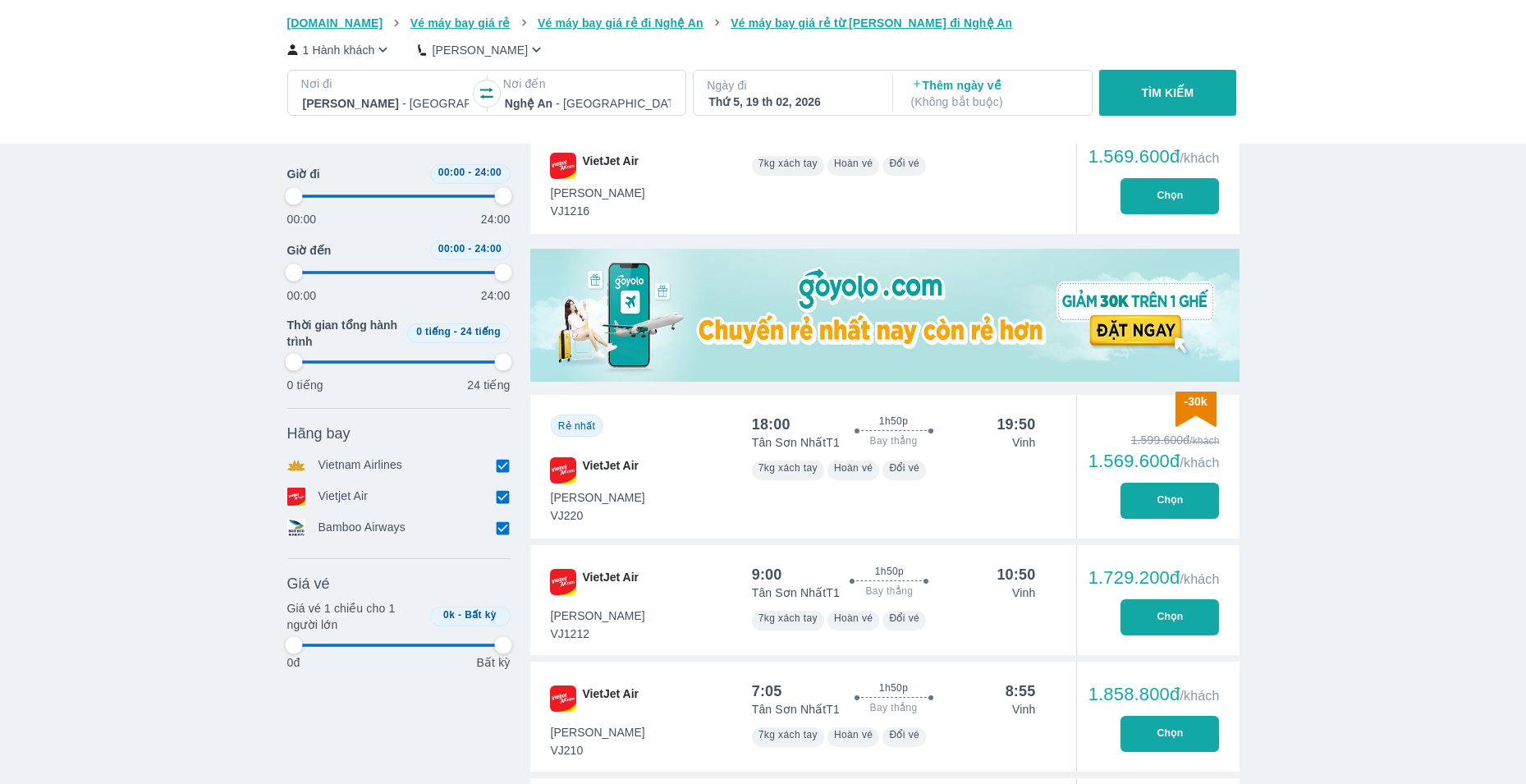
type input "97.9166666666667"
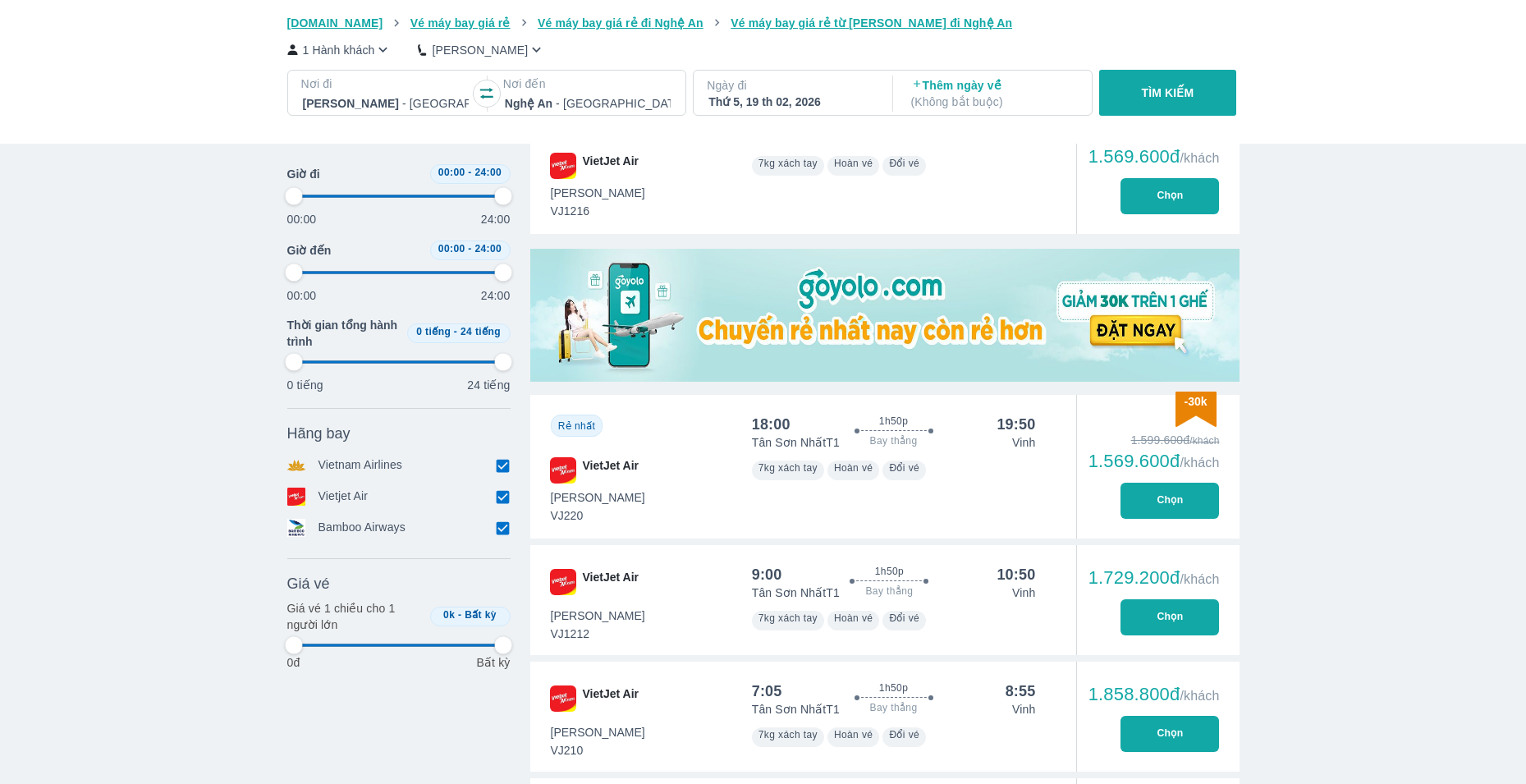
type input "97.9166666666667"
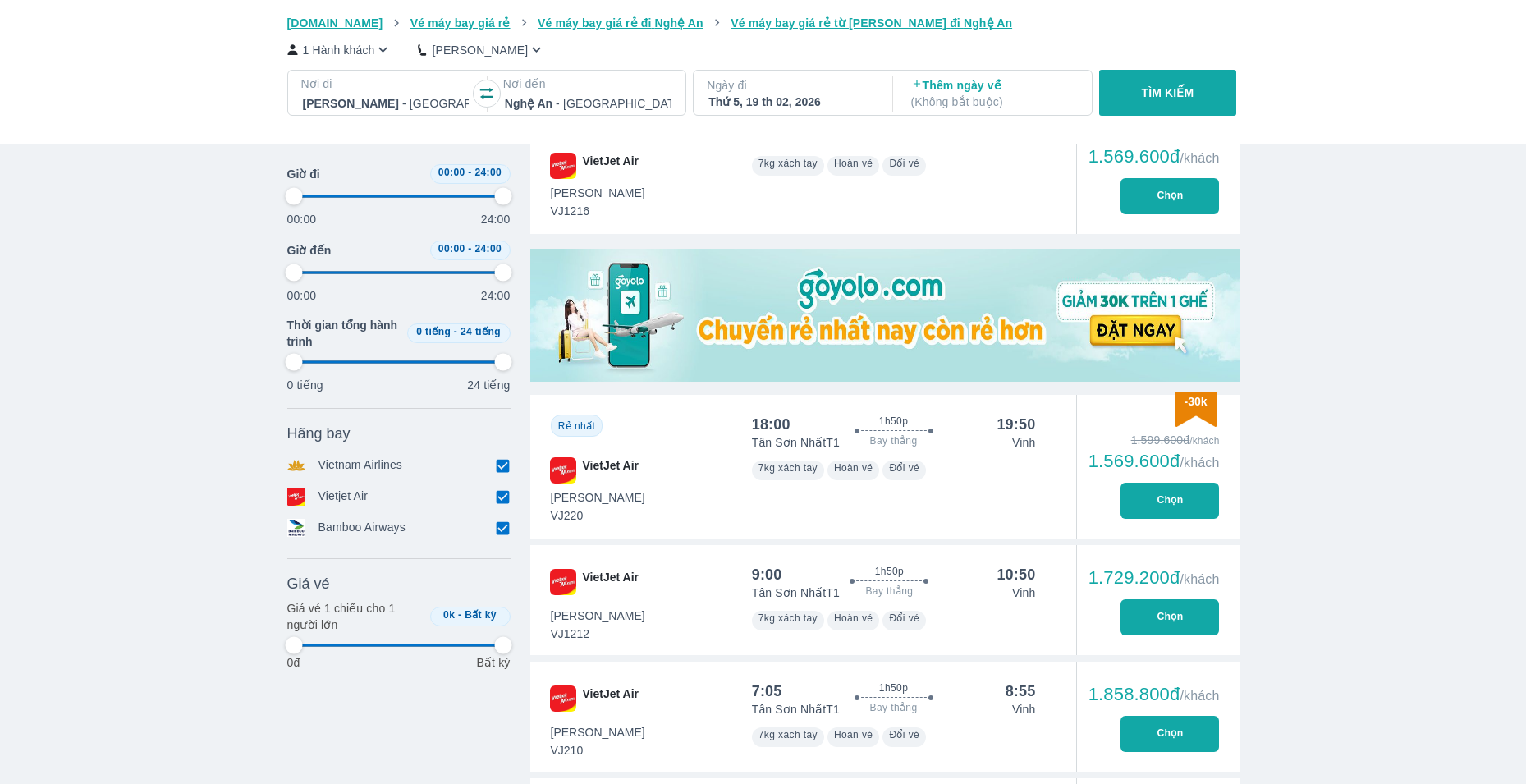
type input "97.9166666666667"
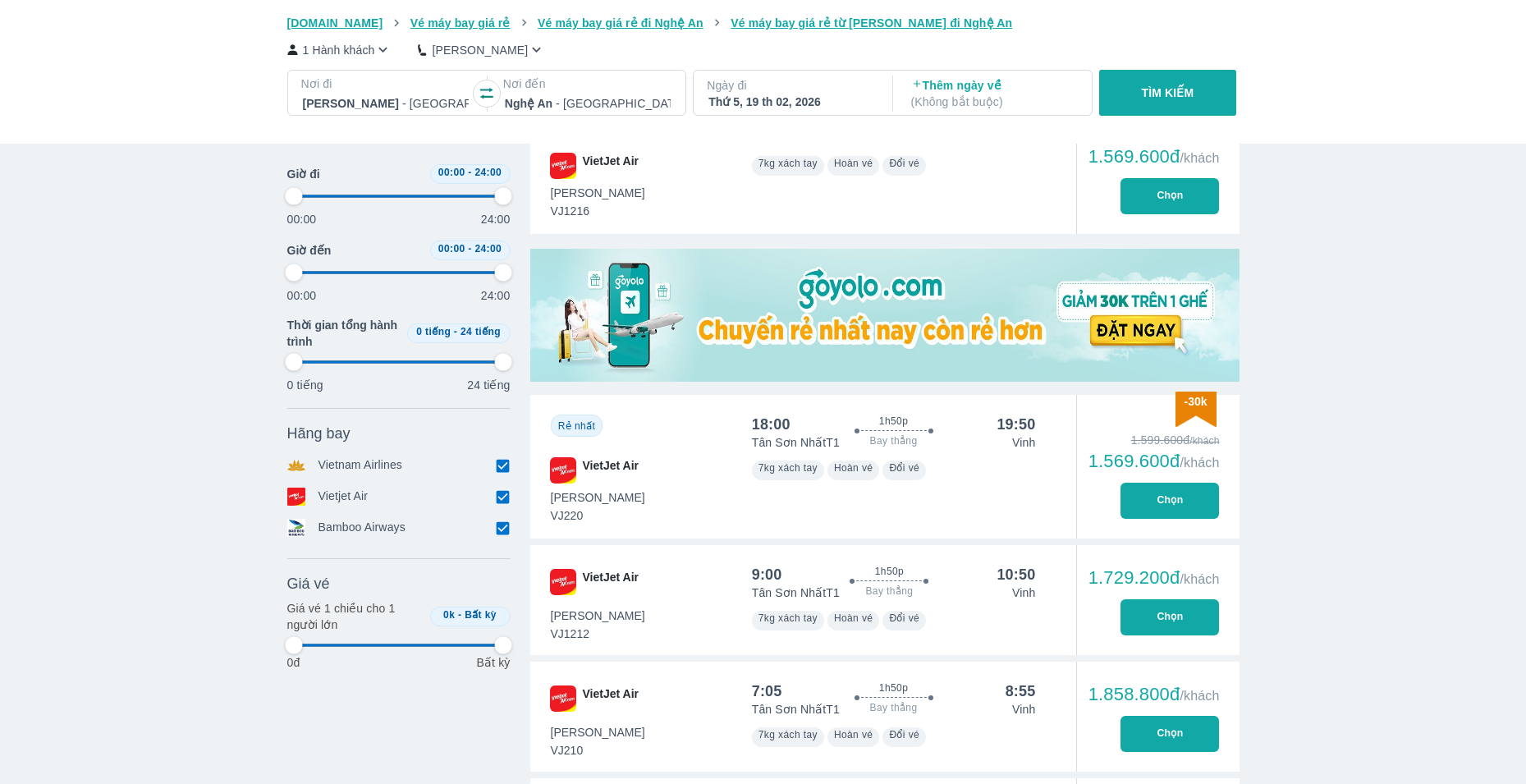
type input "97.9166666666667"
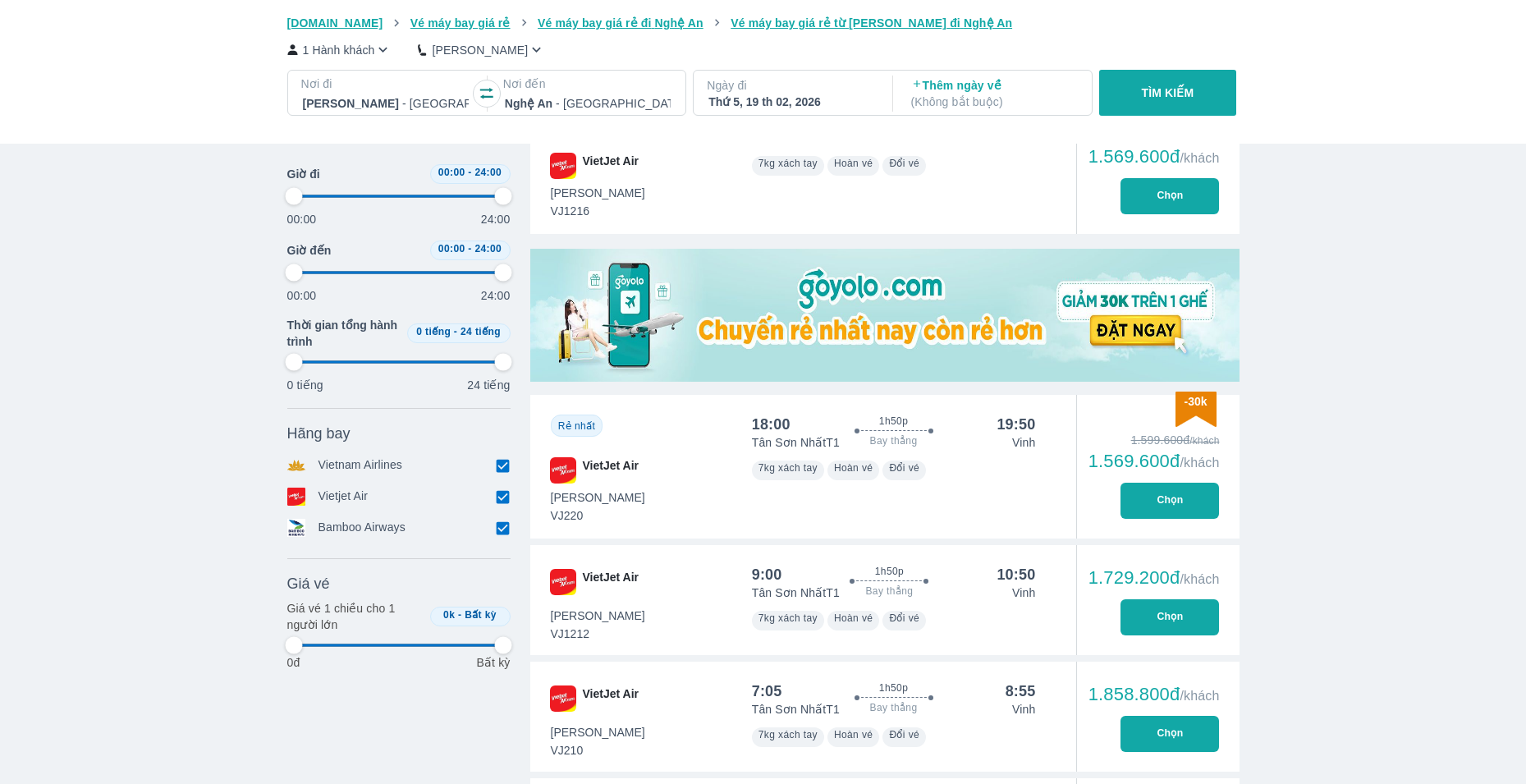
type input "97.9166666666667"
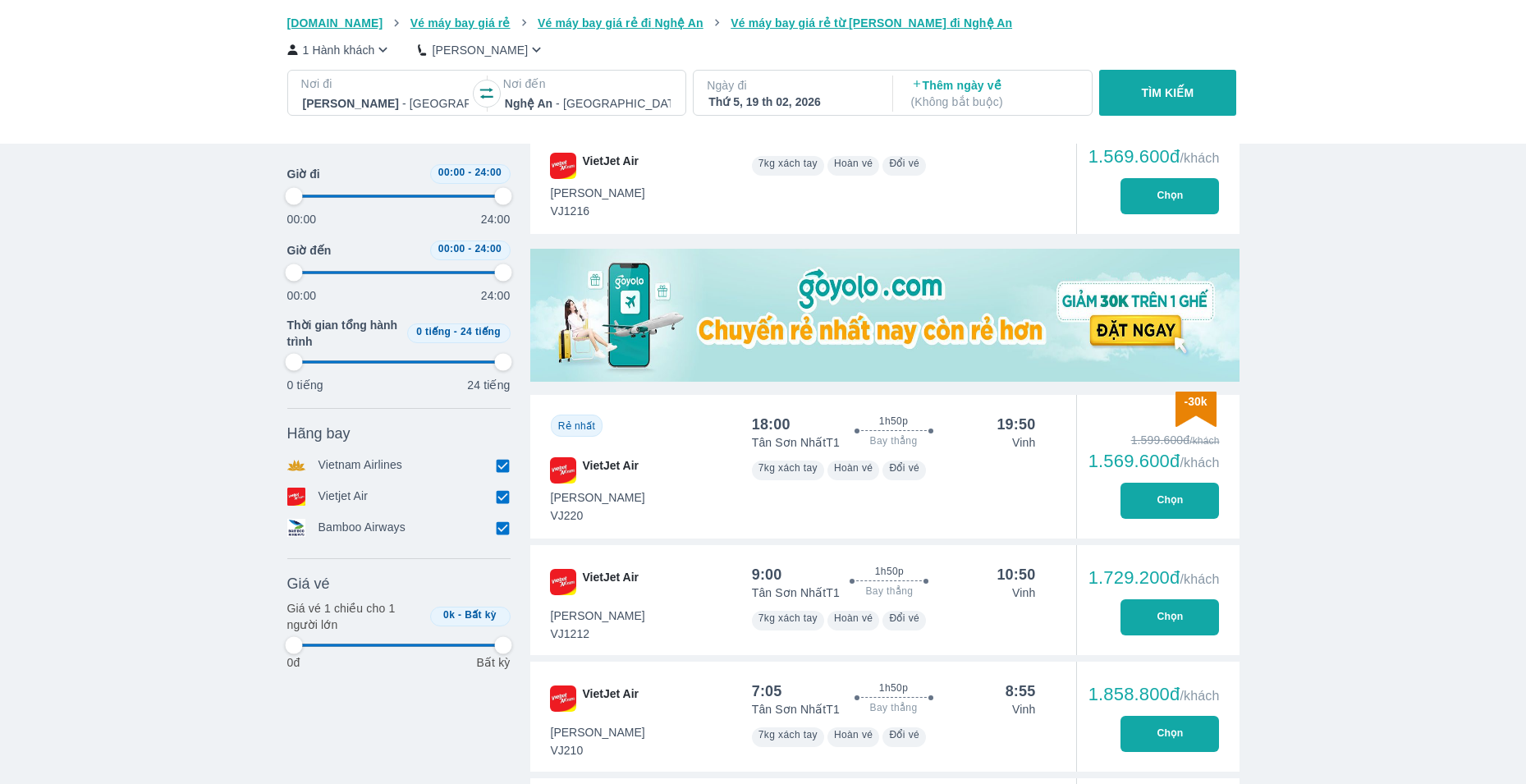
type input "97.9166666666667"
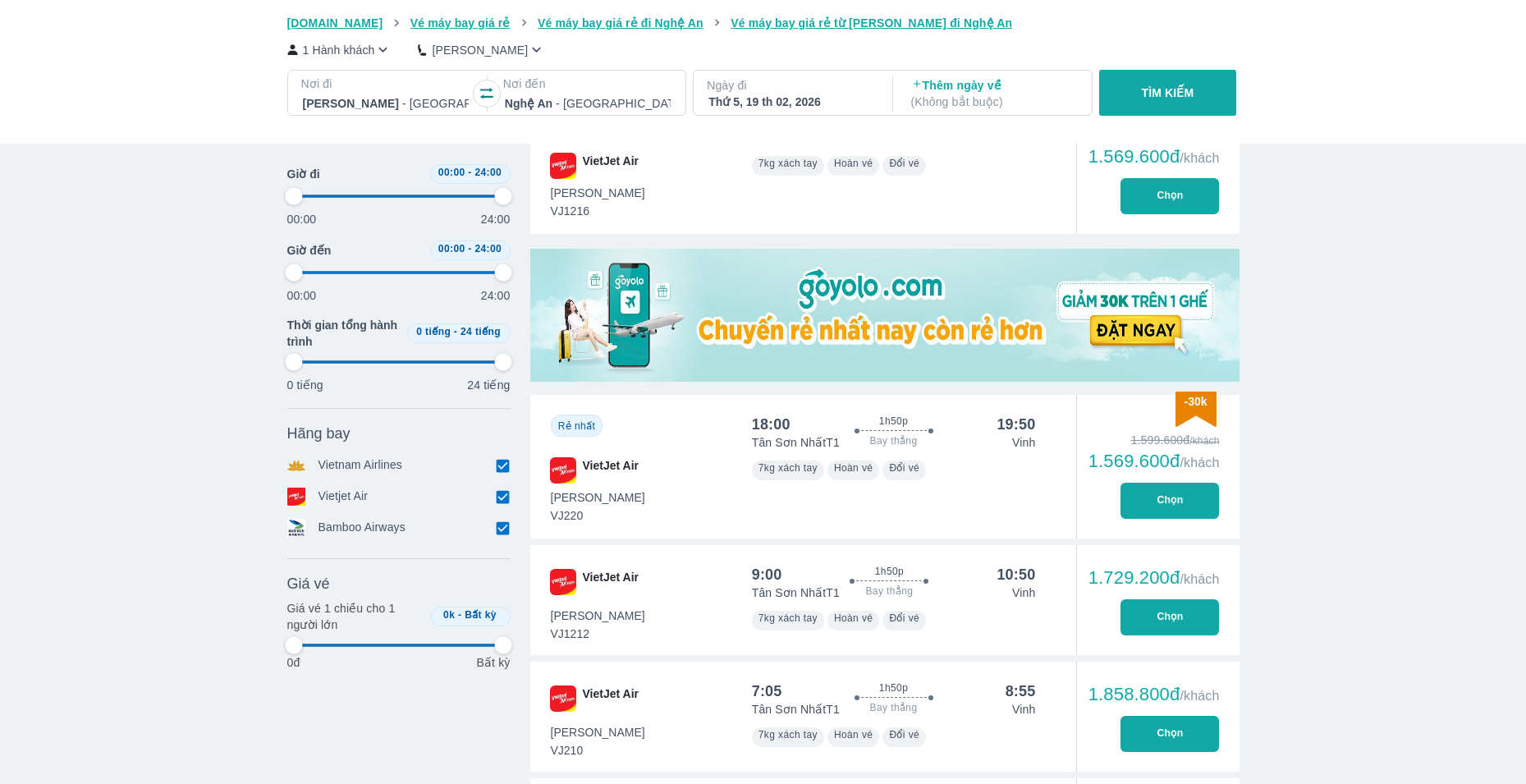
type input "97.9166666666667"
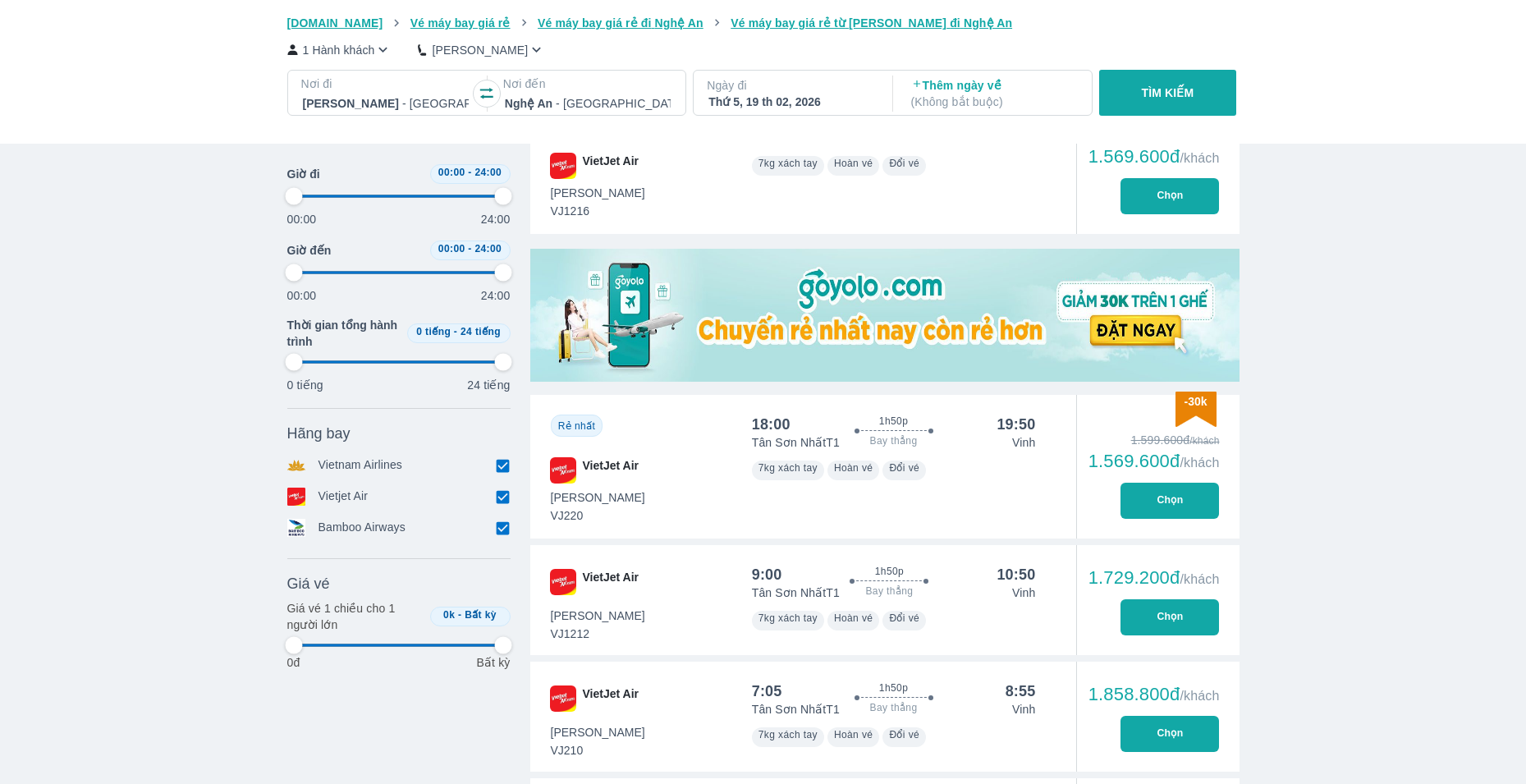
type input "97.9166666666667"
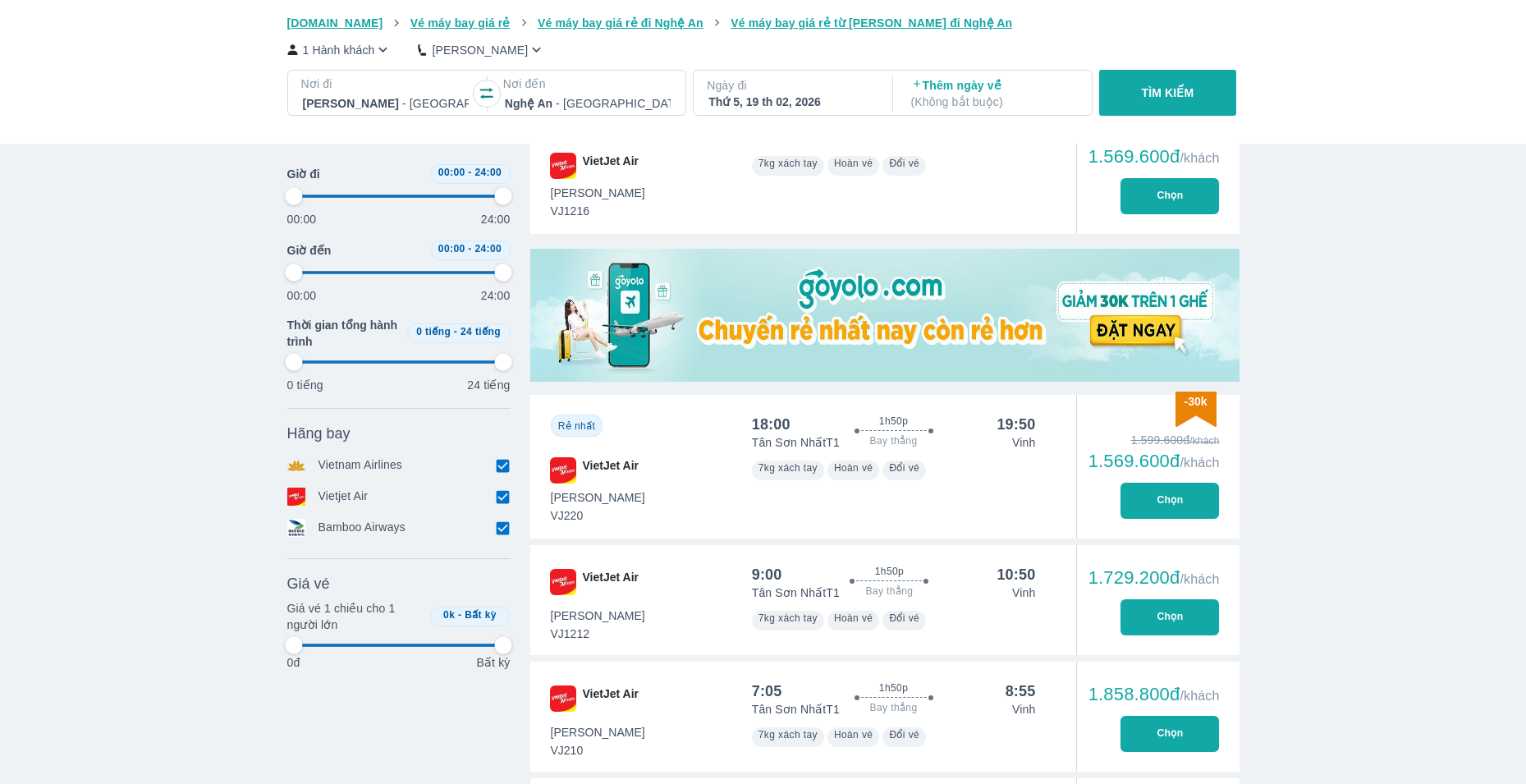
type input "97.9166666666667"
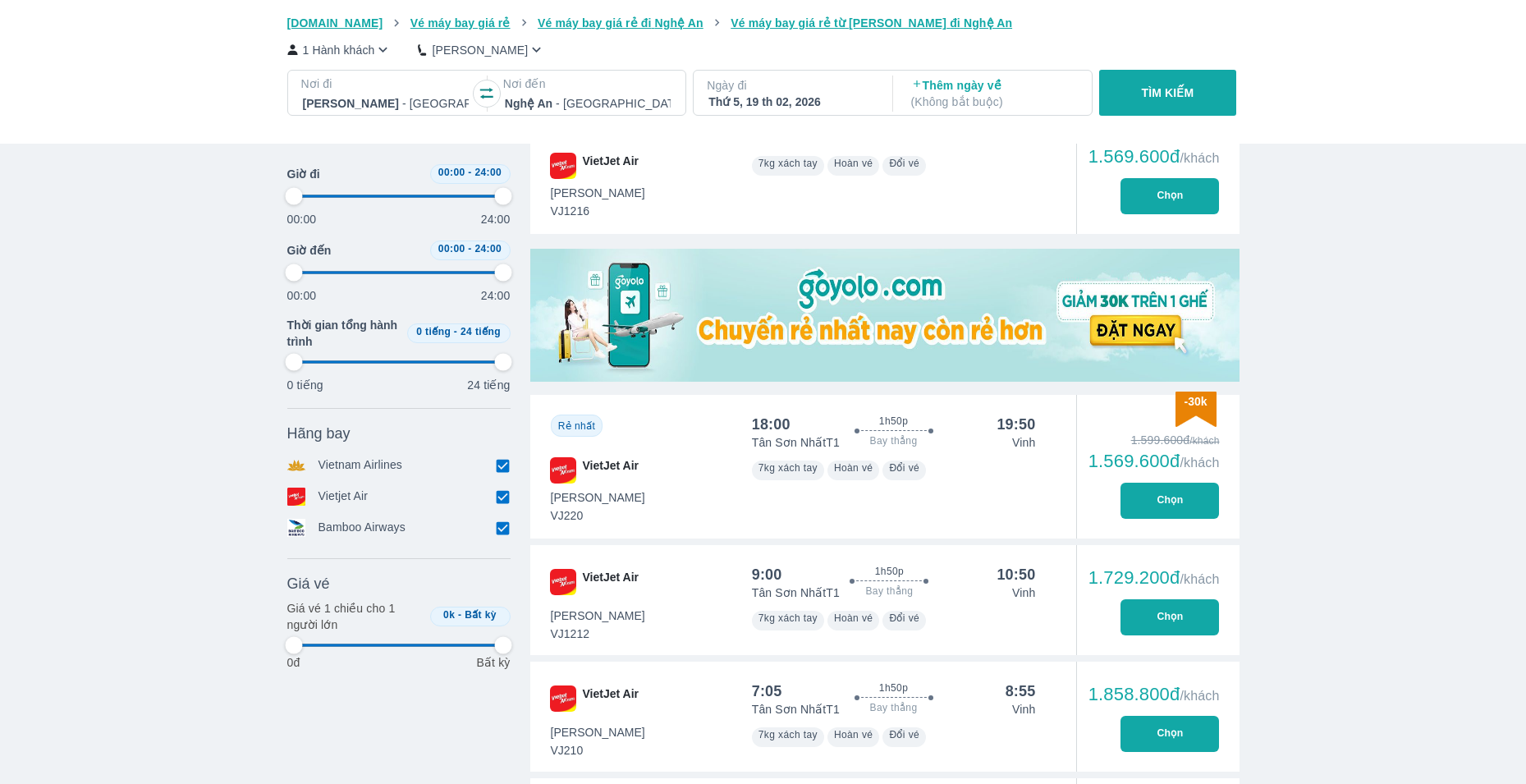
type input "97.9166666666667"
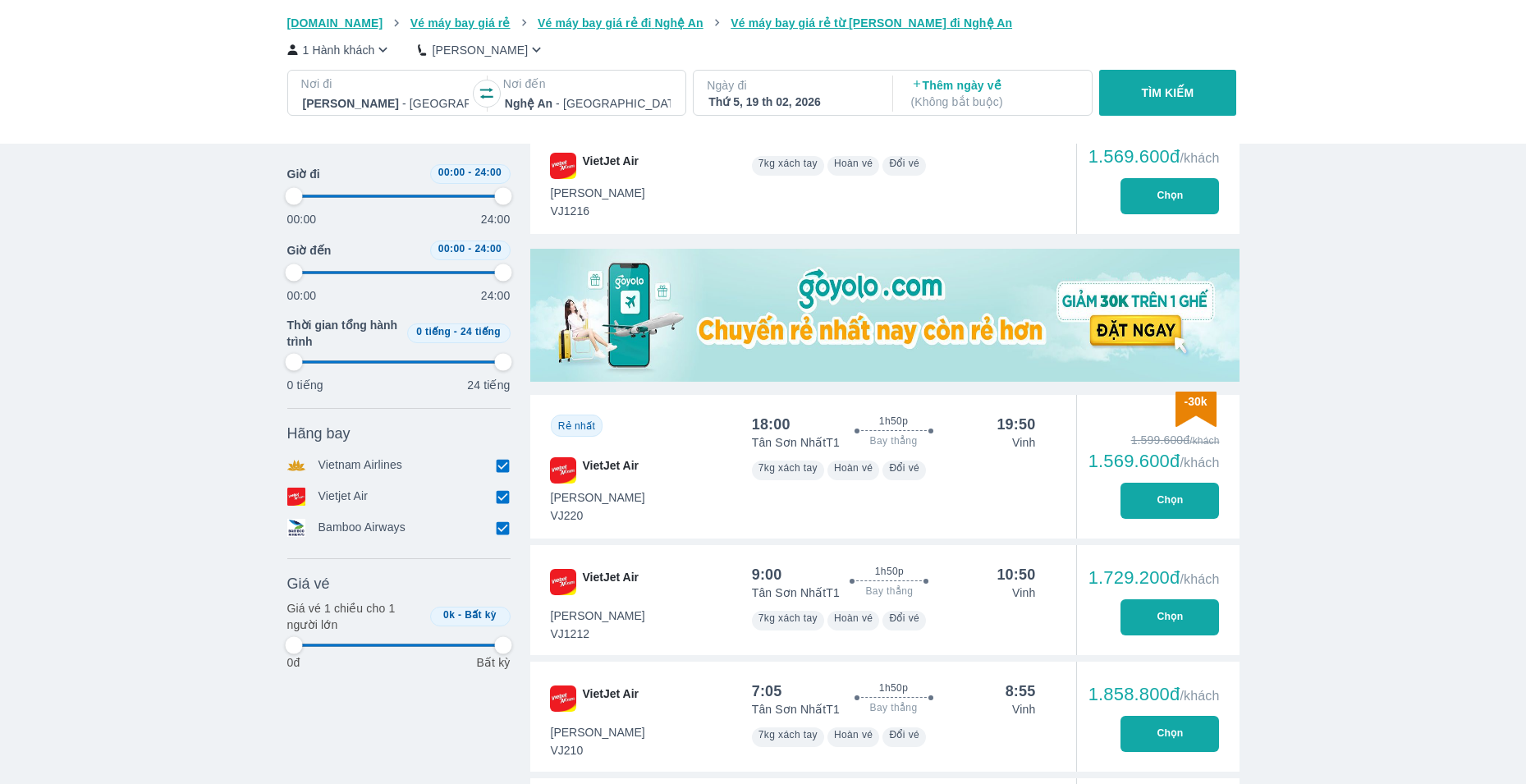
type input "97.9166666666667"
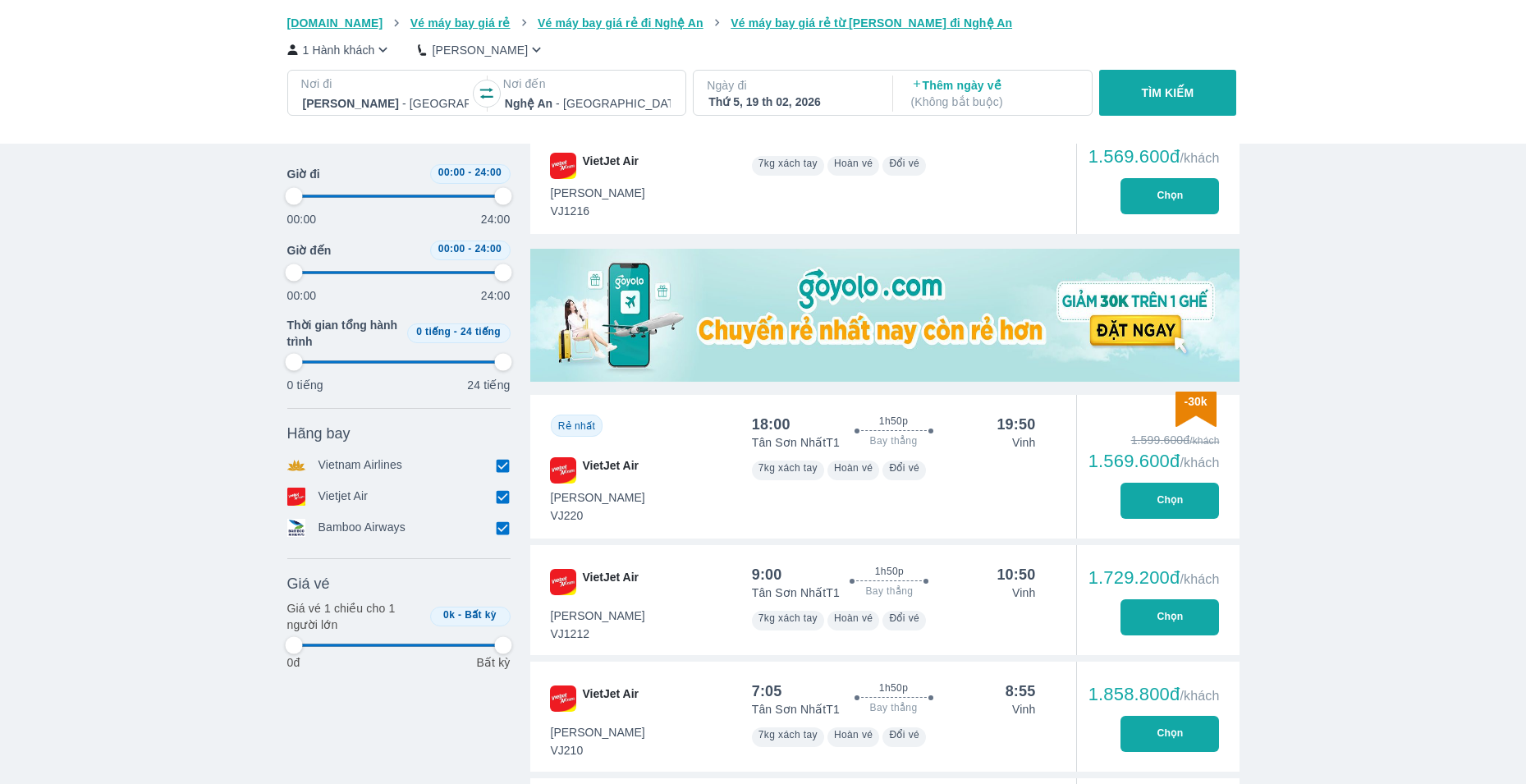
type input "97.9166666666667"
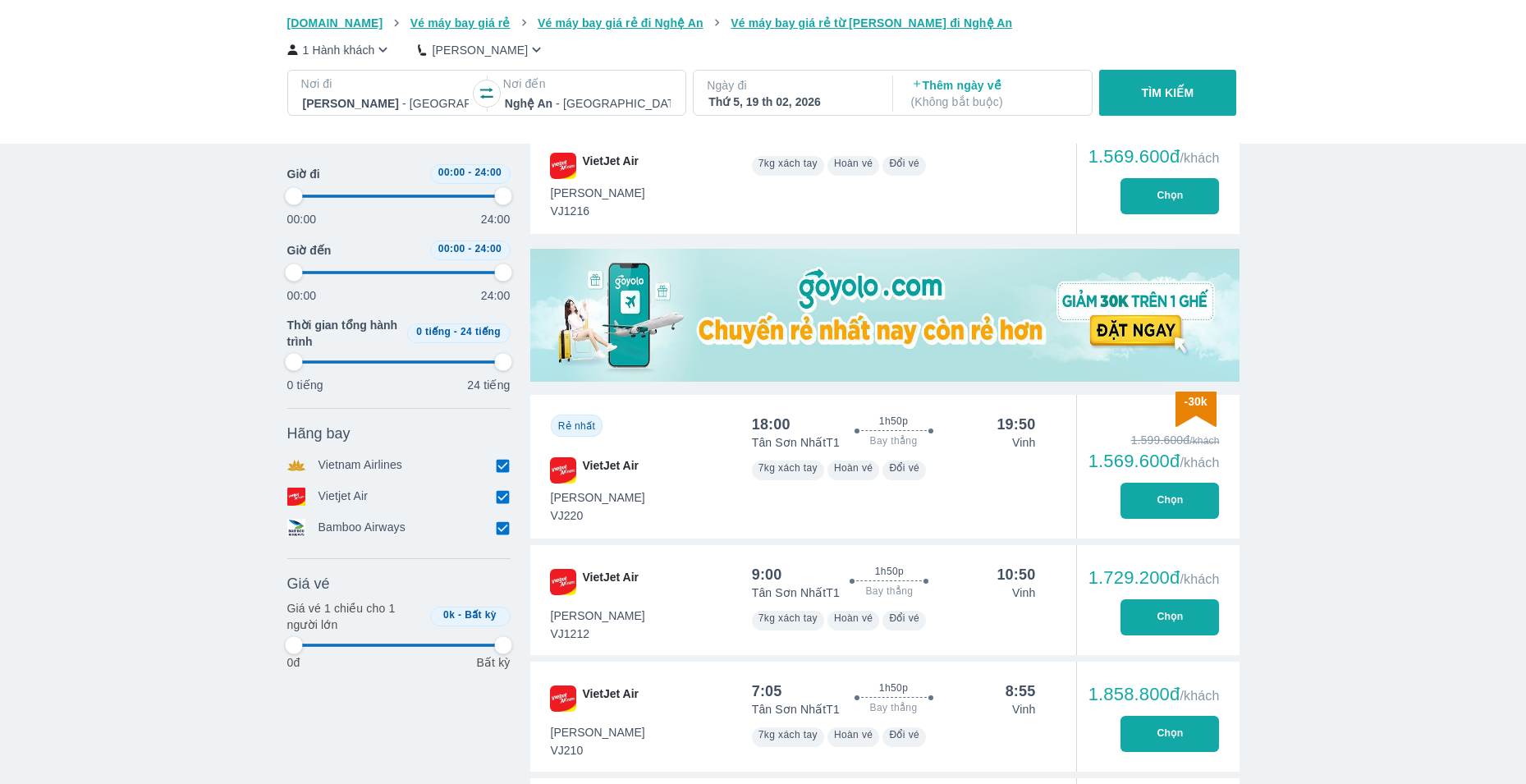
type input "97.9166666666667"
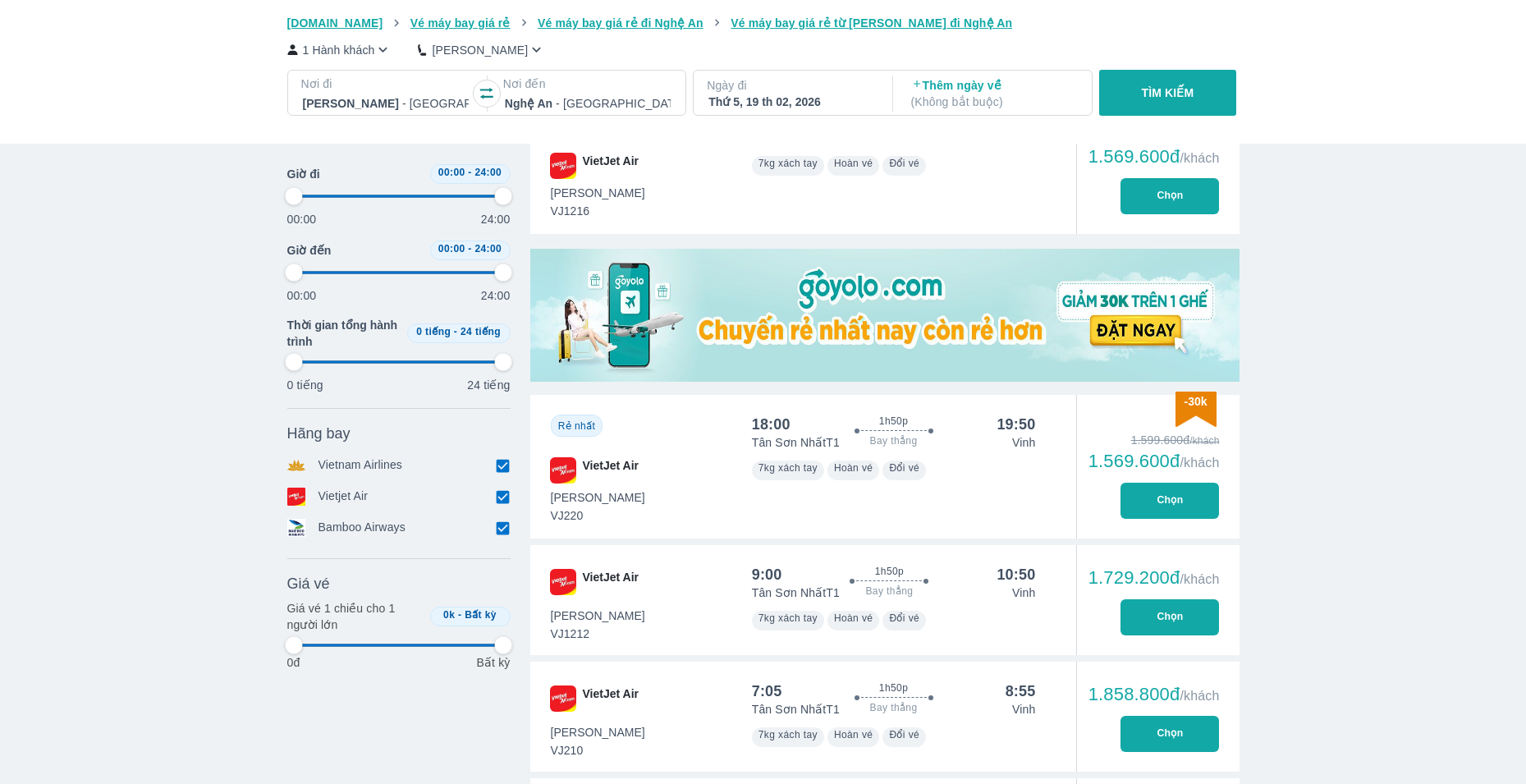
type input "97.9166666666667"
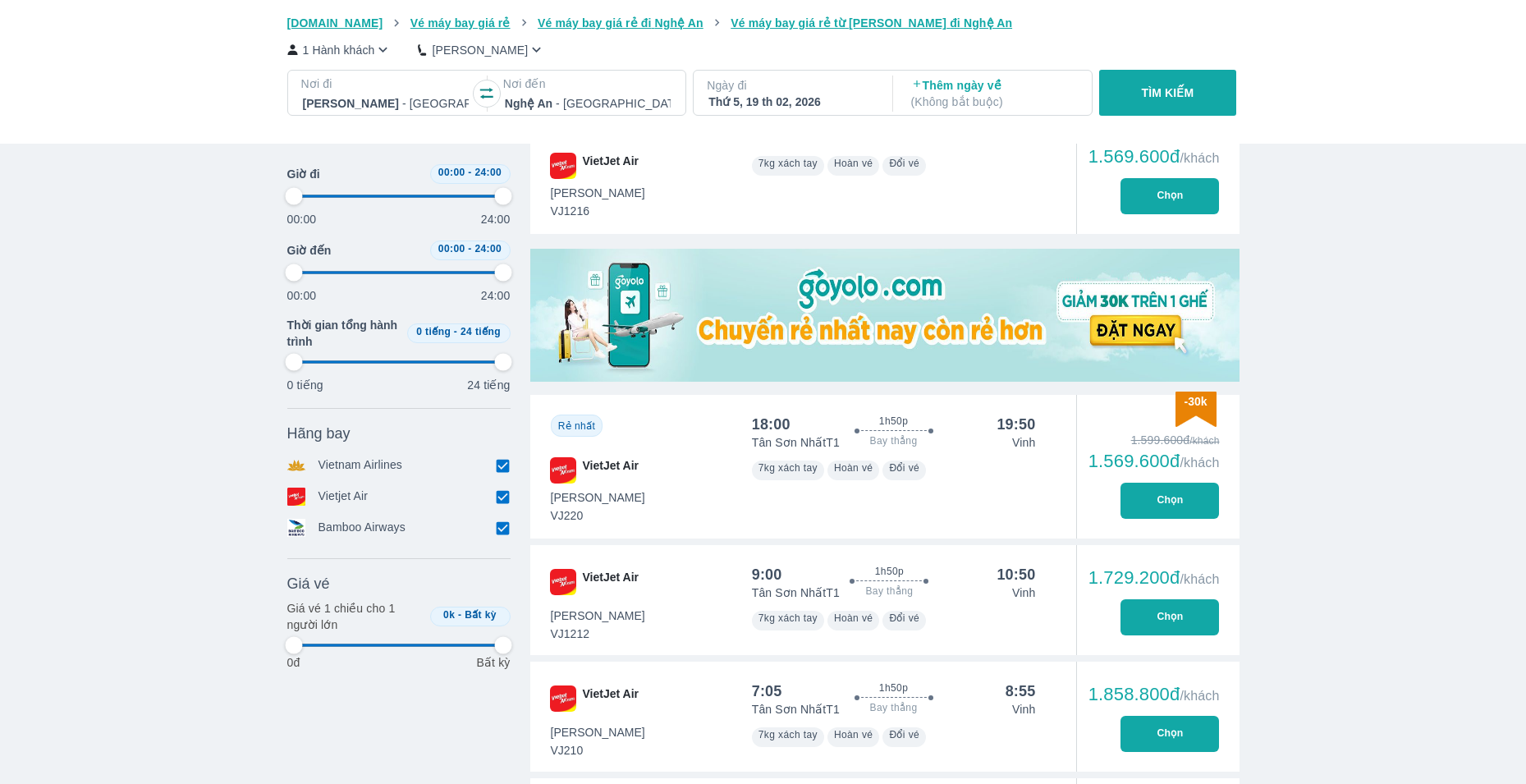
type input "97.9166666666667"
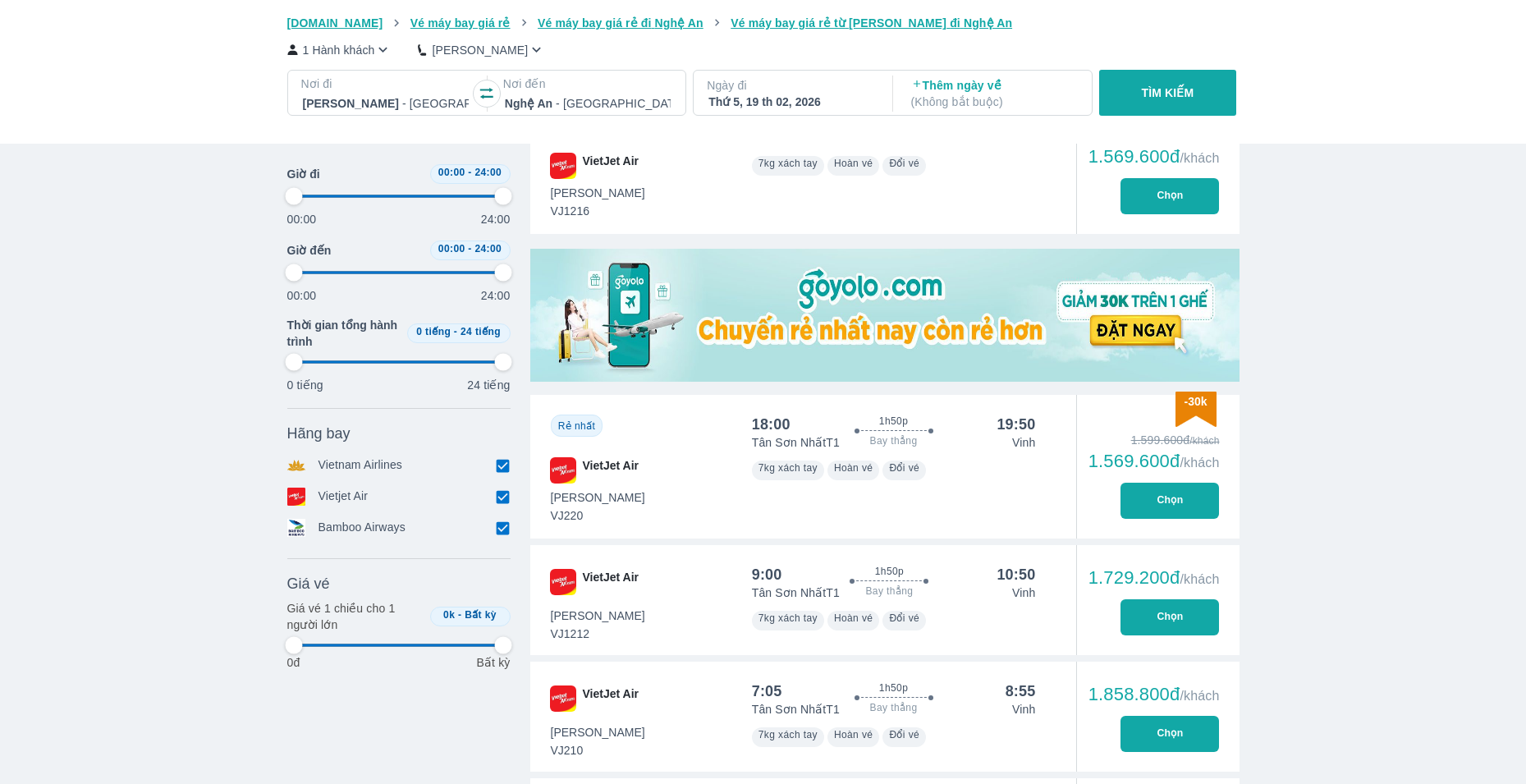
type input "97.9166666666667"
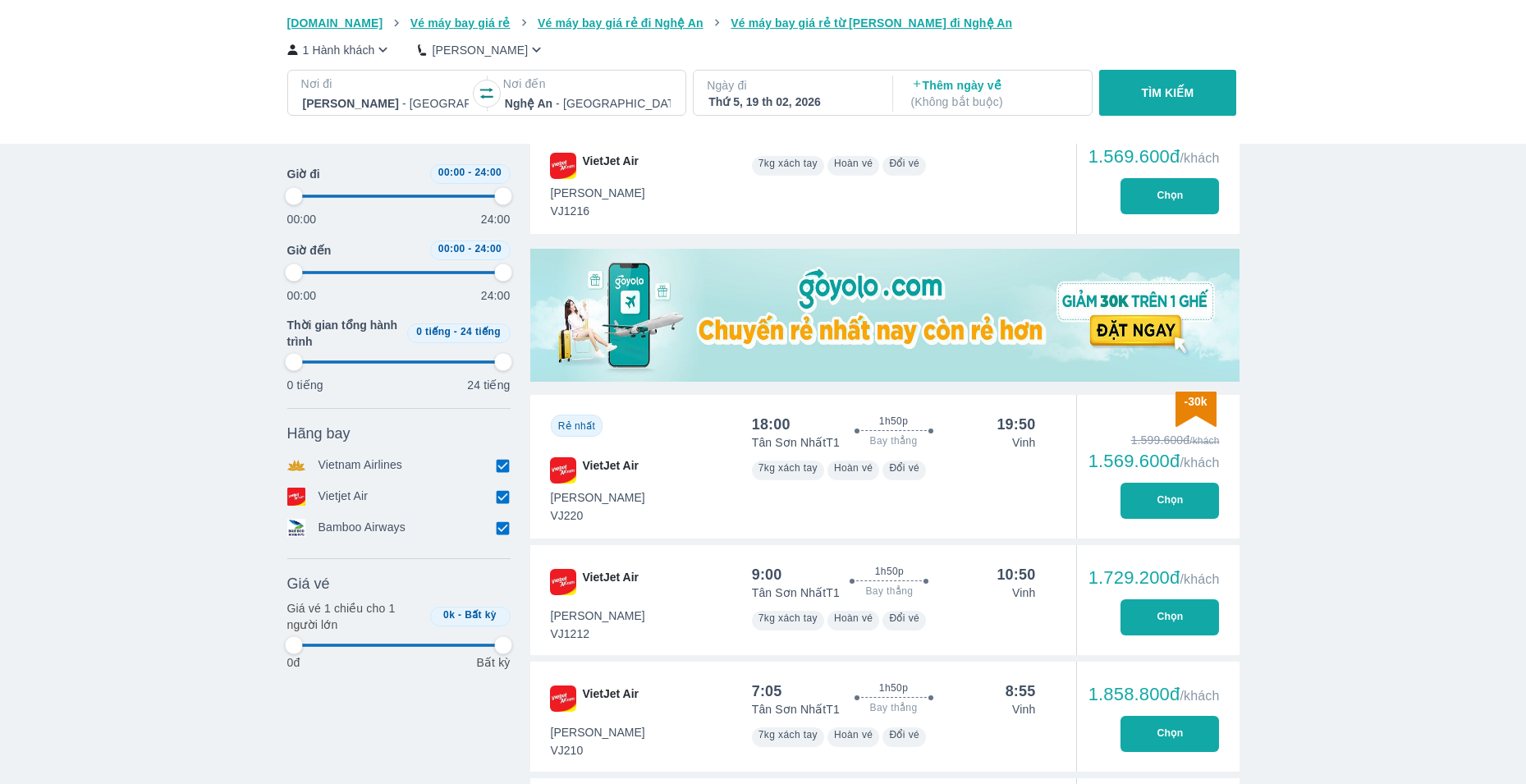
type input "97.9166666666667"
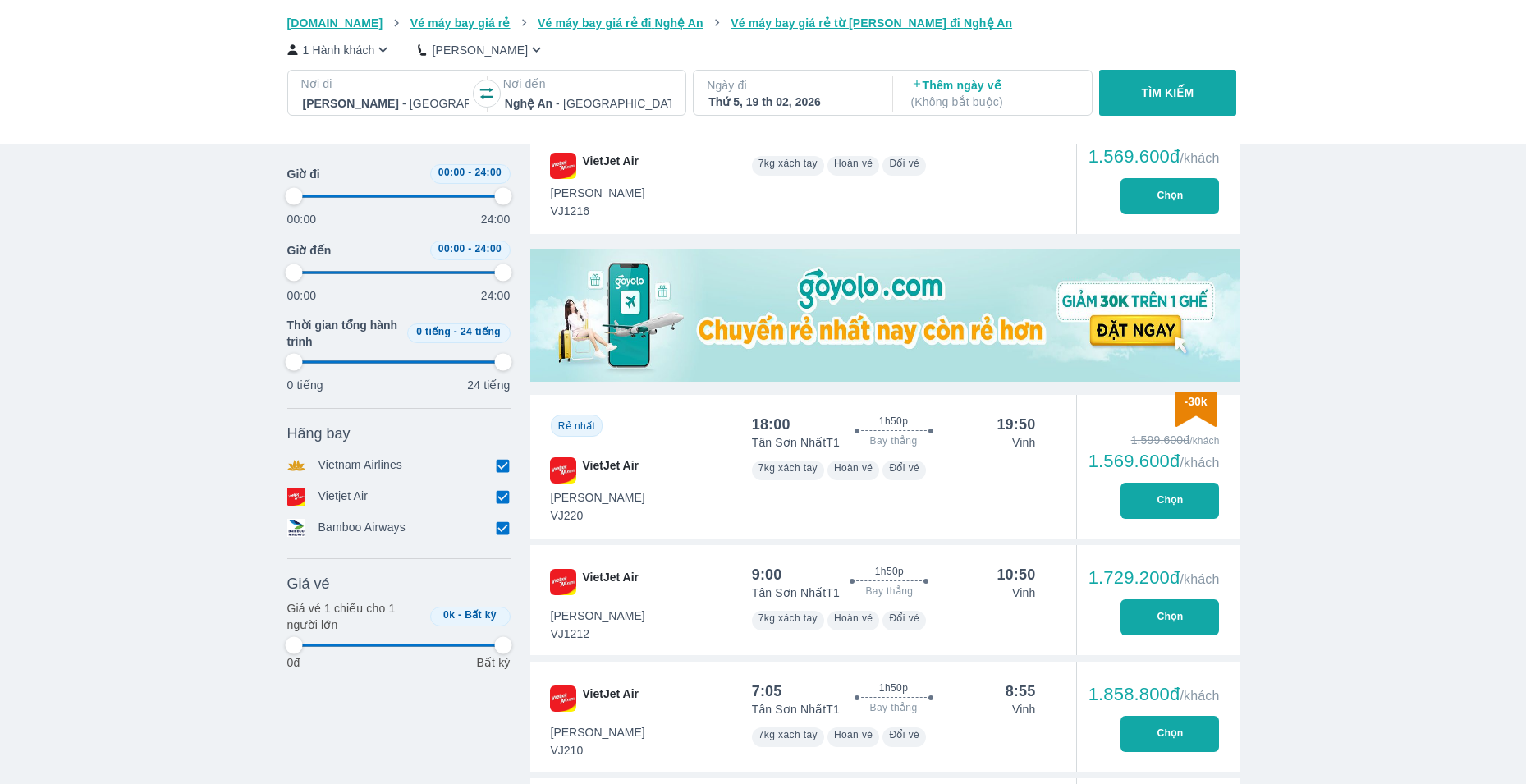
type input "97.9166666666667"
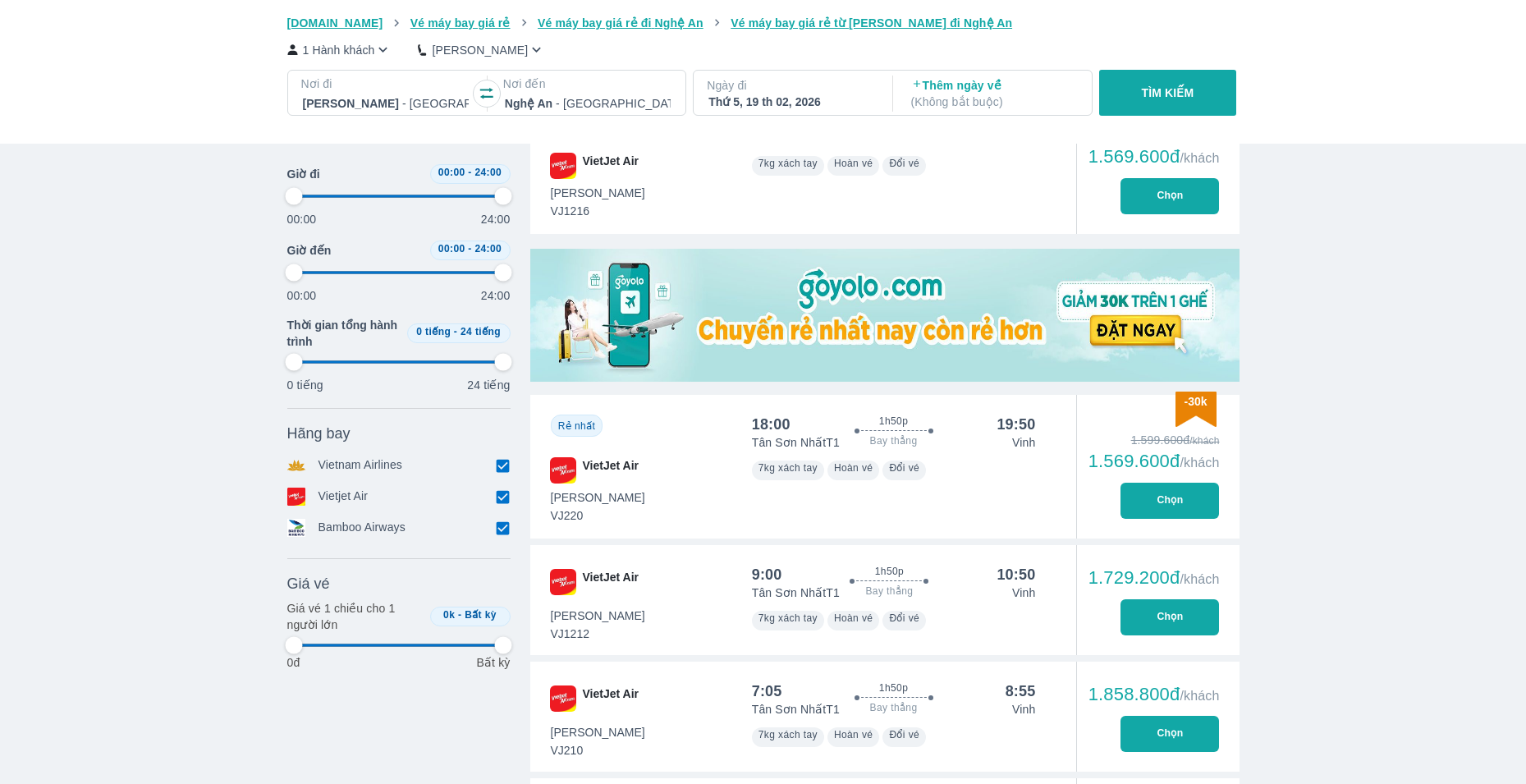
type input "97.9166666666667"
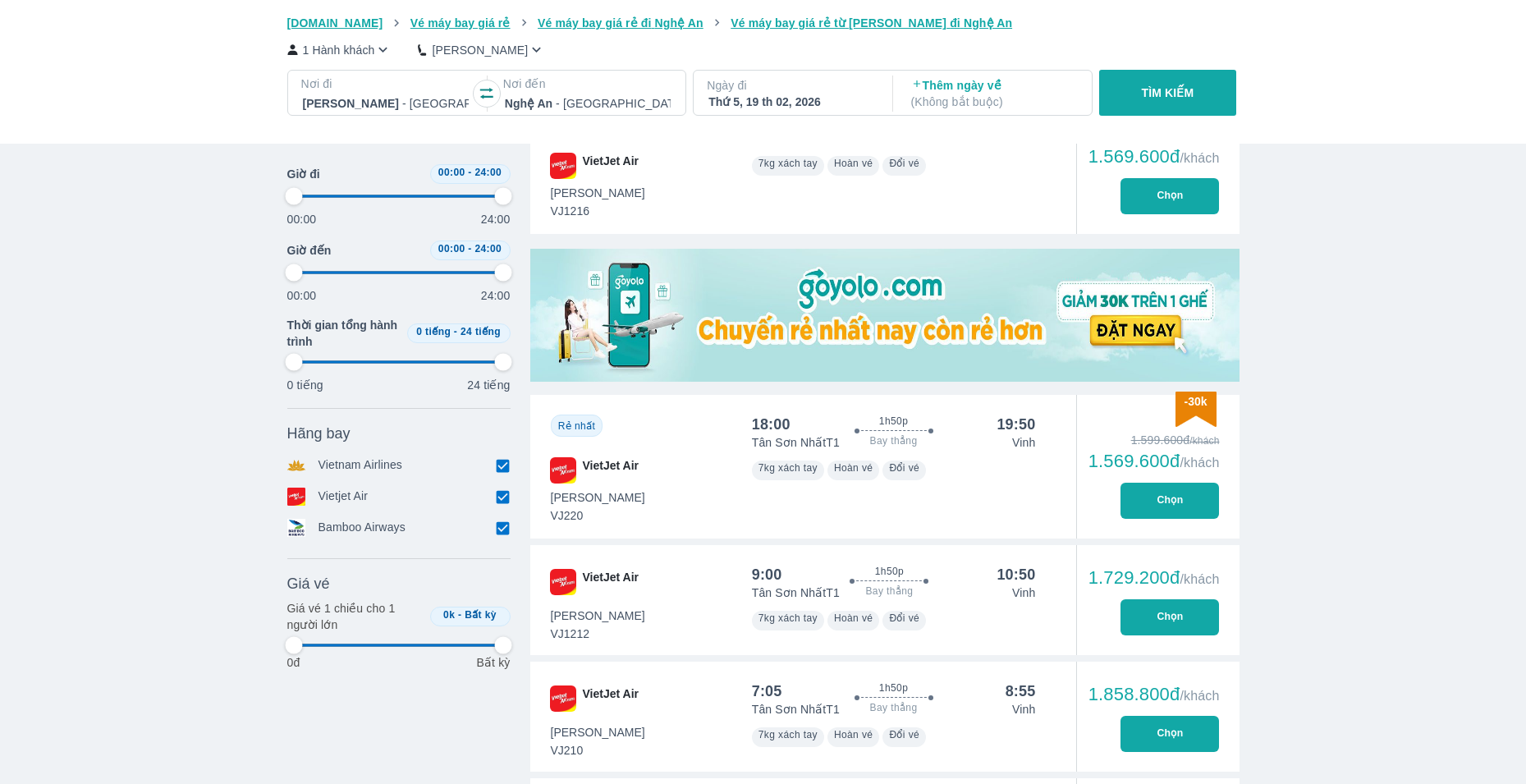
type input "97.9166666666667"
